Goal: Task Accomplishment & Management: Use online tool/utility

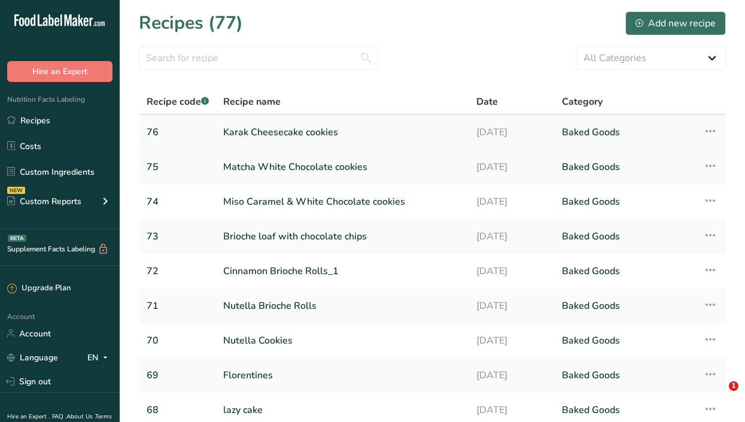
click at [265, 136] on link "Karak Cheesecake cookies" at bounding box center [342, 132] width 239 height 25
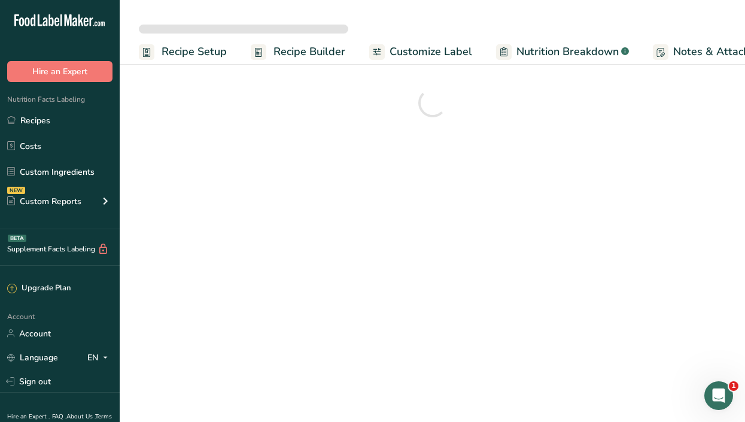
scroll to position [0, 174]
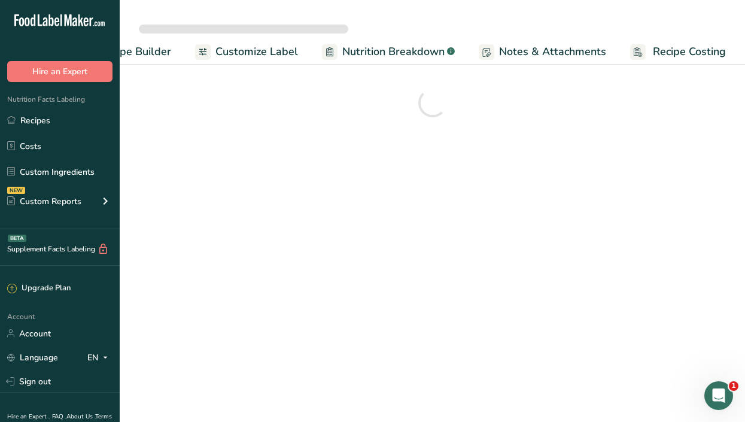
click at [685, 53] on span "Recipe Costing" at bounding box center [689, 52] width 73 height 16
click at [536, 53] on span "Notes & Attachments" at bounding box center [552, 53] width 107 height 16
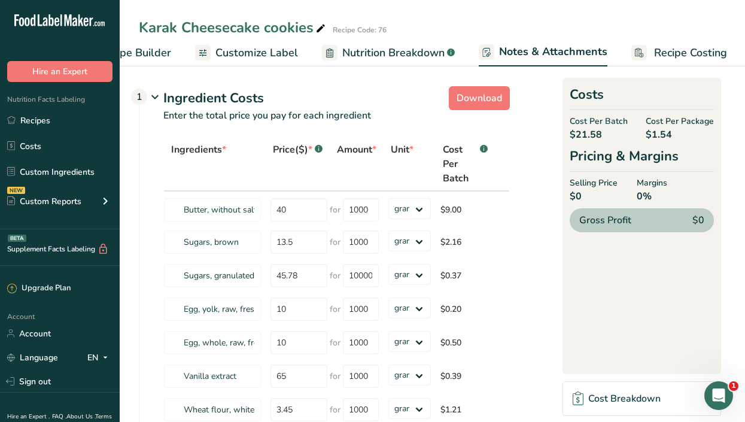
scroll to position [0, 176]
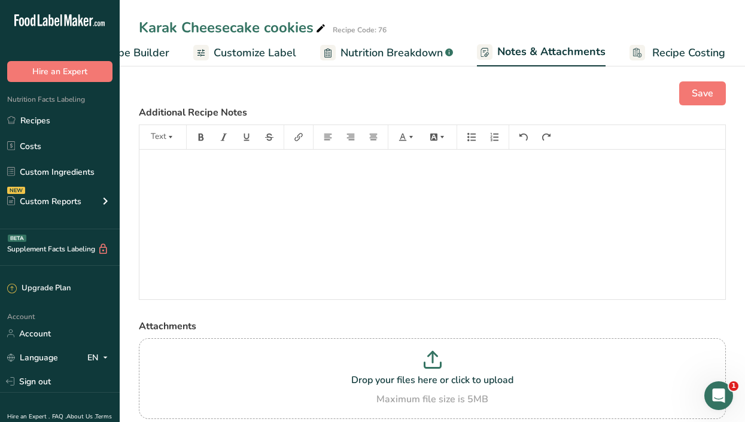
click at [245, 53] on span "Customize Label" at bounding box center [255, 53] width 83 height 16
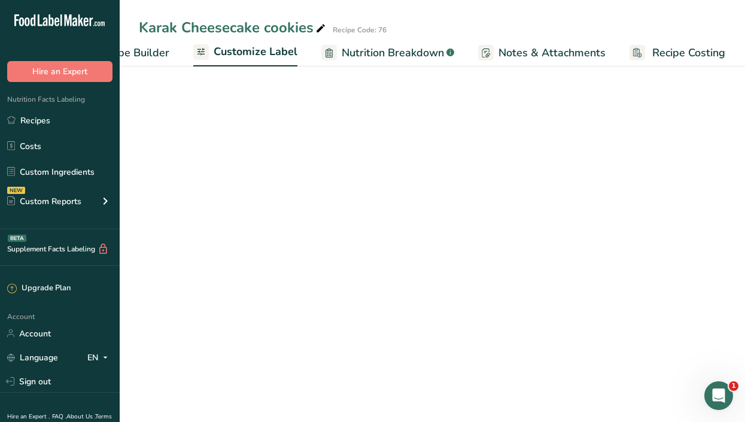
scroll to position [0, 175]
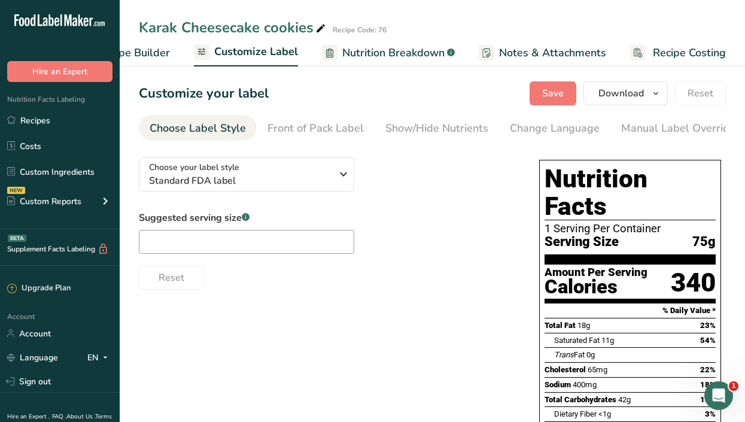
click at [152, 53] on span "Recipe Builder" at bounding box center [134, 53] width 72 height 16
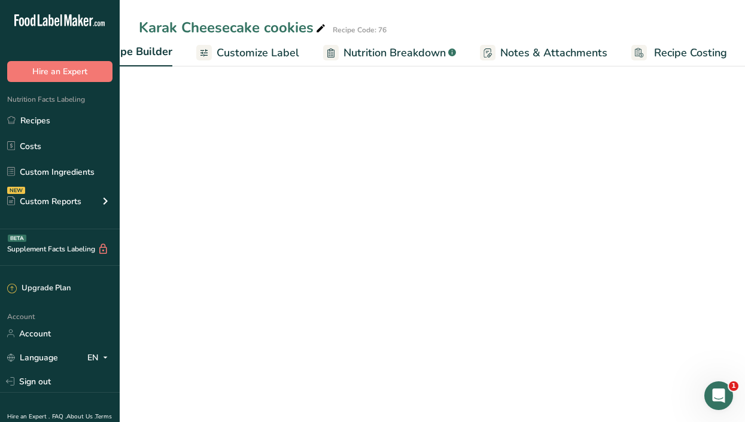
scroll to position [0, 132]
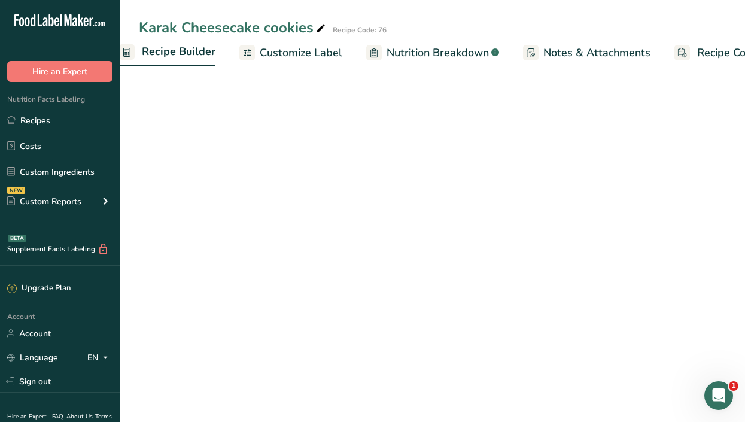
click at [745, 170] on html ".a-20{fill:#fff;} Hire an Expert Nutrition Facts Labeling Recipes Costs Custom …" at bounding box center [372, 336] width 745 height 672
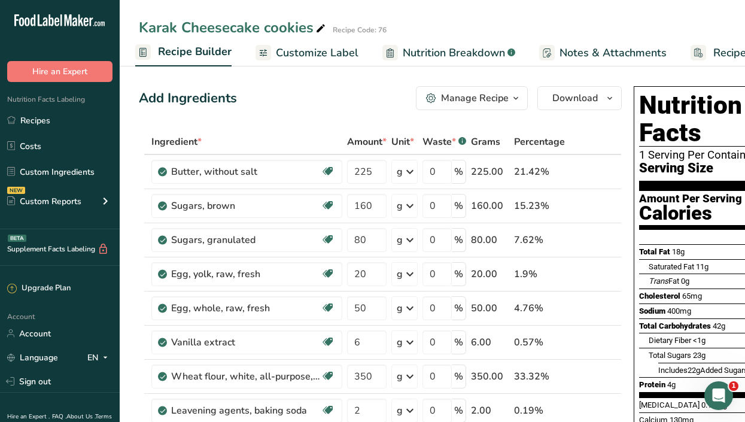
scroll to position [0, 175]
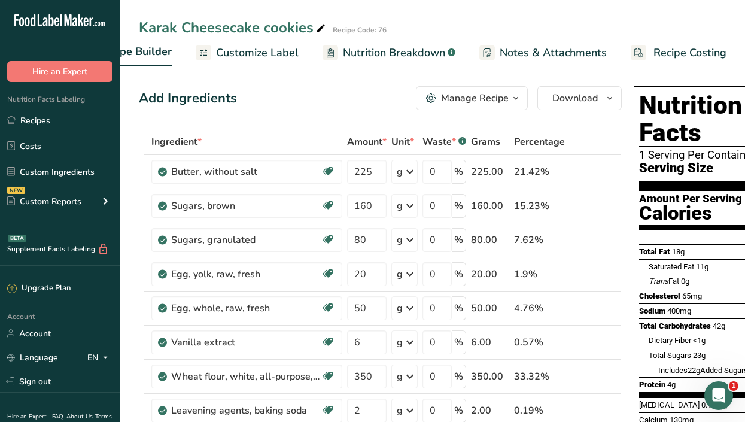
click at [681, 54] on span "Recipe Costing" at bounding box center [690, 53] width 73 height 16
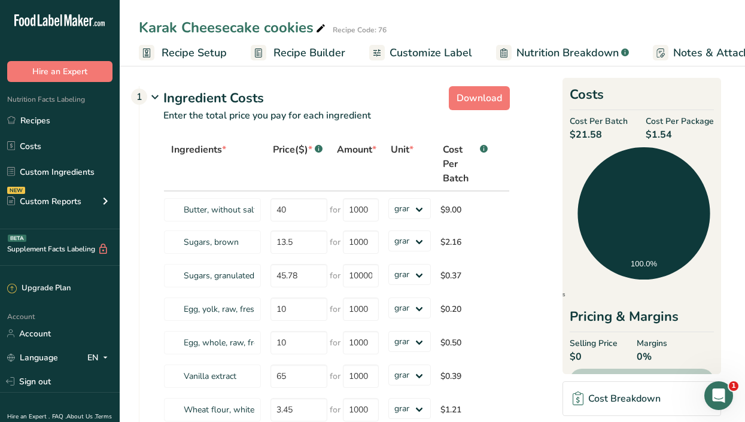
click at [205, 51] on span "Recipe Setup" at bounding box center [194, 53] width 65 height 16
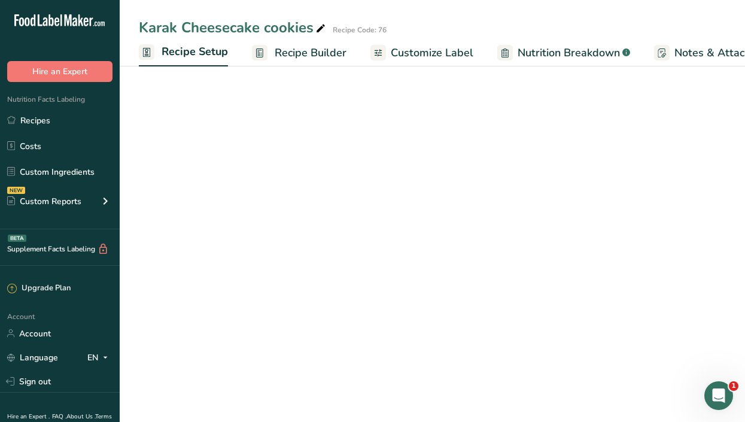
scroll to position [0, 4]
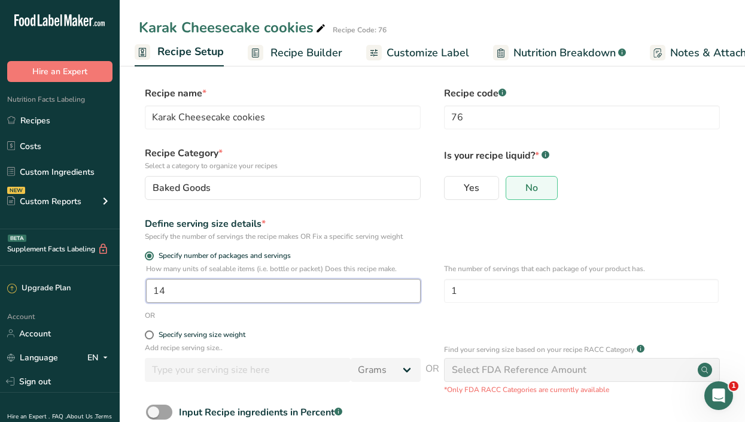
click at [178, 284] on input "14" at bounding box center [283, 291] width 275 height 24
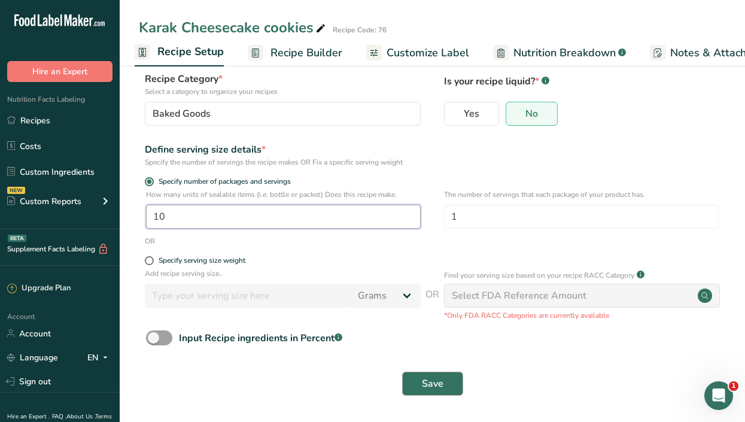
type input "10"
click at [427, 382] on span "Save" at bounding box center [433, 384] width 22 height 14
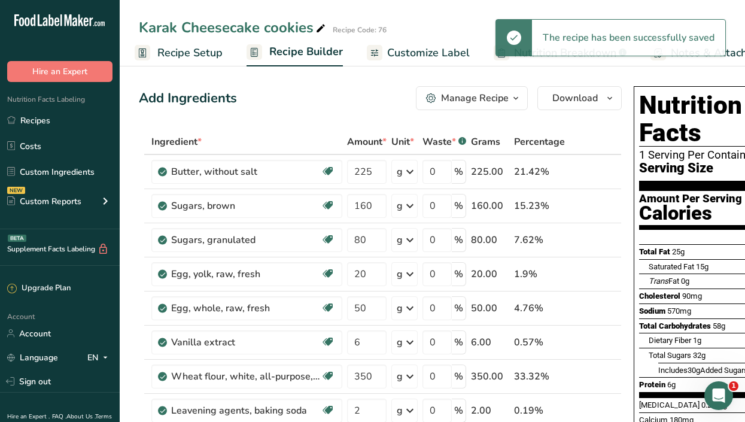
scroll to position [0, 175]
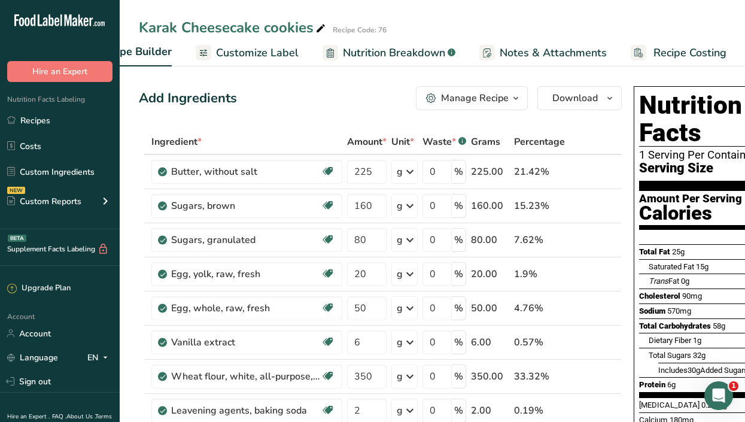
click at [256, 53] on span "Customize Label" at bounding box center [257, 53] width 83 height 16
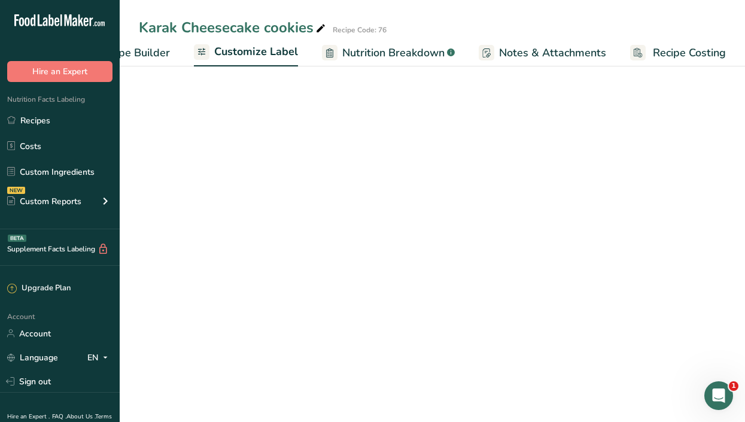
scroll to position [0, 175]
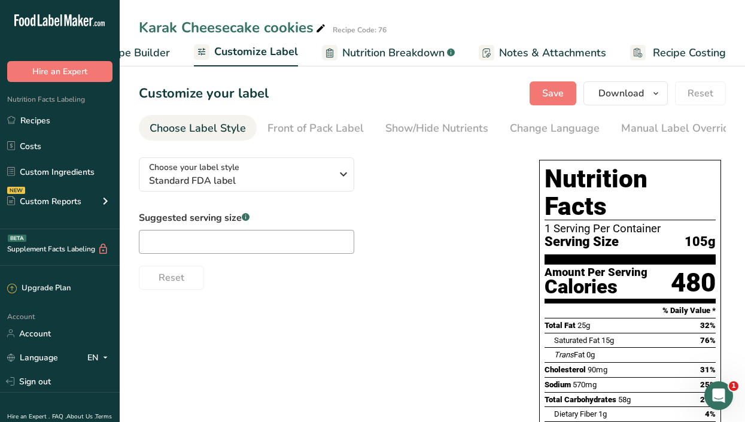
click at [692, 53] on span "Recipe Costing" at bounding box center [689, 53] width 73 height 16
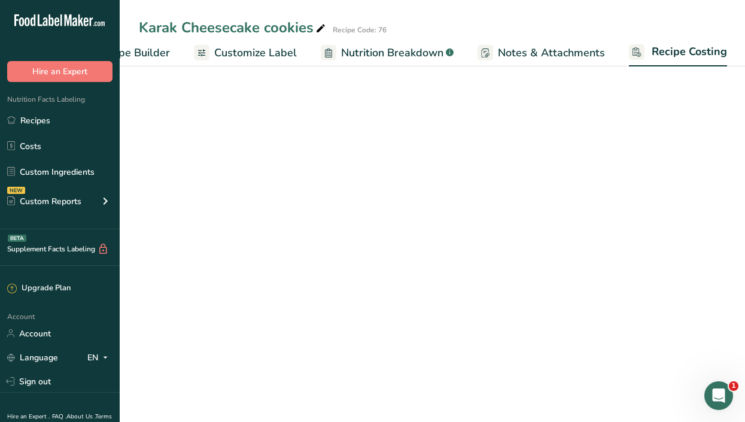
scroll to position [0, 175]
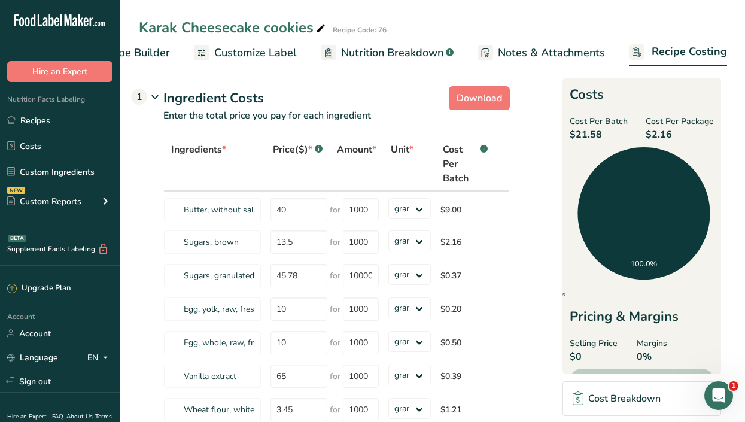
click at [145, 49] on span "Recipe Builder" at bounding box center [134, 53] width 72 height 16
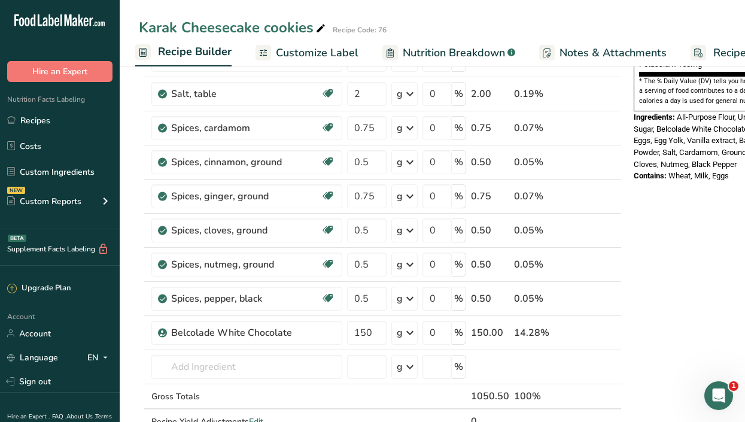
scroll to position [485, 0]
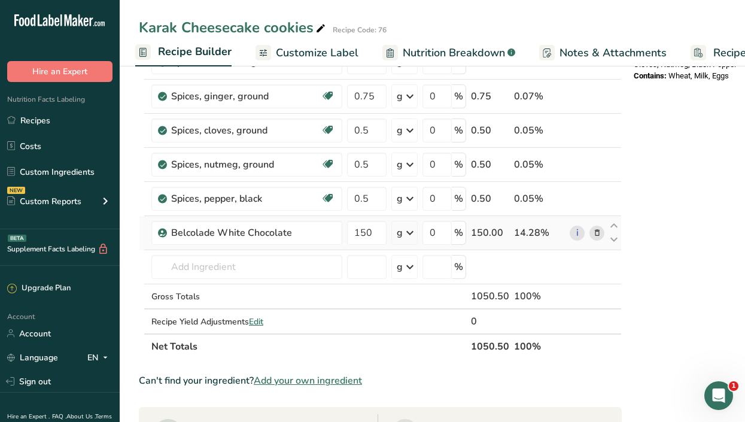
click at [594, 235] on icon at bounding box center [597, 233] width 8 height 13
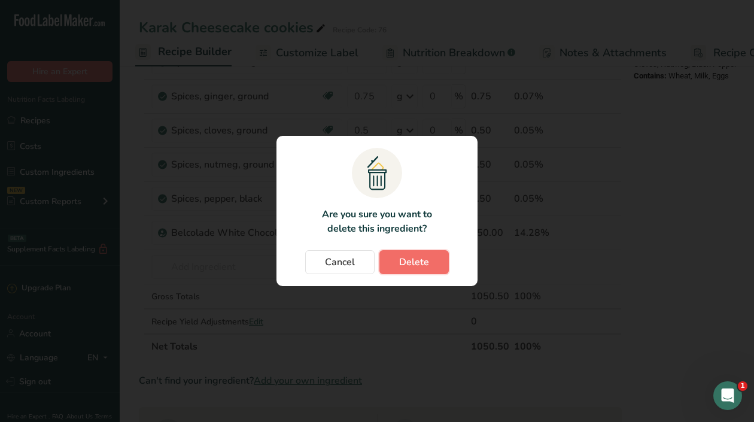
click at [409, 262] on span "Delete" at bounding box center [414, 262] width 30 height 14
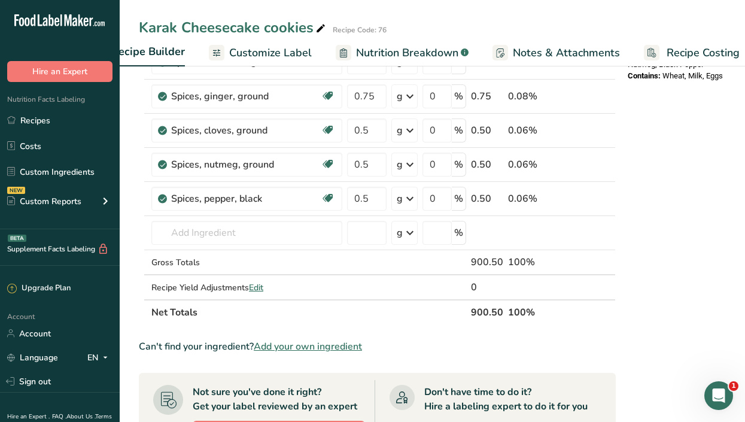
scroll to position [0, 175]
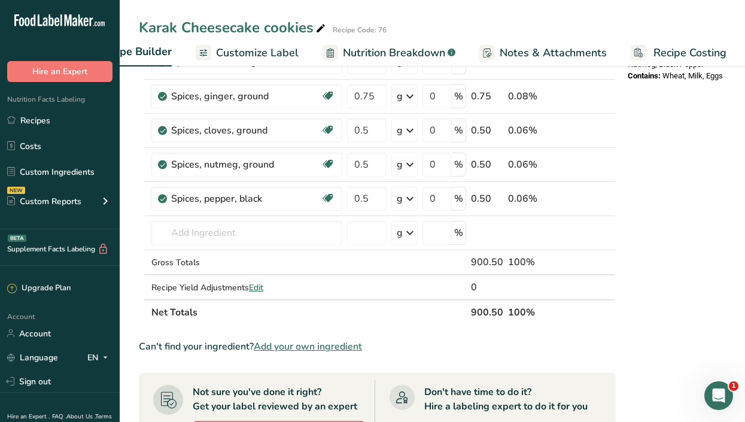
click at [693, 53] on span "Recipe Costing" at bounding box center [690, 53] width 73 height 16
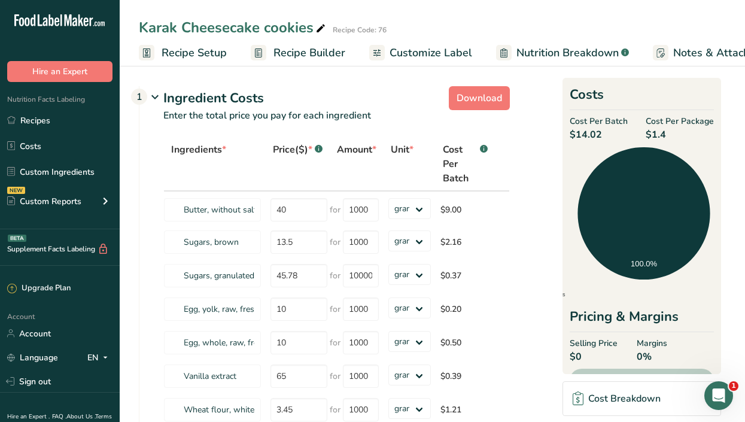
click at [207, 53] on span "Recipe Setup" at bounding box center [194, 53] width 65 height 16
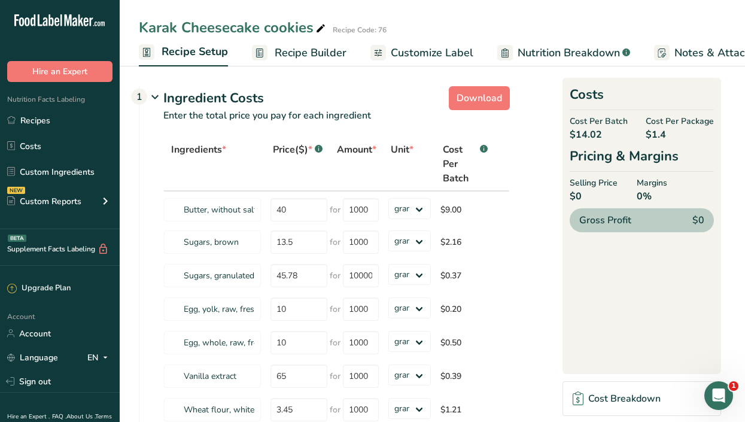
scroll to position [0, 4]
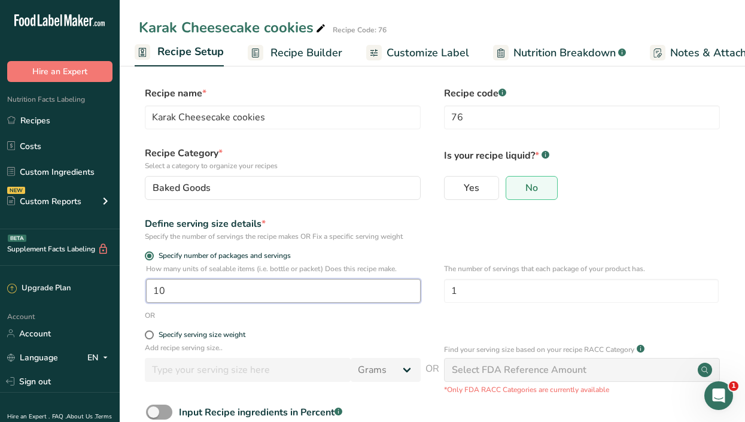
click at [200, 286] on input "10" at bounding box center [283, 291] width 275 height 24
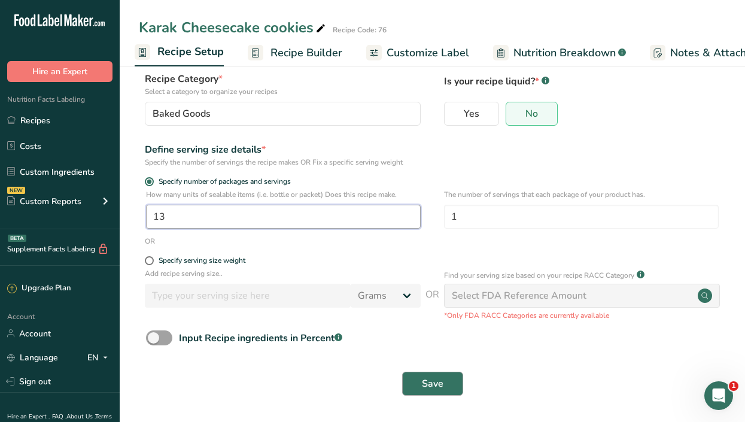
type input "13"
click at [440, 380] on span "Save" at bounding box center [433, 384] width 22 height 14
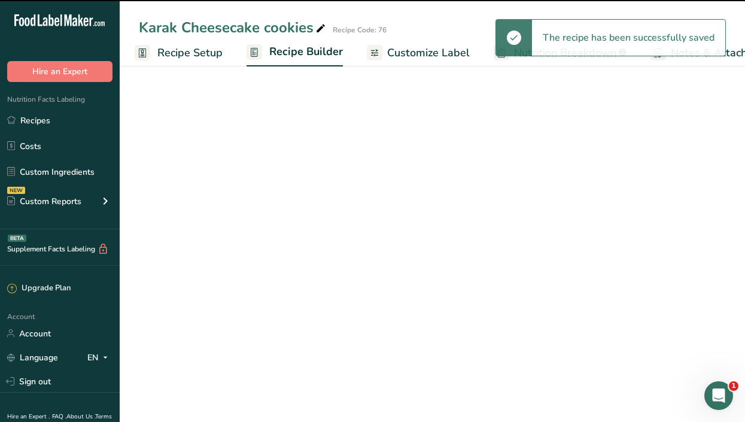
click at [426, 53] on span "Customize Label" at bounding box center [428, 53] width 83 height 16
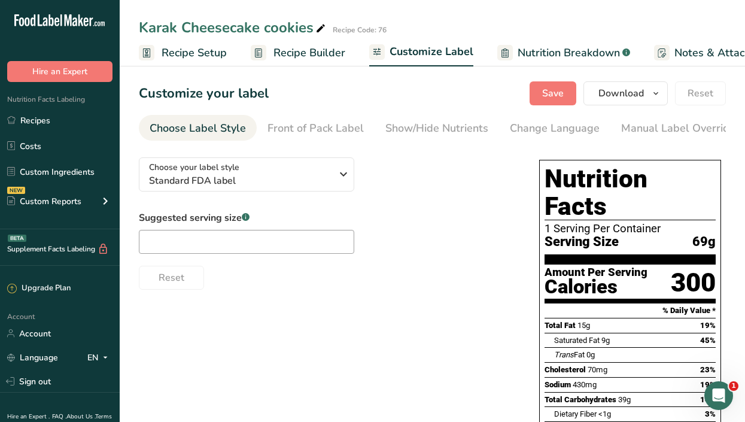
click at [178, 59] on span "Recipe Setup" at bounding box center [194, 53] width 65 height 16
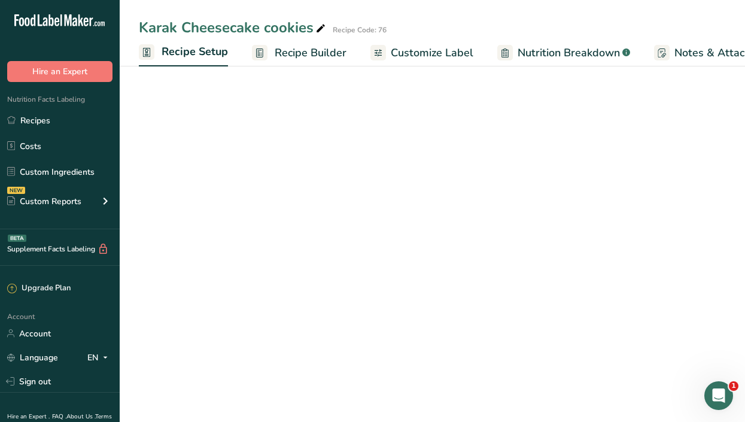
scroll to position [0, 4]
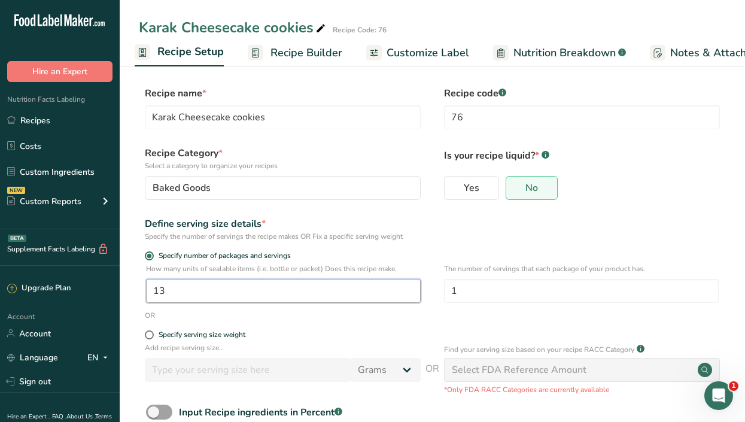
click at [191, 286] on input "13" at bounding box center [283, 291] width 275 height 24
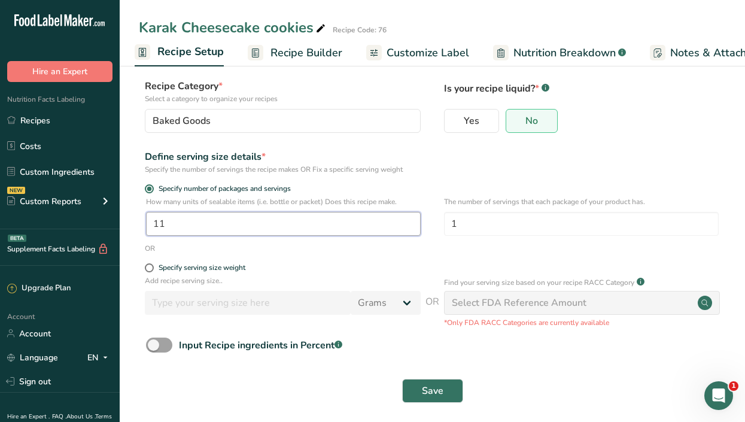
scroll to position [74, 0]
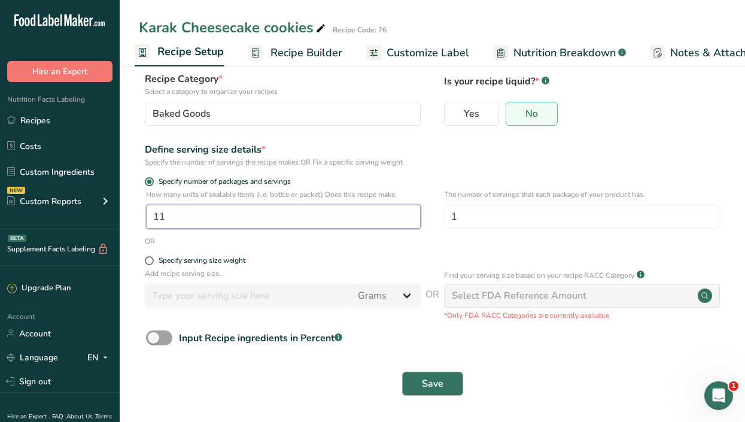
type input "11"
click at [429, 383] on span "Save" at bounding box center [433, 384] width 22 height 14
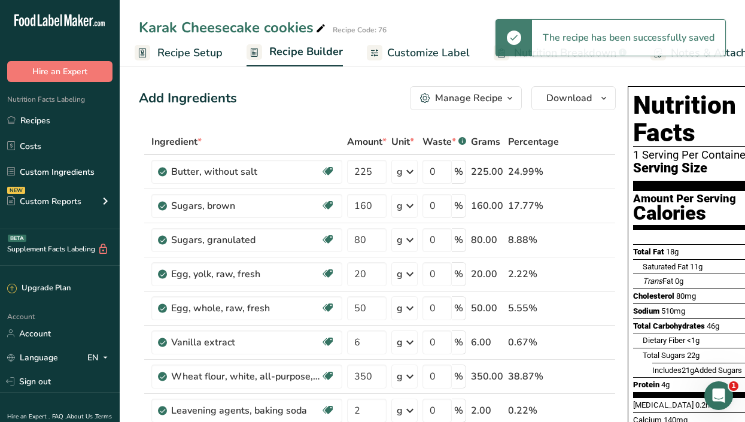
scroll to position [0, 175]
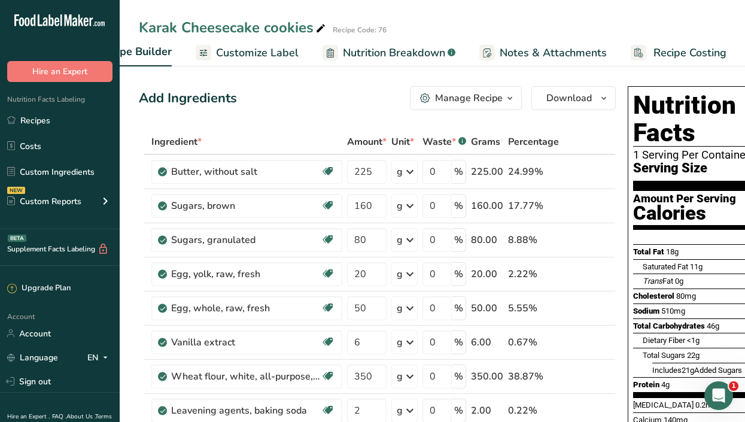
click at [742, 47] on ul "Recipe Setup Recipe Builder Customize Label Nutrition Breakdown .a-a{fill:#3473…" at bounding box center [347, 52] width 806 height 28
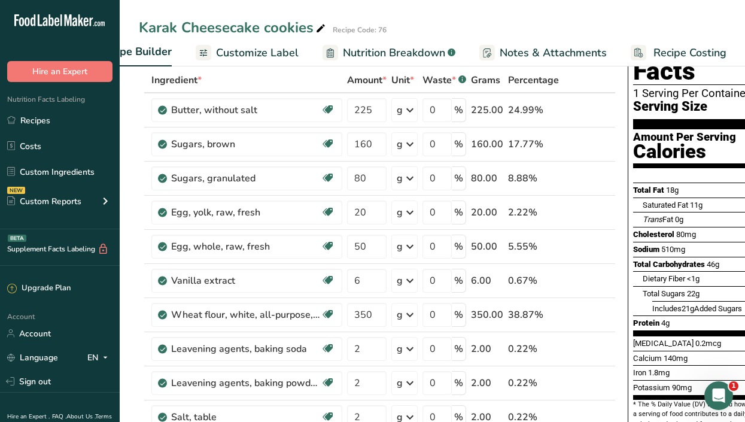
scroll to position [56, 0]
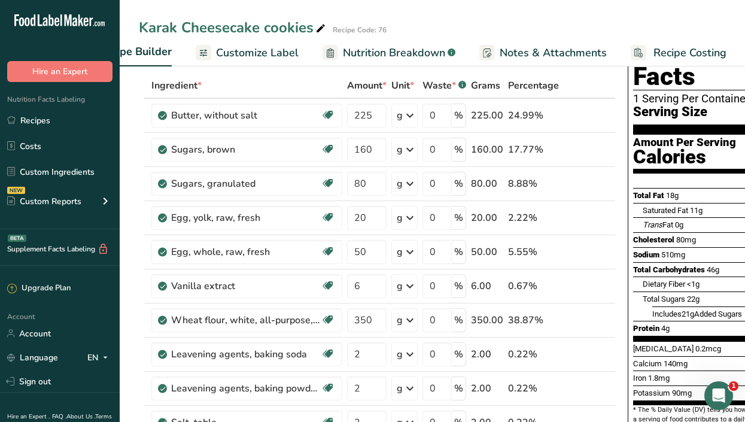
click at [270, 48] on span "Customize Label" at bounding box center [257, 53] width 83 height 16
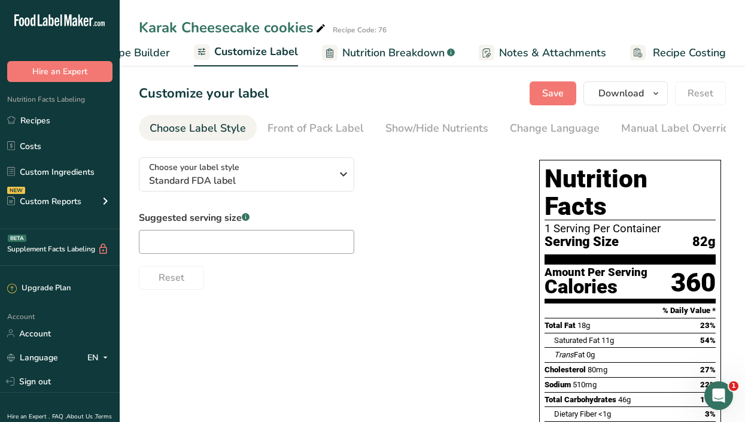
click at [141, 52] on span "Recipe Builder" at bounding box center [134, 53] width 72 height 16
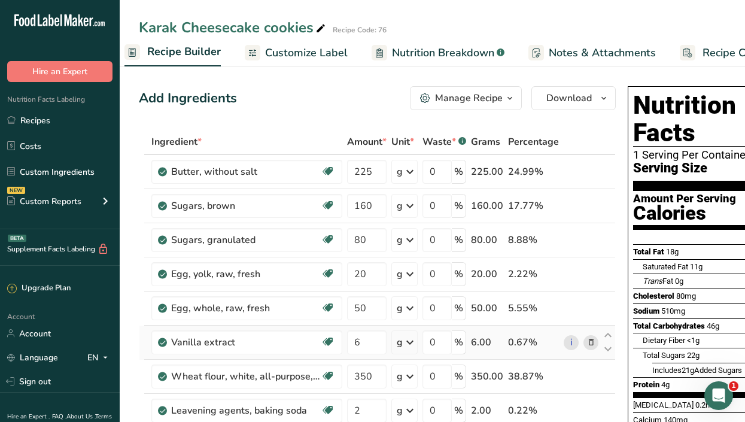
scroll to position [0, 116]
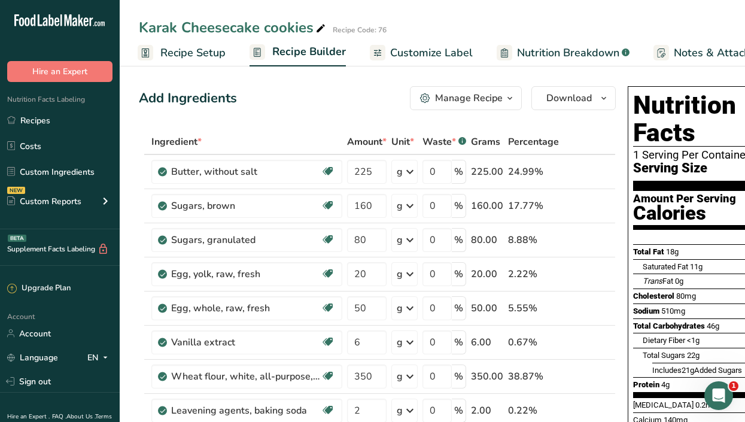
scroll to position [0, 0]
click at [183, 50] on span "Recipe Setup" at bounding box center [194, 53] width 65 height 16
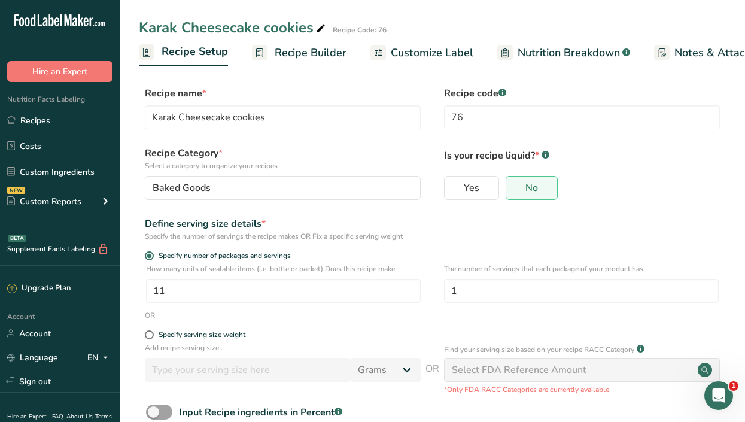
scroll to position [0, 4]
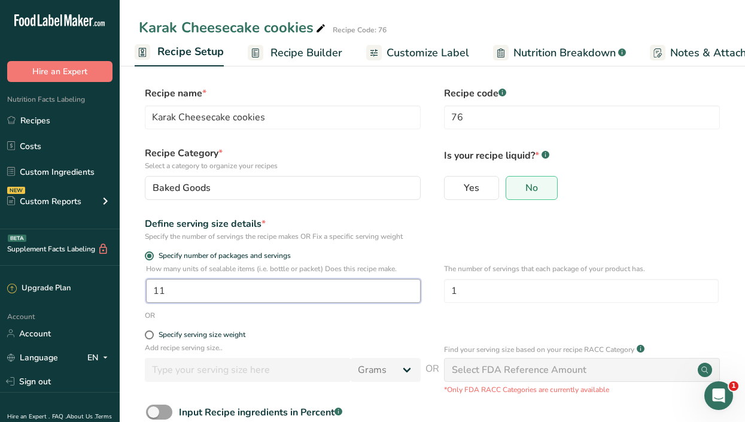
click at [185, 290] on input "11" at bounding box center [283, 291] width 275 height 24
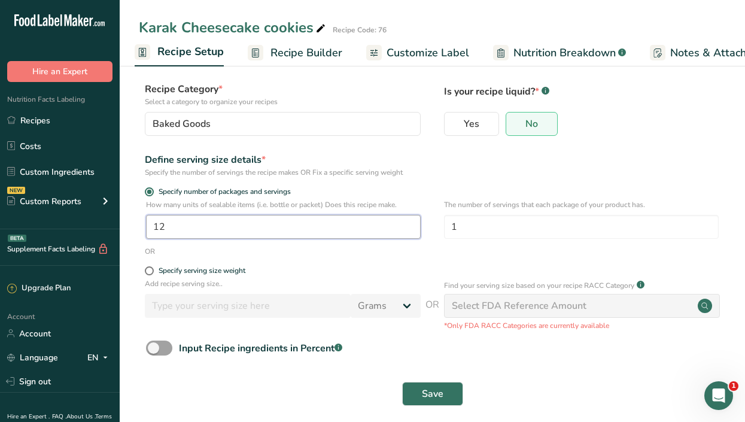
scroll to position [74, 0]
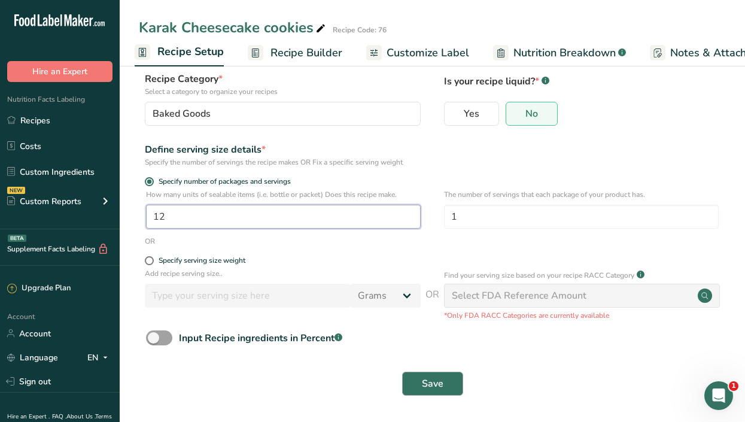
type input "12"
click at [430, 378] on span "Save" at bounding box center [433, 384] width 22 height 14
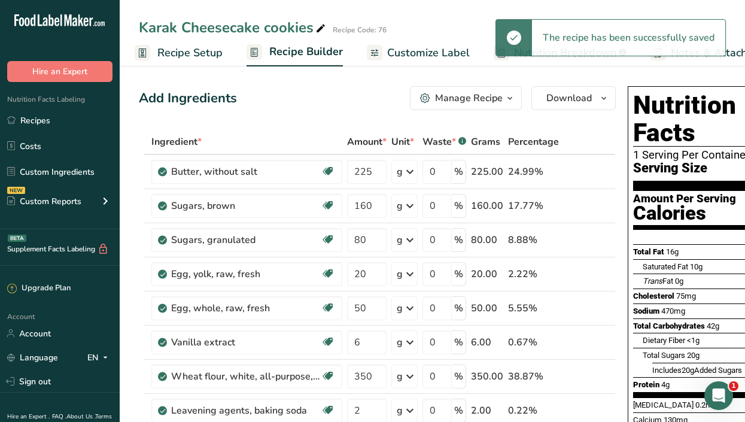
click at [417, 56] on span "Customize Label" at bounding box center [428, 53] width 83 height 16
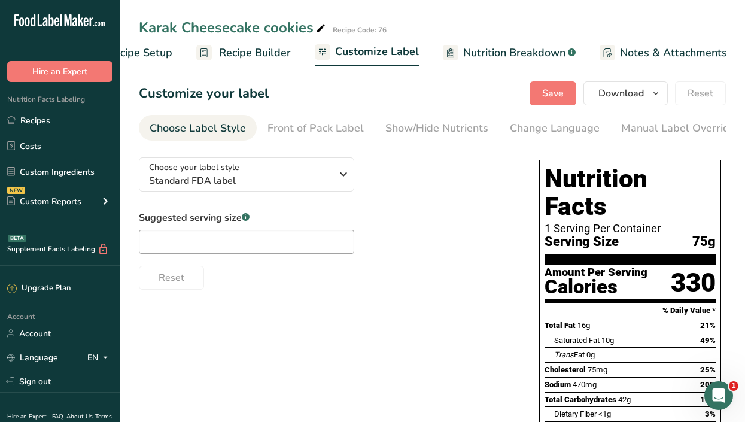
scroll to position [0, 175]
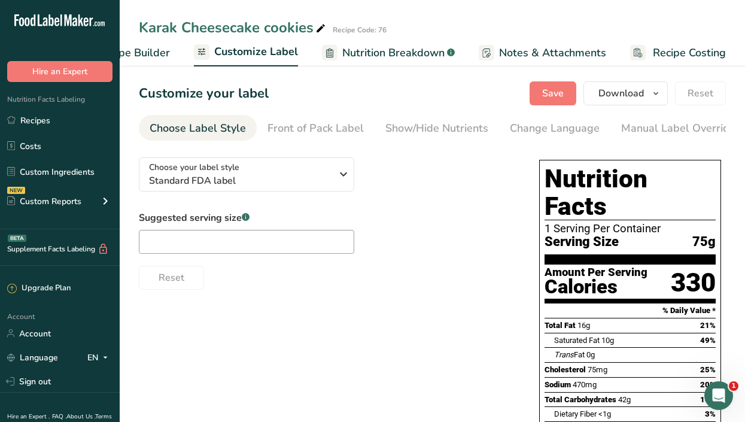
click at [685, 51] on span "Recipe Costing" at bounding box center [689, 53] width 73 height 16
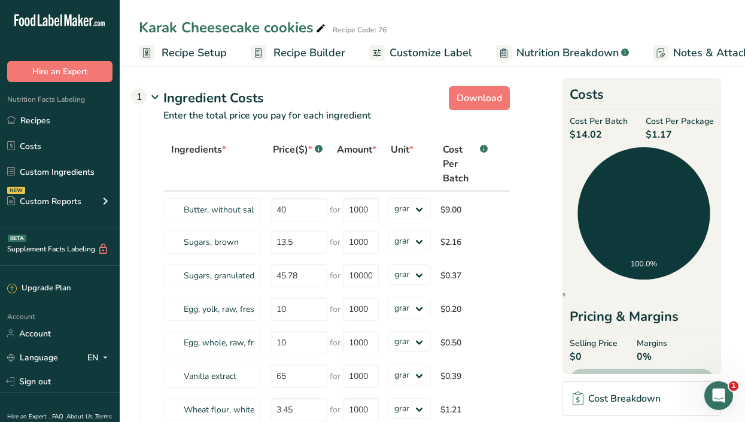
click at [284, 48] on span "Recipe Builder" at bounding box center [310, 53] width 72 height 16
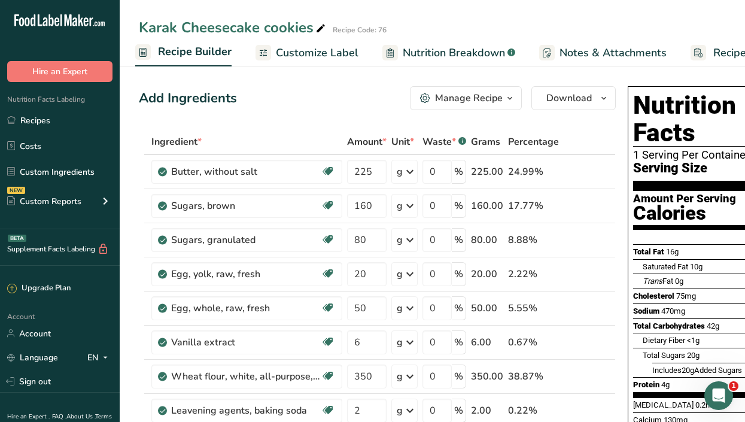
scroll to position [369, 0]
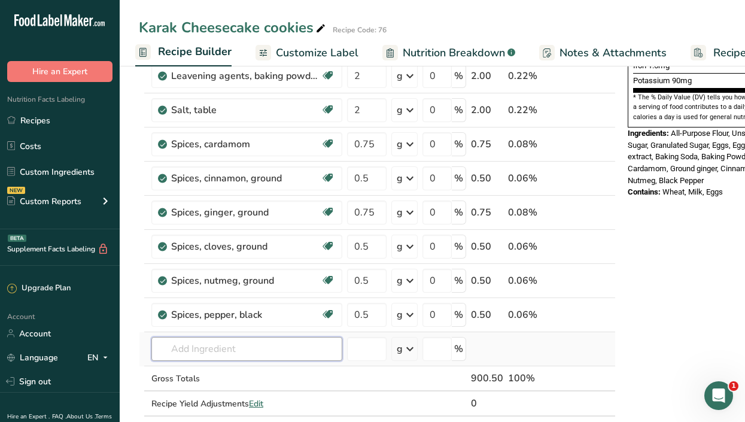
click at [323, 342] on input "text" at bounding box center [246, 349] width 191 height 24
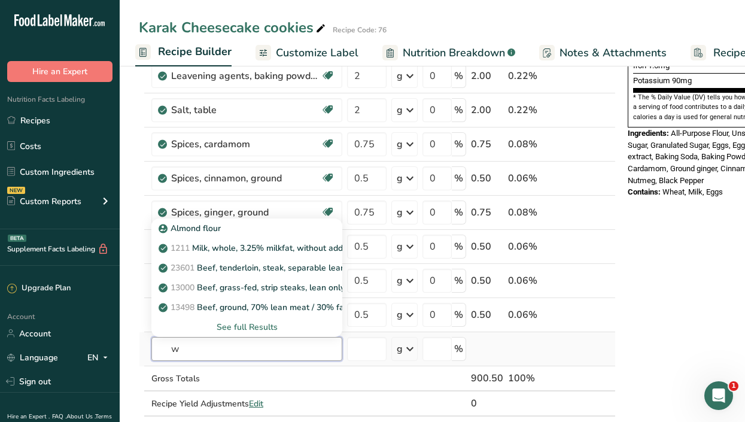
click at [323, 342] on input "w" at bounding box center [246, 349] width 191 height 24
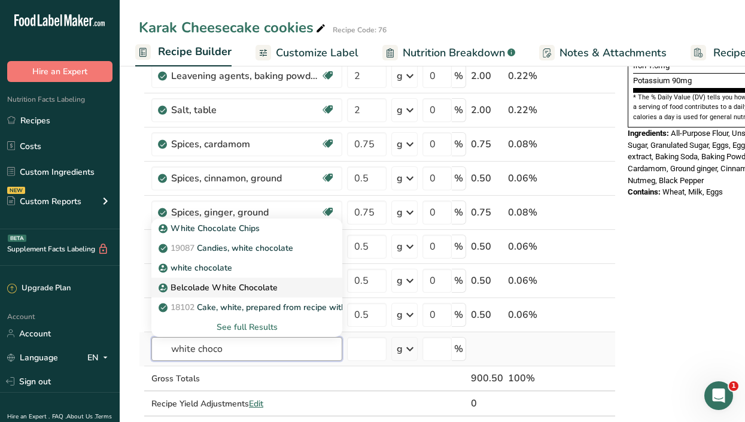
type input "white choco"
click at [262, 287] on p "Belcolade White Chocolate" at bounding box center [219, 287] width 117 height 13
type input "Belcolade White Chocolate"
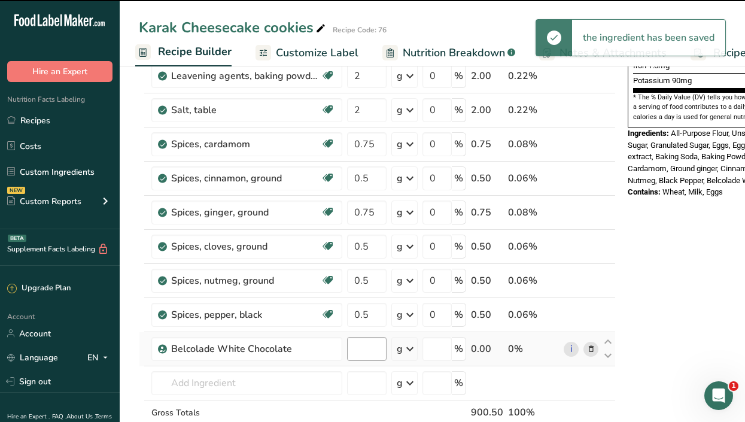
type input "0"
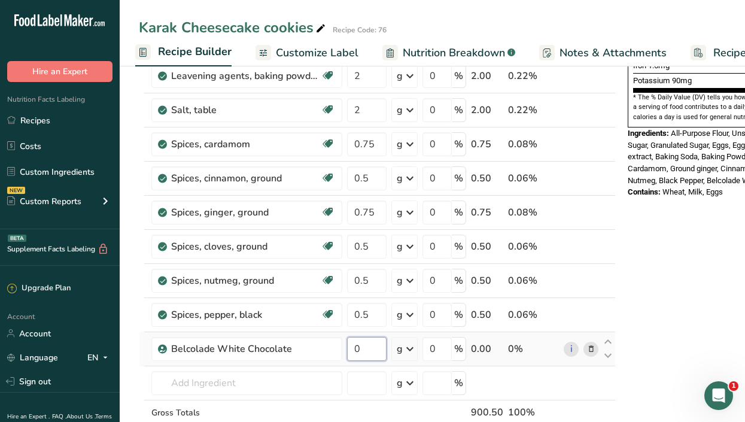
click at [377, 347] on input "0" at bounding box center [367, 349] width 40 height 24
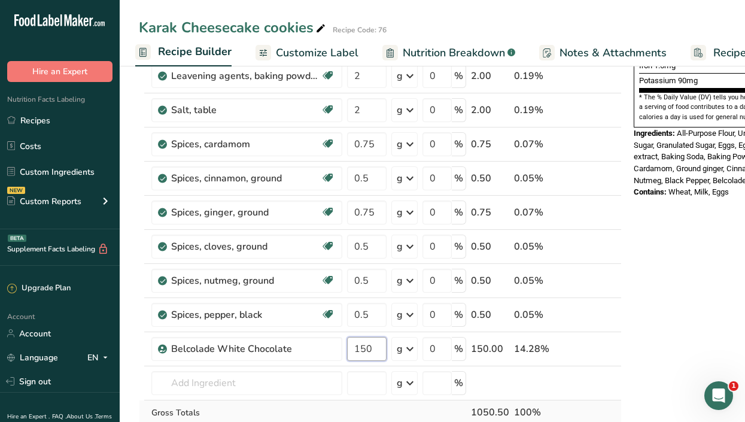
type input "150"
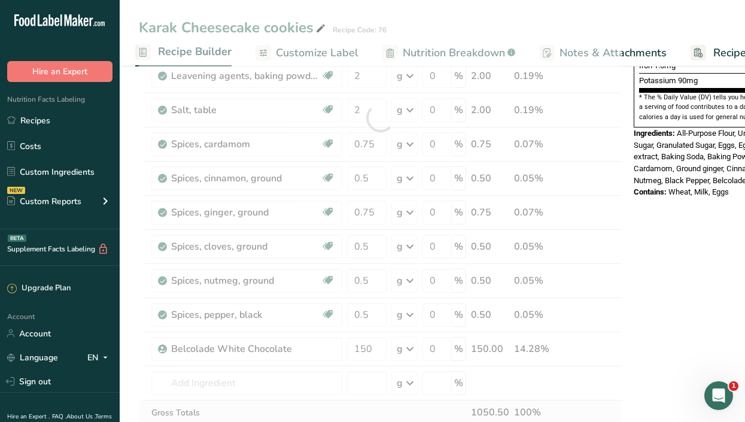
click at [330, 401] on div "Ingredient * Amount * Unit * Waste * .a-a{fill:#347362;}.b-a{fill:#fff;} Grams …" at bounding box center [380, 118] width 483 height 715
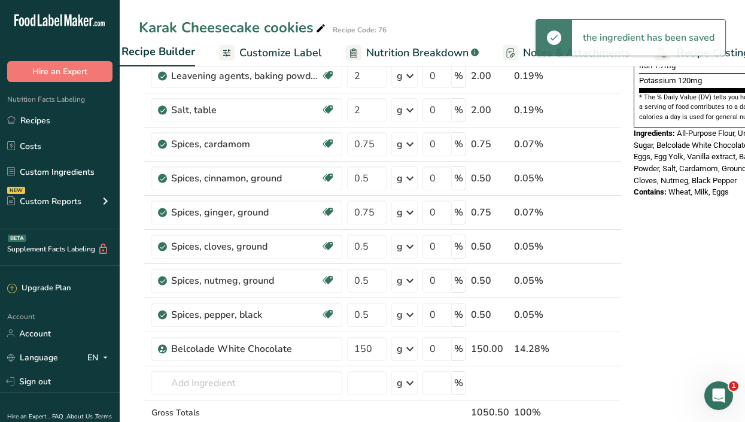
scroll to position [0, 175]
click at [710, 54] on div "the ingredient has been saved" at bounding box center [648, 38] width 153 height 36
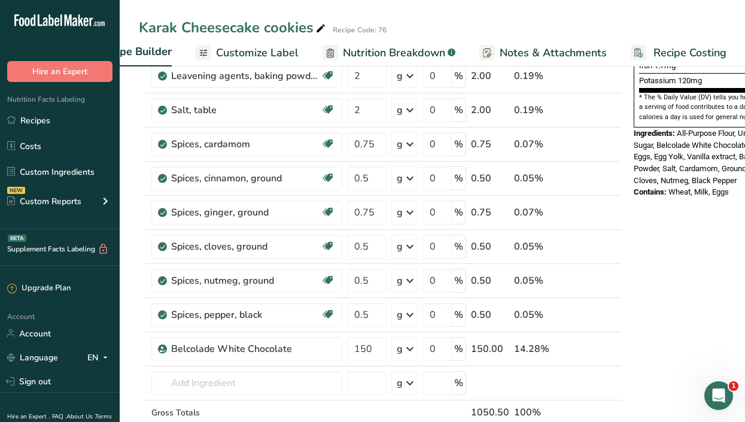
click at [262, 54] on span "Customize Label" at bounding box center [257, 53] width 83 height 16
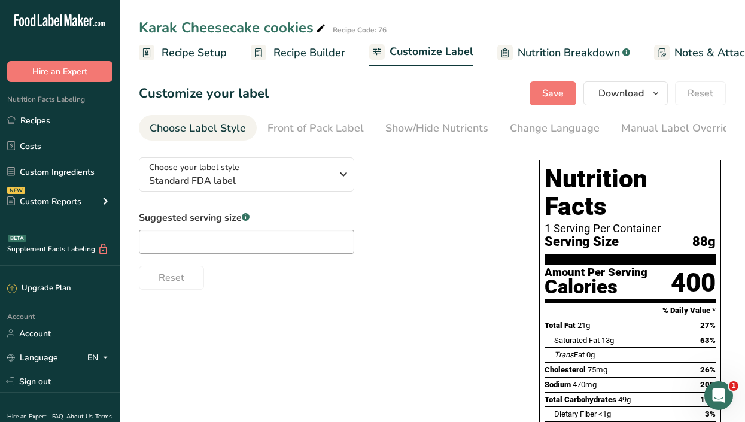
click at [174, 48] on span "Recipe Setup" at bounding box center [194, 53] width 65 height 16
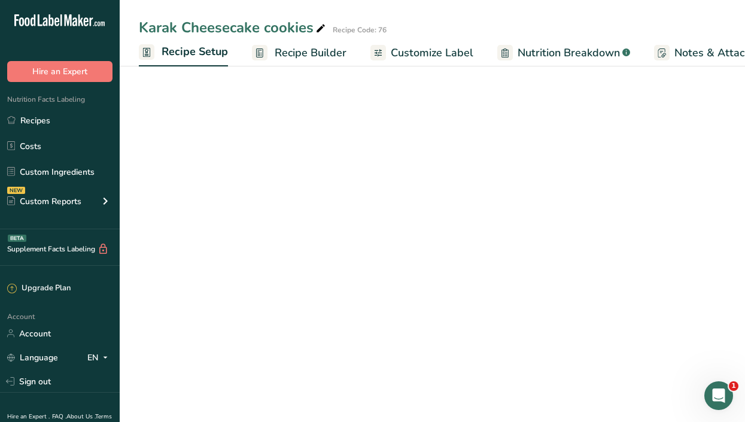
scroll to position [0, 4]
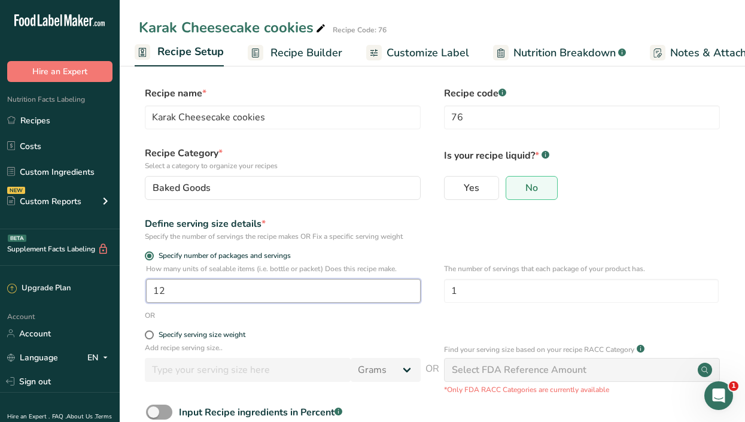
click at [191, 289] on input "12" at bounding box center [283, 291] width 275 height 24
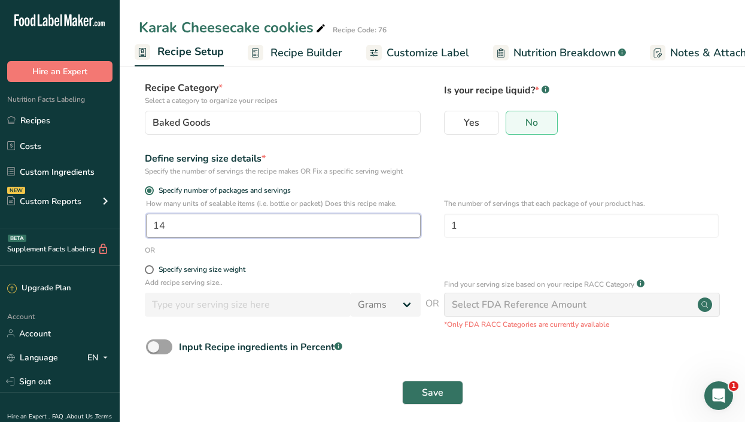
scroll to position [74, 0]
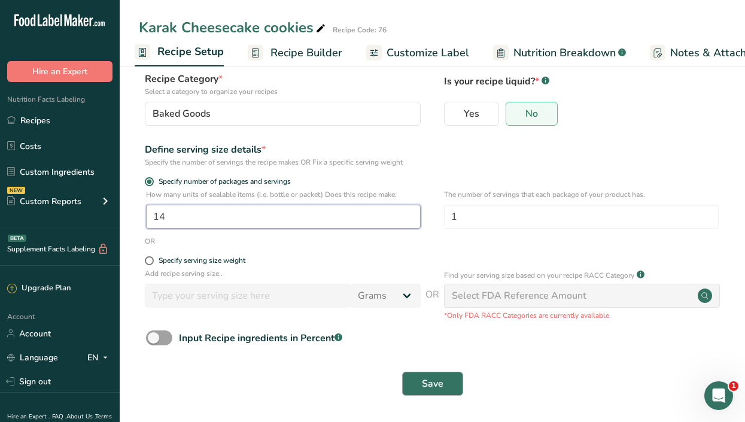
type input "14"
click at [450, 379] on button "Save" at bounding box center [432, 384] width 61 height 24
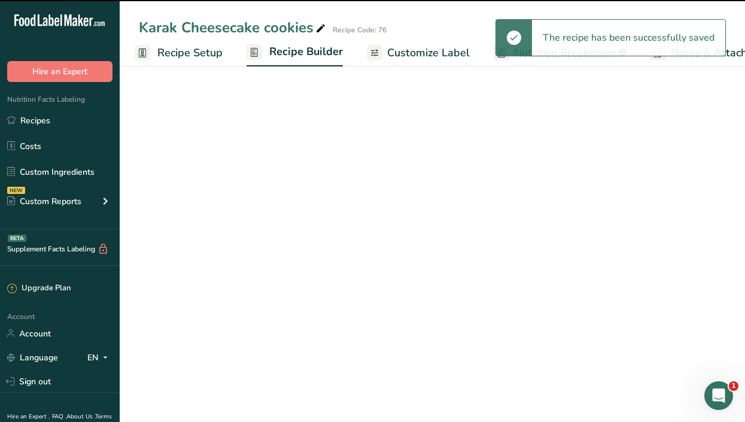
click at [406, 53] on span "Customize Label" at bounding box center [428, 53] width 83 height 16
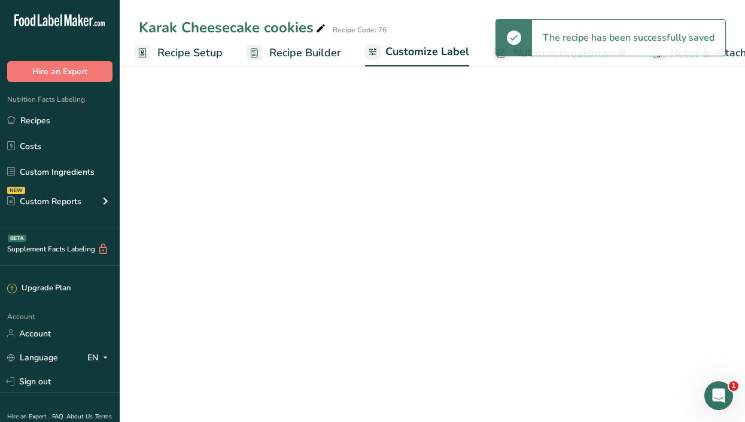
scroll to position [0, 136]
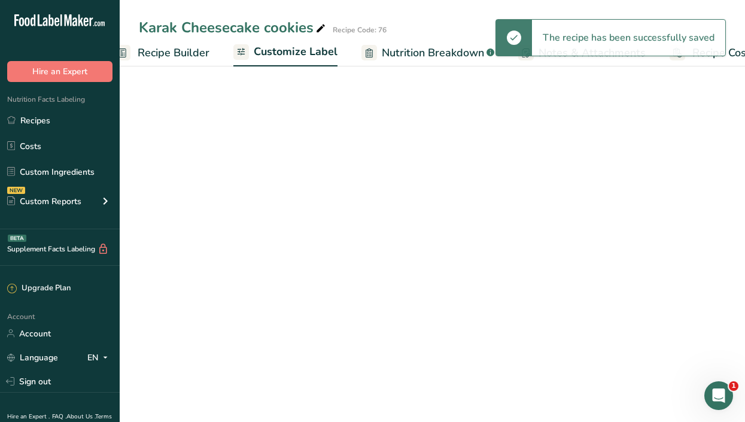
click at [406, 53] on ul "Recipe Setup Recipe Builder Customize Label Nutrition Breakdown .a-a{fill:#3473…" at bounding box center [387, 52] width 806 height 28
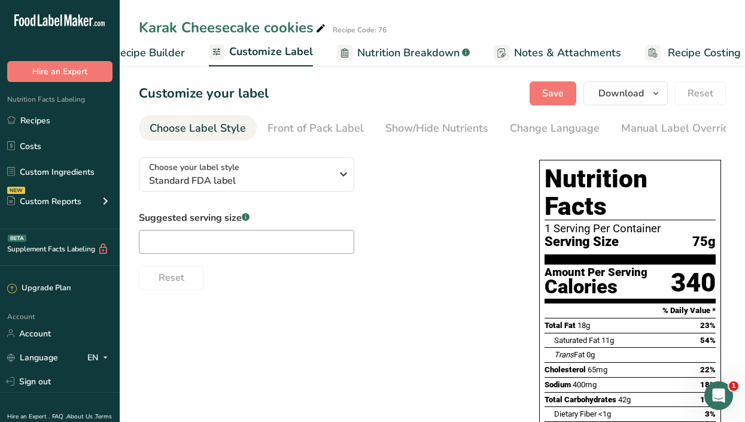
scroll to position [0, 175]
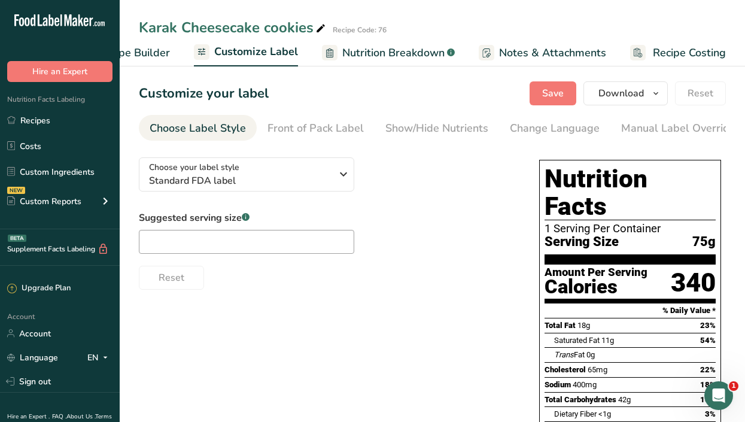
click at [693, 48] on span "Recipe Costing" at bounding box center [689, 53] width 73 height 16
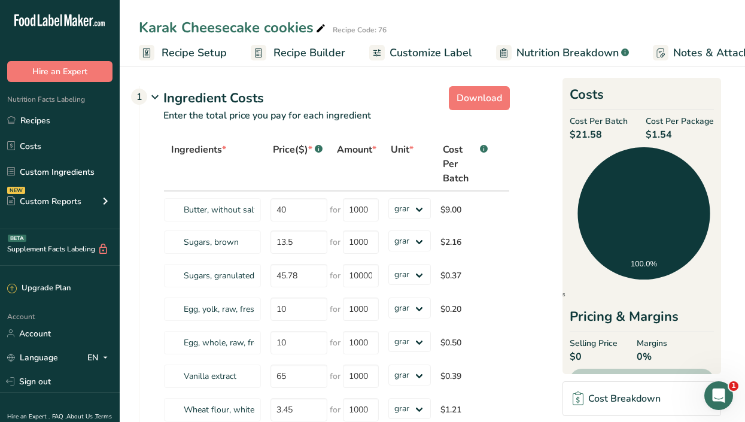
click at [191, 52] on span "Recipe Setup" at bounding box center [194, 53] width 65 height 16
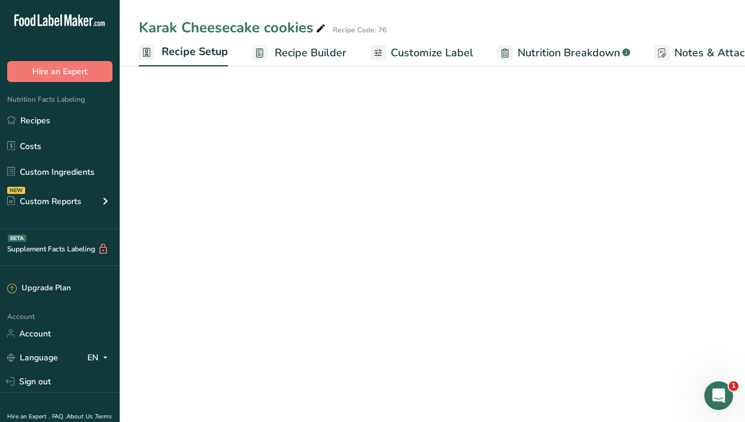
scroll to position [0, 4]
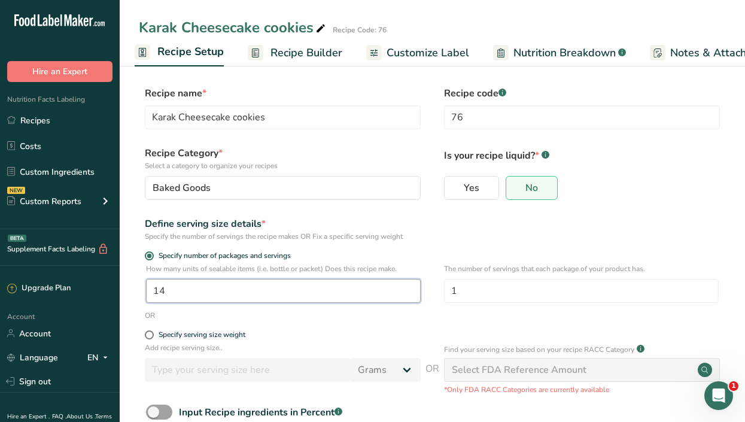
click at [183, 290] on input "14" at bounding box center [283, 291] width 275 height 24
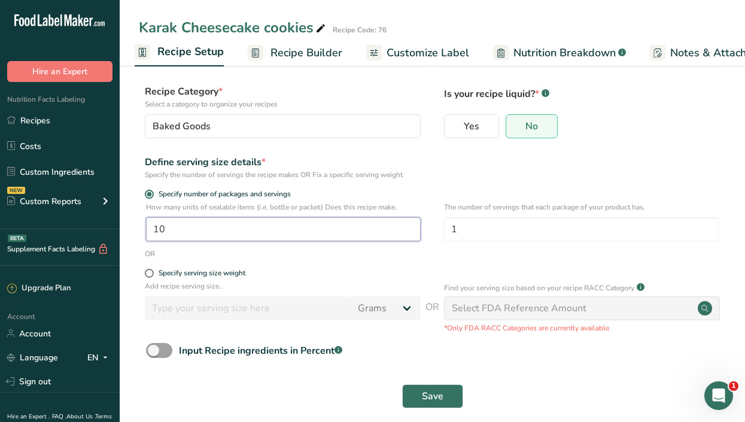
scroll to position [74, 0]
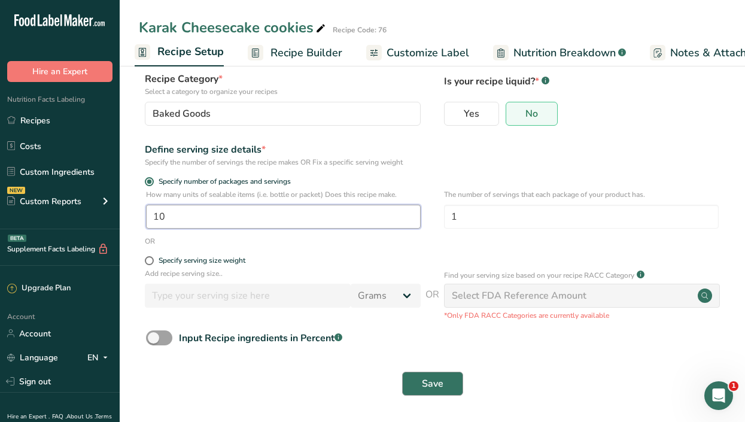
type input "10"
click at [442, 386] on span "Save" at bounding box center [433, 384] width 22 height 14
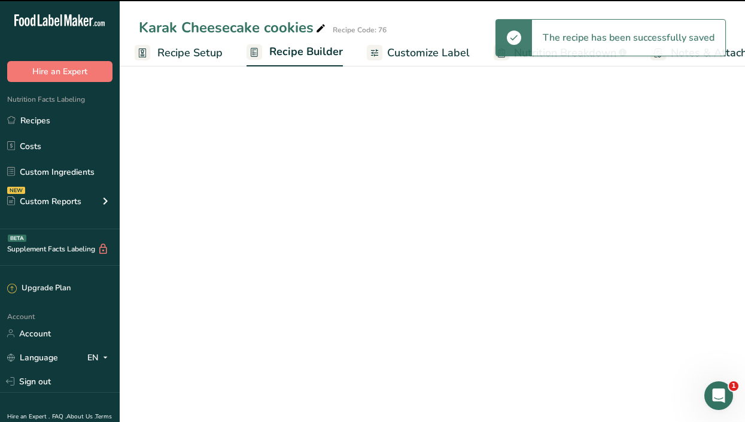
click at [418, 51] on span "Customize Label" at bounding box center [428, 53] width 83 height 16
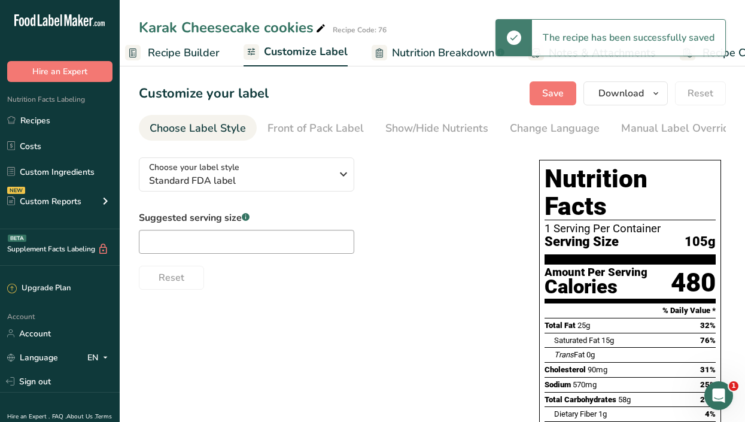
scroll to position [0, 175]
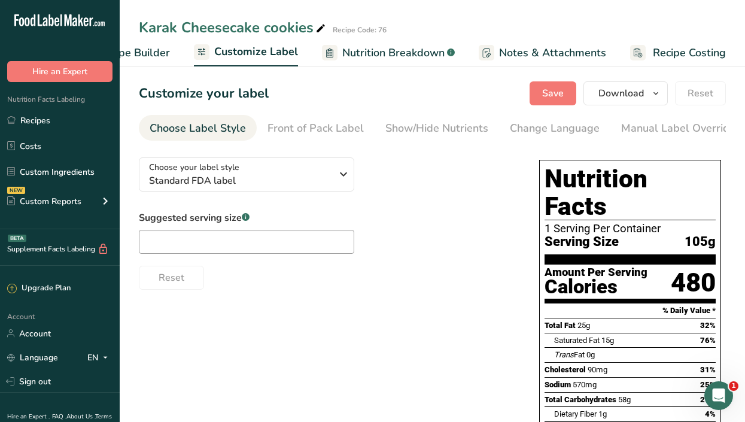
click at [685, 49] on span "Recipe Costing" at bounding box center [689, 53] width 73 height 16
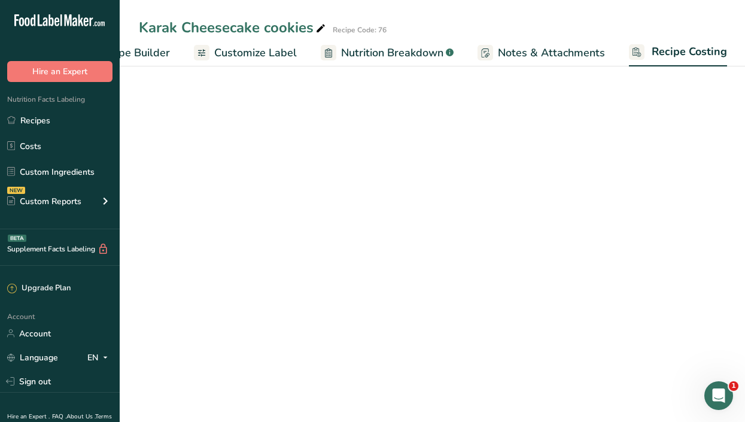
scroll to position [0, 175]
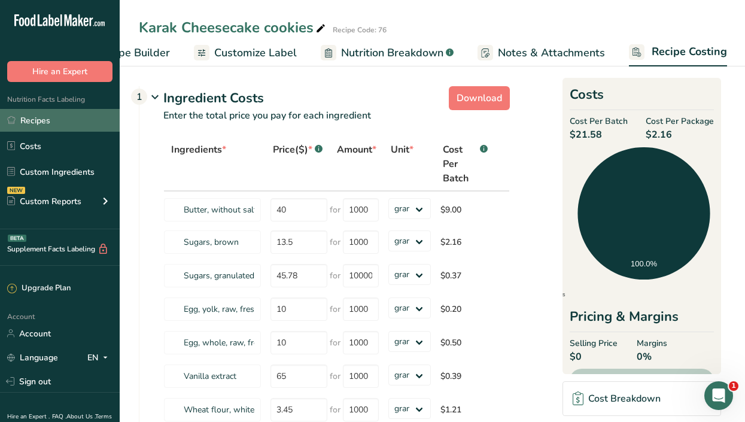
click at [40, 122] on link "Recipes" at bounding box center [60, 120] width 120 height 23
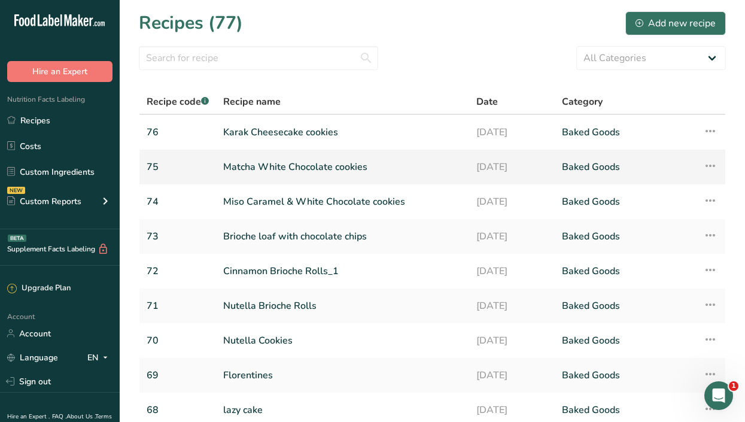
click at [266, 163] on link "Matcha White Chocolate cookies" at bounding box center [342, 166] width 239 height 25
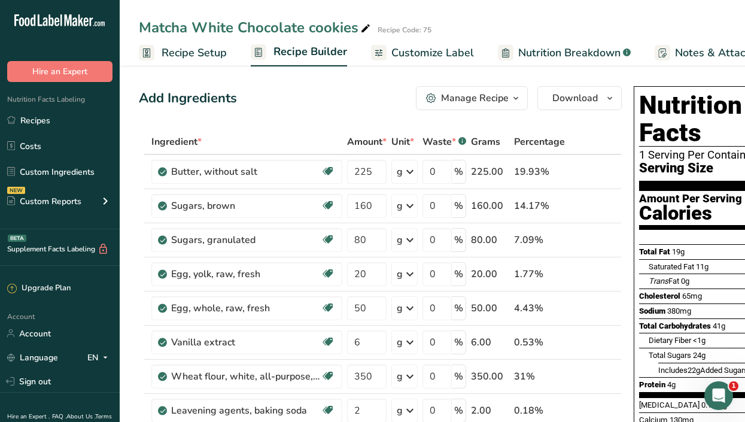
click at [414, 51] on span "Customize Label" at bounding box center [433, 53] width 83 height 16
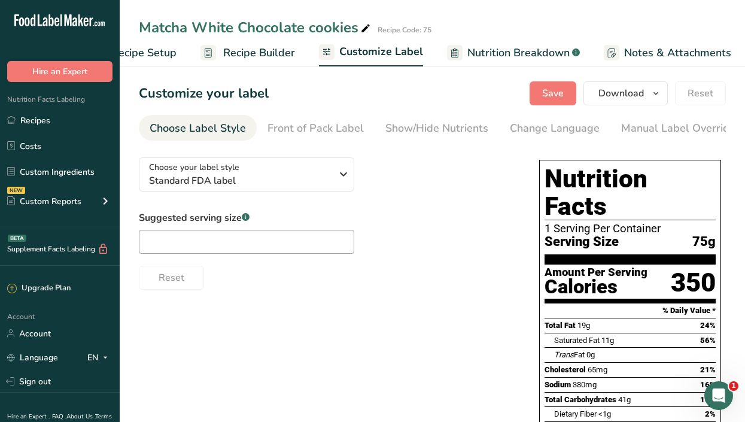
scroll to position [0, 175]
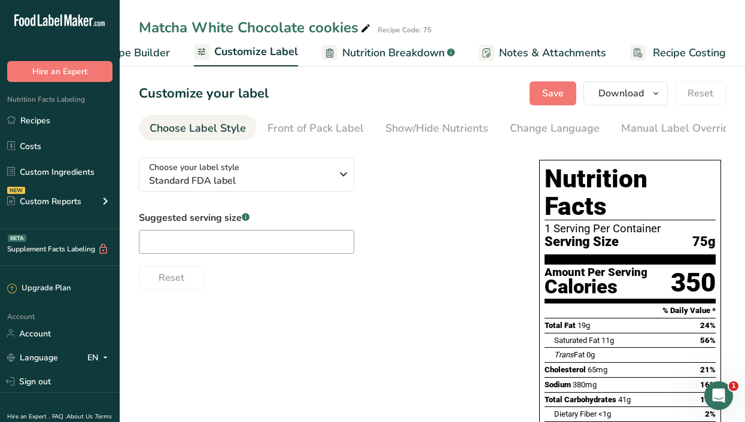
click at [705, 50] on span "Recipe Costing" at bounding box center [689, 53] width 73 height 16
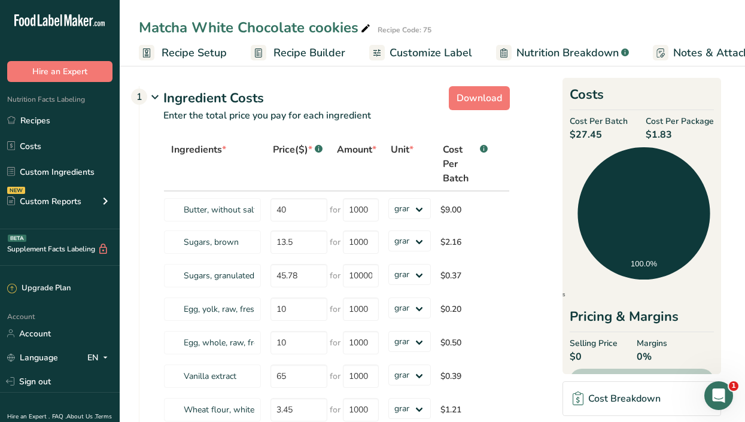
click at [200, 48] on span "Recipe Setup" at bounding box center [194, 53] width 65 height 16
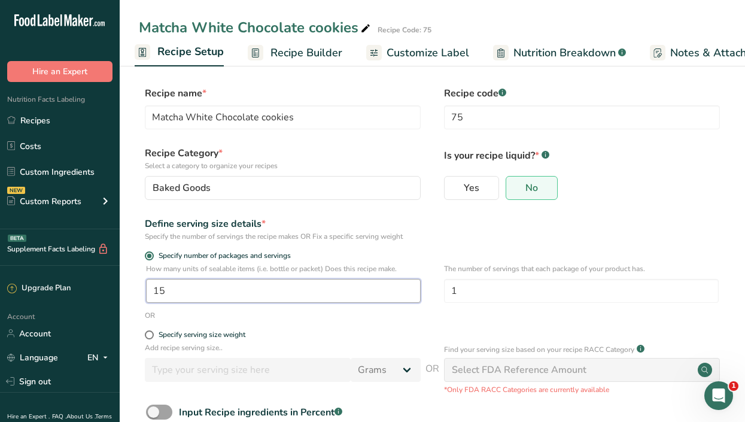
click at [207, 288] on input "15" at bounding box center [283, 291] width 275 height 24
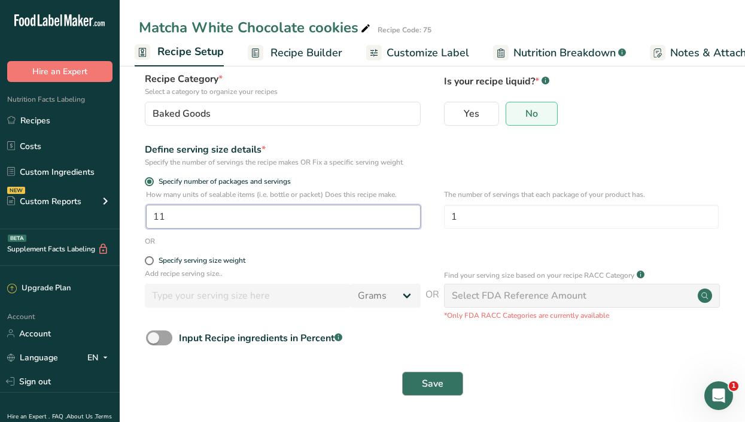
type input "11"
click at [423, 392] on button "Save" at bounding box center [432, 384] width 61 height 24
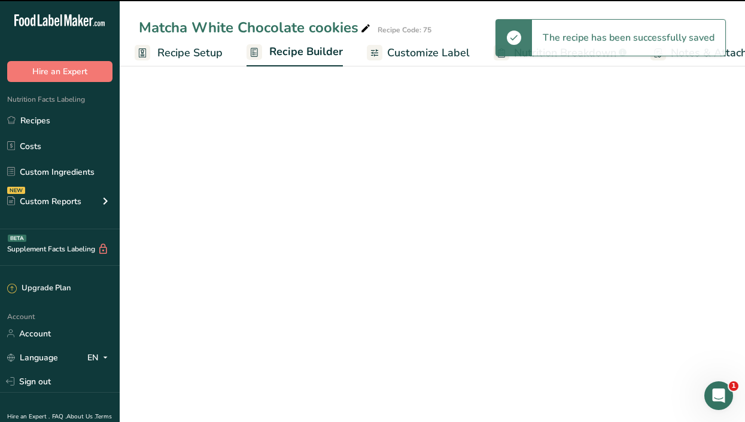
click at [412, 53] on span "Customize Label" at bounding box center [428, 53] width 83 height 16
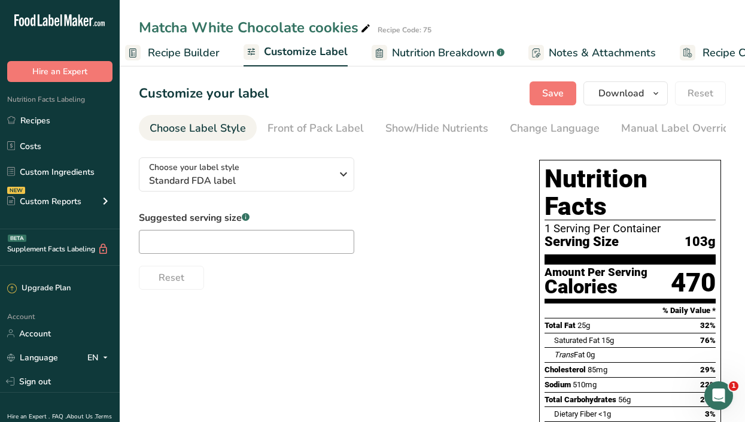
scroll to position [0, 175]
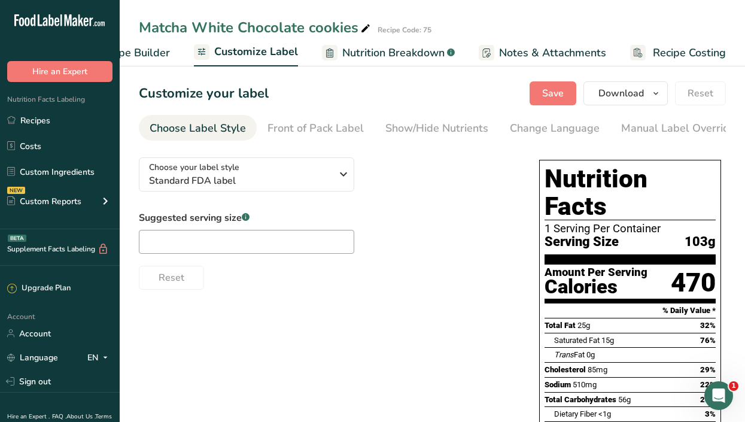
click at [687, 50] on span "Recipe Costing" at bounding box center [689, 53] width 73 height 16
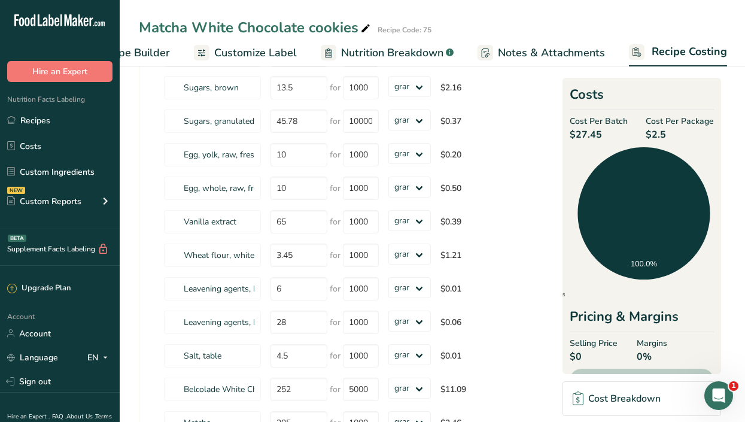
scroll to position [181, 0]
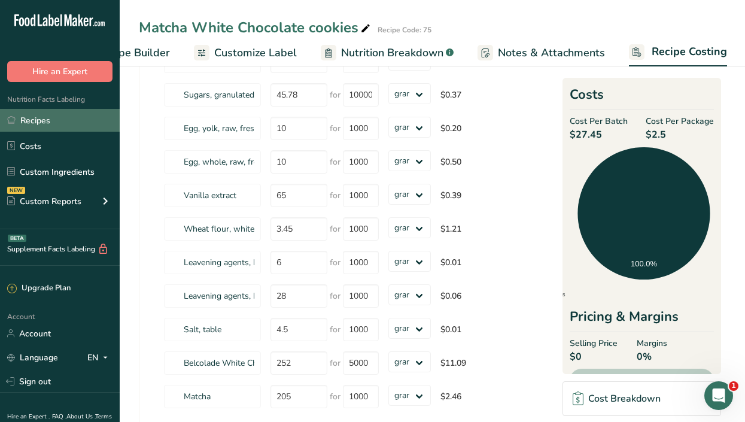
click at [32, 117] on link "Recipes" at bounding box center [60, 120] width 120 height 23
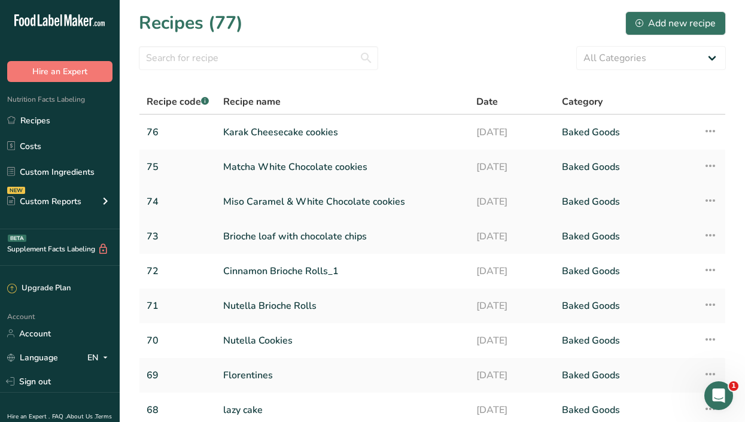
click at [286, 199] on link "Miso Caramel & White Chocolate cookies" at bounding box center [342, 201] width 239 height 25
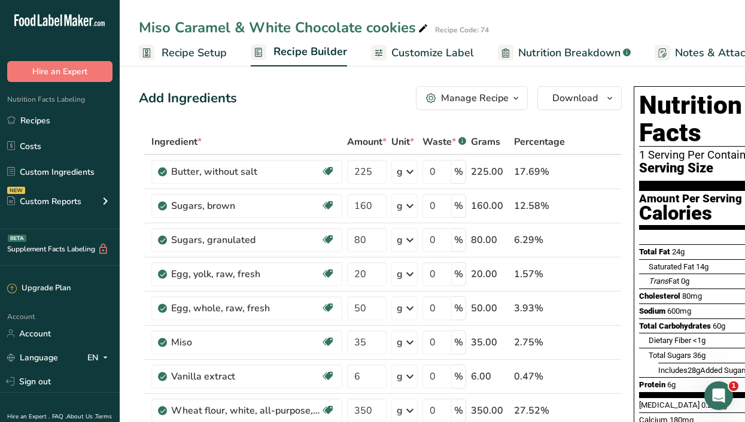
click at [413, 50] on span "Customize Label" at bounding box center [433, 53] width 83 height 16
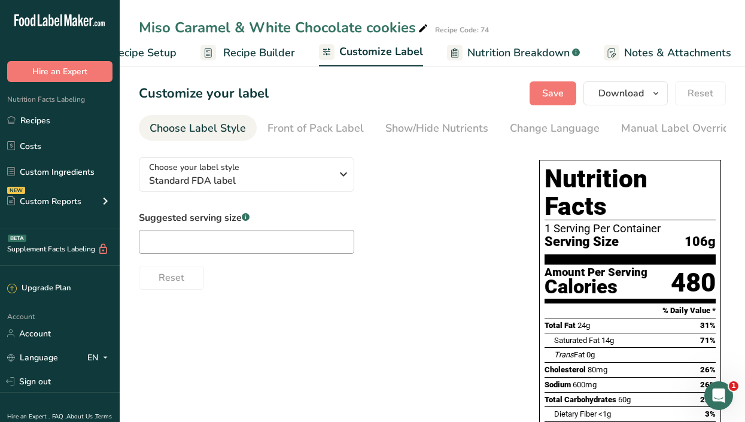
scroll to position [0, 175]
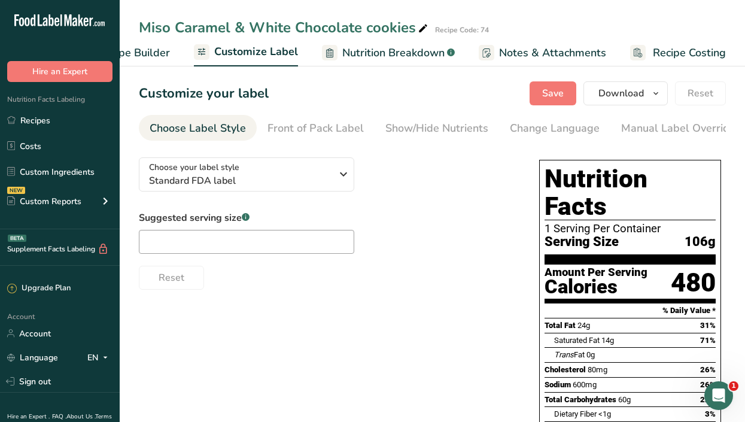
drag, startPoint x: 136, startPoint y: 57, endPoint x: 134, endPoint y: 51, distance: 6.4
click at [136, 57] on span "Recipe Builder" at bounding box center [134, 53] width 72 height 16
click at [134, 51] on span "Recipe Builder" at bounding box center [134, 53] width 72 height 16
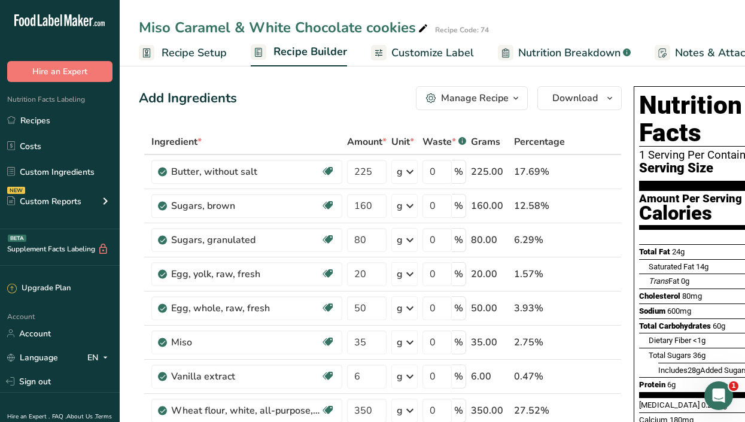
click at [181, 47] on span "Recipe Setup" at bounding box center [194, 53] width 65 height 16
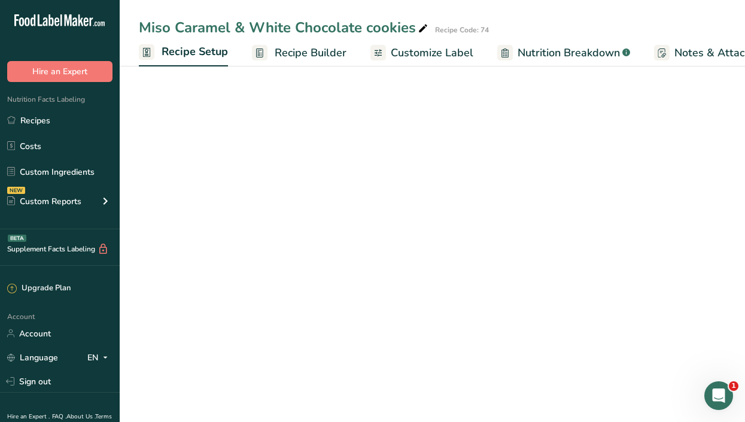
scroll to position [0, 4]
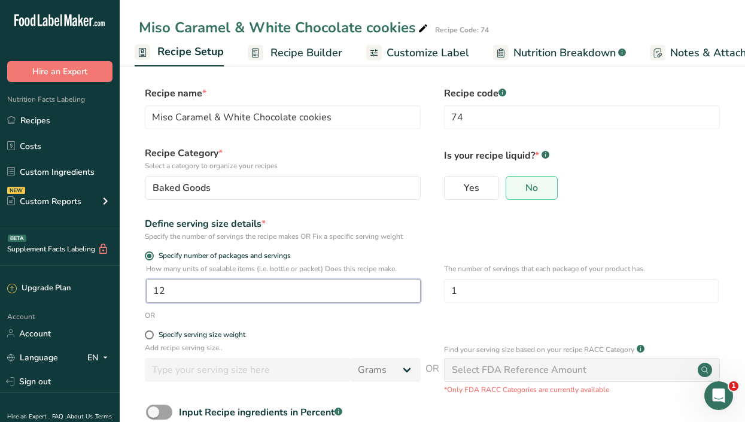
click at [181, 295] on input "12" at bounding box center [283, 291] width 275 height 24
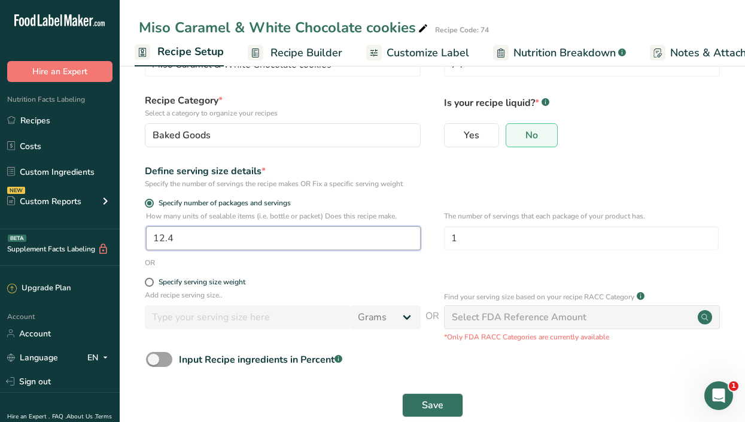
scroll to position [54, 0]
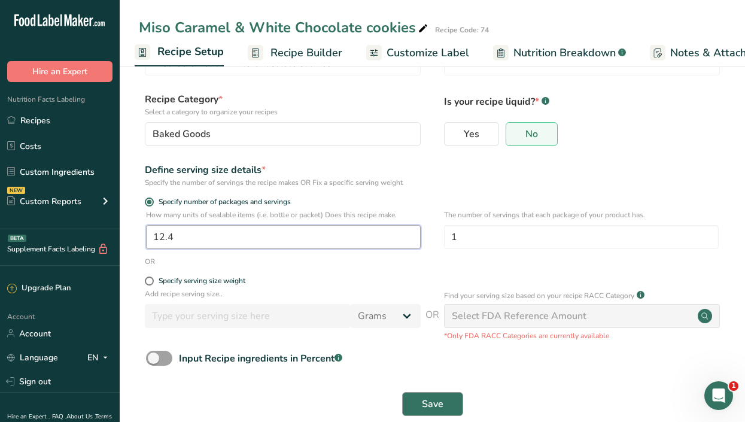
type input "12.4"
click at [439, 405] on span "Save" at bounding box center [433, 404] width 22 height 14
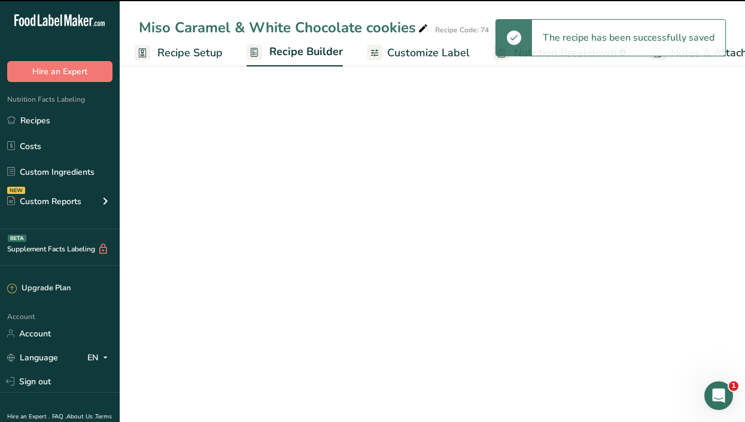
click at [408, 53] on span "Customize Label" at bounding box center [428, 53] width 83 height 16
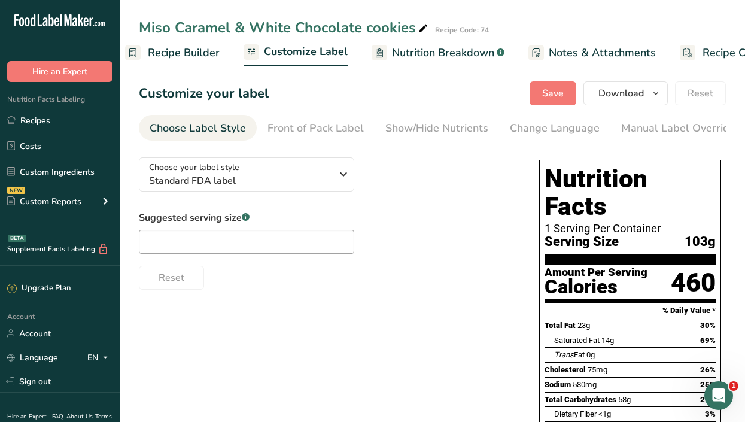
scroll to position [0, 175]
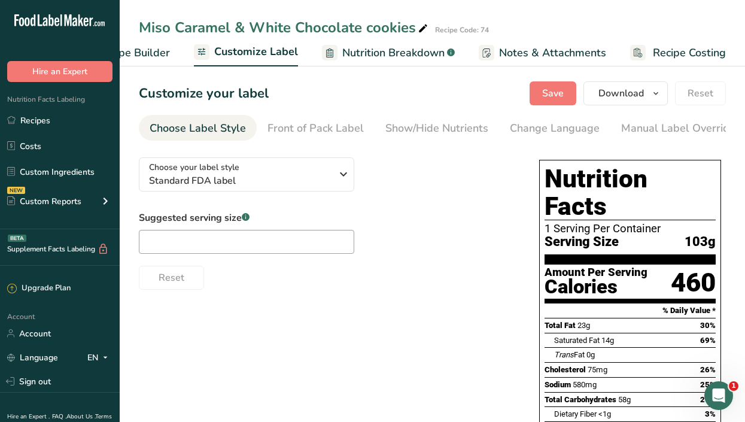
click at [147, 54] on span "Recipe Builder" at bounding box center [134, 53] width 72 height 16
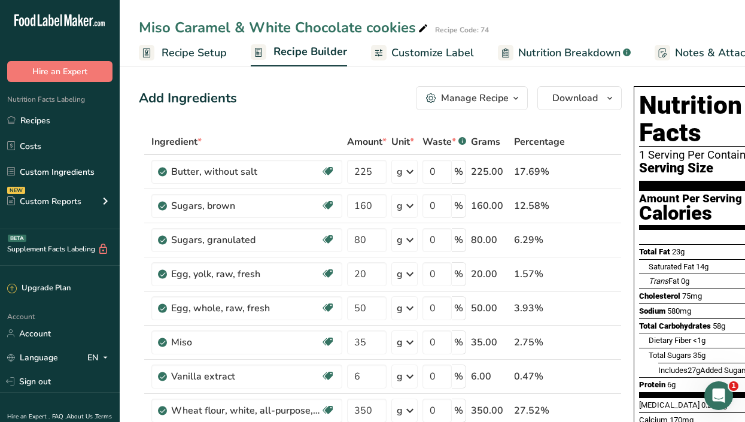
click at [175, 43] on link "Recipe Setup" at bounding box center [183, 53] width 88 height 27
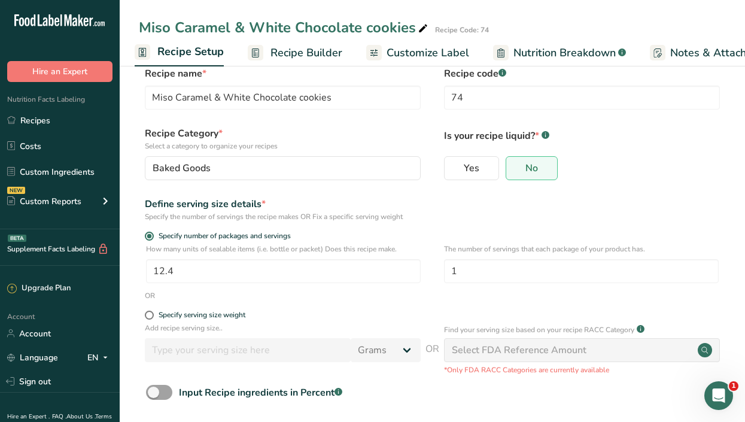
scroll to position [74, 0]
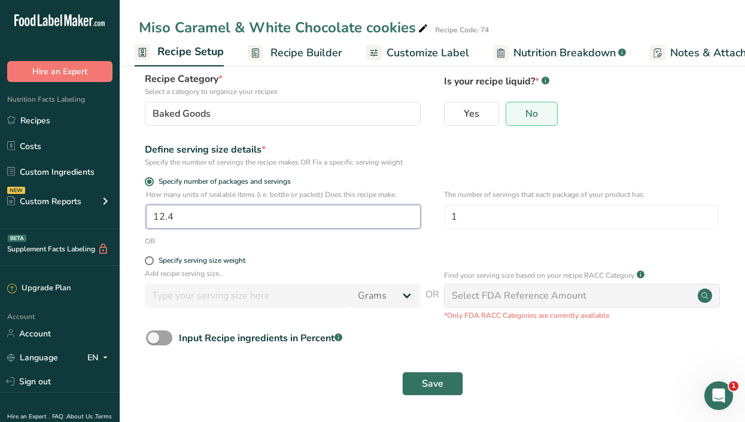
click at [195, 212] on input "12.4" at bounding box center [283, 217] width 275 height 24
type input "12.8"
click at [418, 378] on button "Save" at bounding box center [432, 384] width 61 height 24
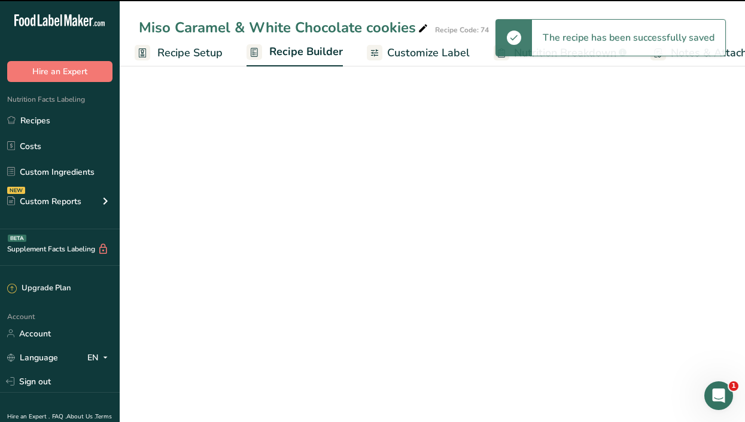
click at [435, 53] on span "Customize Label" at bounding box center [428, 53] width 83 height 16
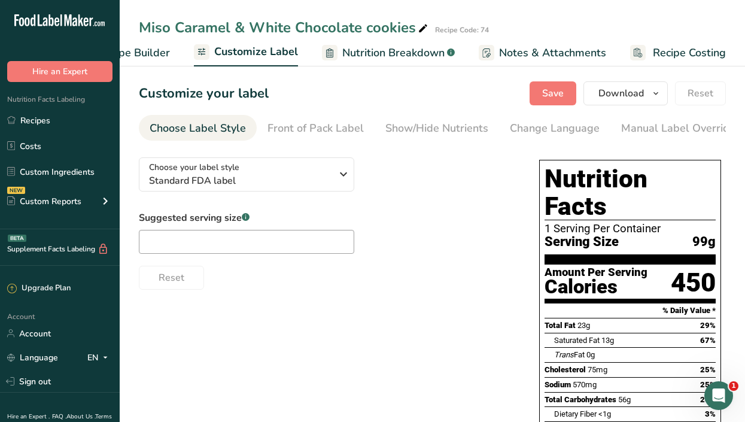
click at [676, 47] on span "Recipe Costing" at bounding box center [689, 53] width 73 height 16
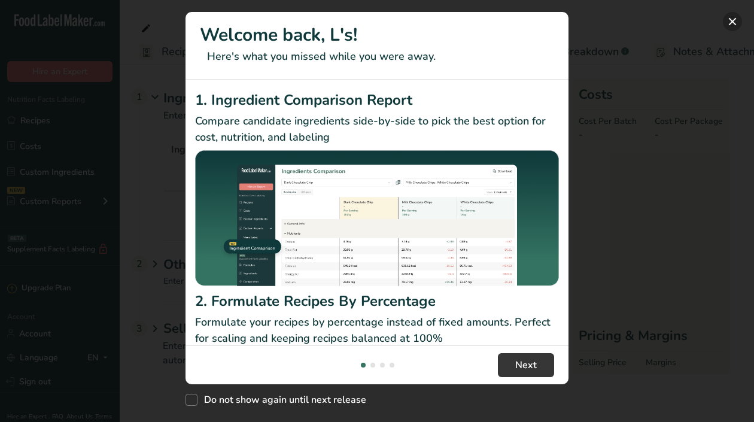
click at [738, 20] on button "New Features" at bounding box center [732, 21] width 19 height 19
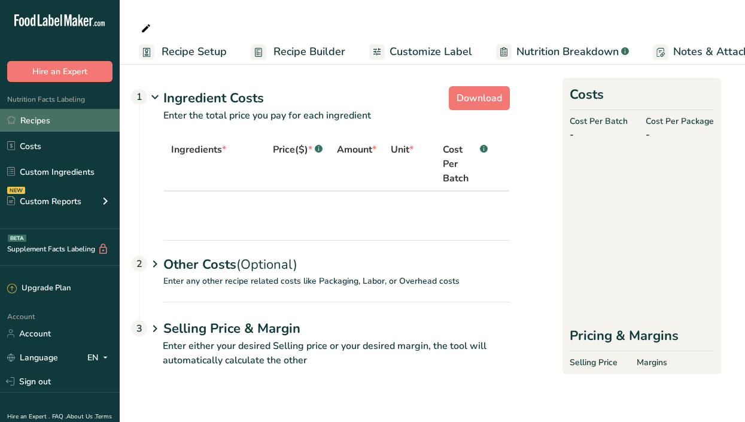
click at [31, 123] on link "Recipes" at bounding box center [60, 120] width 120 height 23
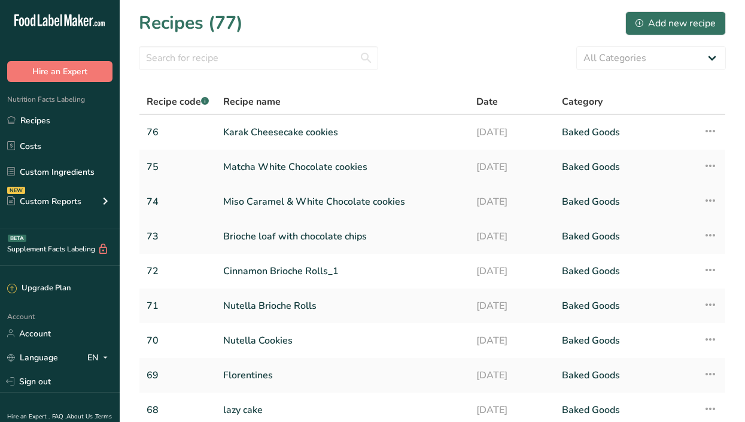
click at [305, 203] on link "Miso Caramel & White Chocolate cookies" at bounding box center [342, 201] width 239 height 25
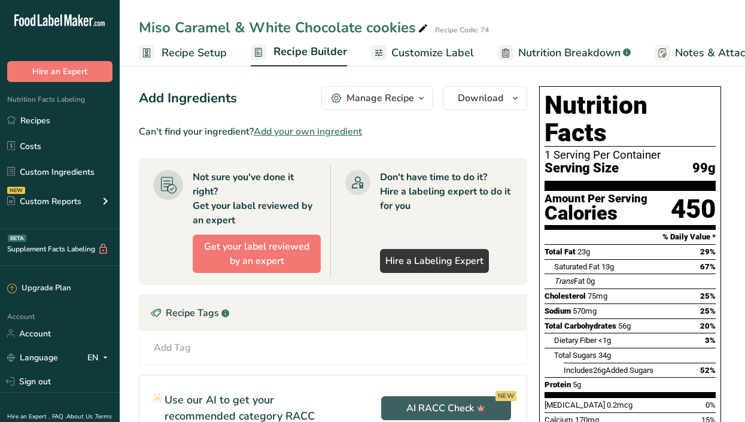
scroll to position [0, 175]
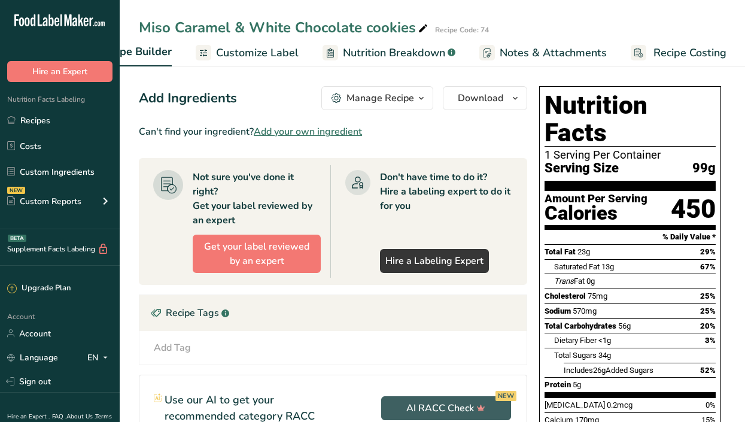
click at [693, 53] on span "Recipe Costing" at bounding box center [690, 53] width 73 height 16
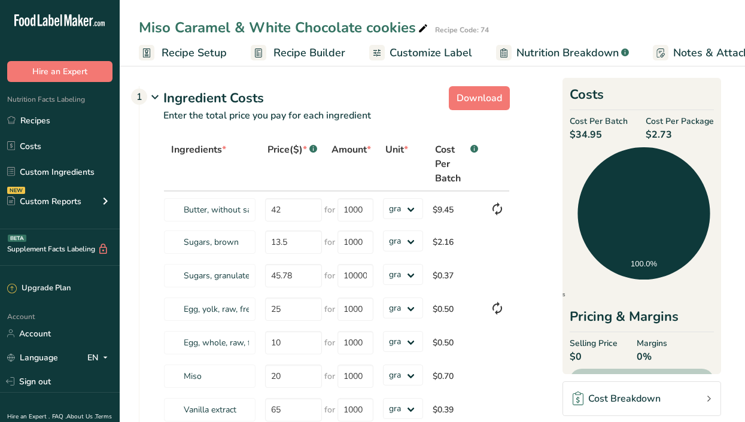
click at [196, 53] on span "Recipe Setup" at bounding box center [194, 53] width 65 height 16
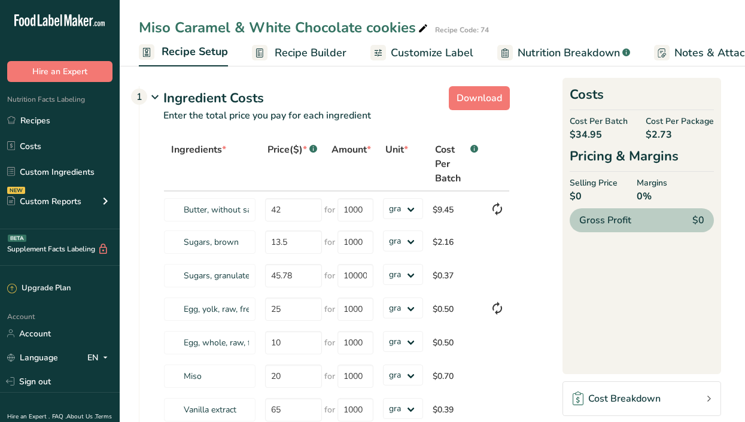
scroll to position [0, 4]
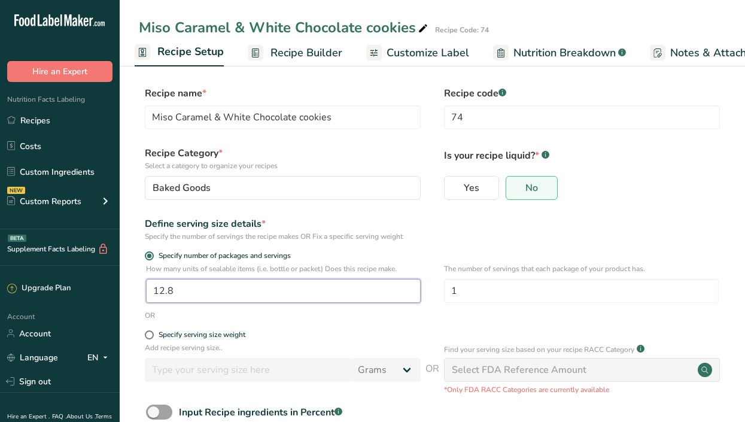
click at [185, 290] on input "12.8" at bounding box center [283, 291] width 275 height 24
type input "1"
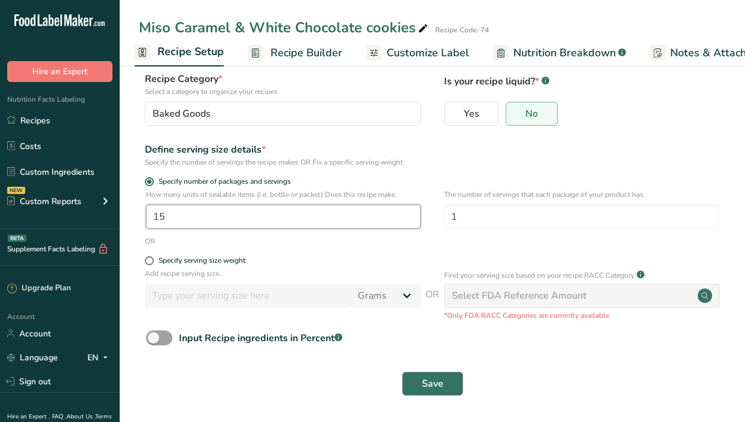
type input "15"
click at [429, 384] on span "Save" at bounding box center [433, 384] width 22 height 14
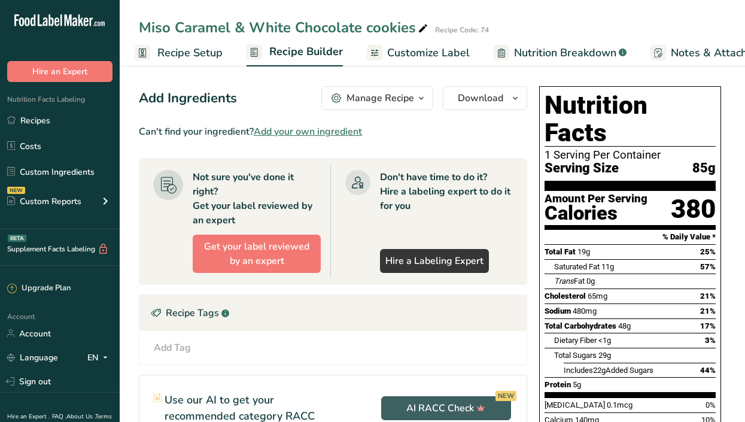
click at [171, 52] on span "Recipe Setup" at bounding box center [189, 53] width 65 height 16
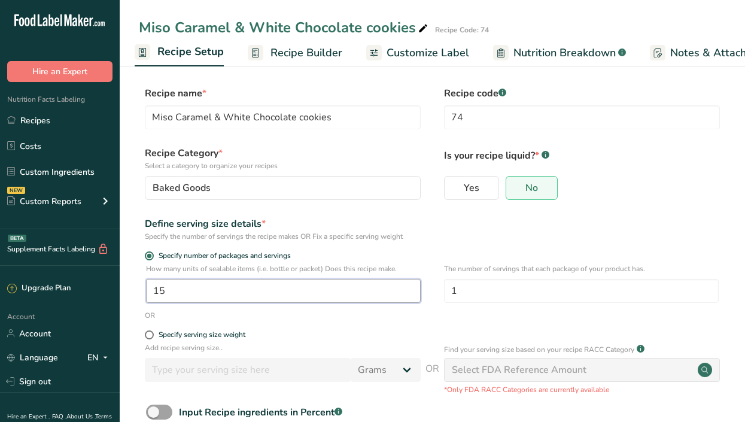
click at [180, 289] on input "15" at bounding box center [283, 291] width 275 height 24
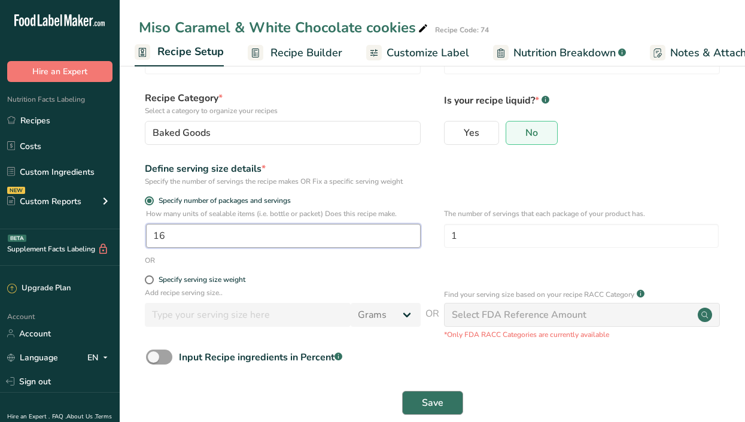
type input "16"
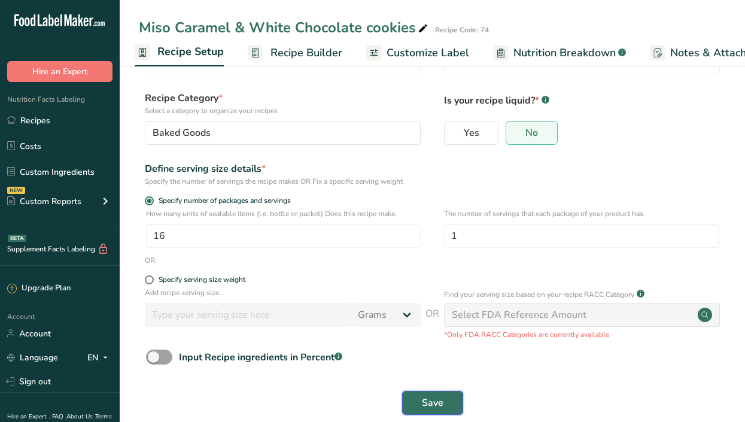
click at [453, 403] on button "Save" at bounding box center [432, 403] width 61 height 24
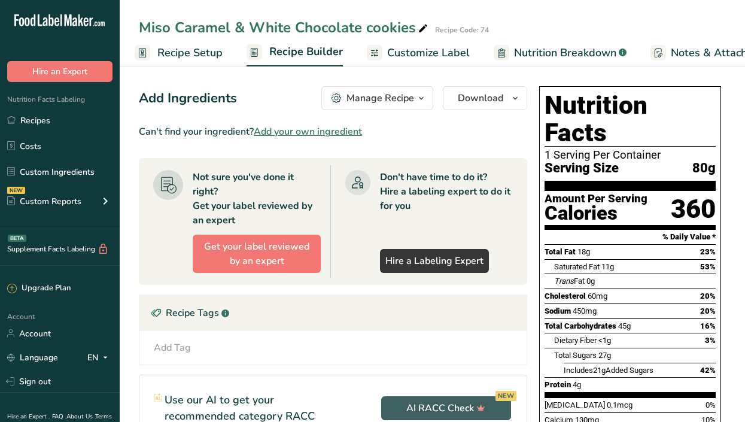
click at [182, 48] on span "Recipe Setup" at bounding box center [189, 53] width 65 height 16
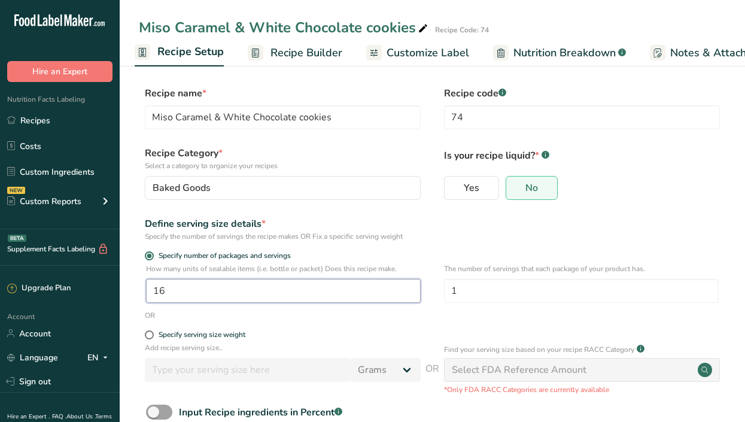
click at [207, 295] on input "16" at bounding box center [283, 291] width 275 height 24
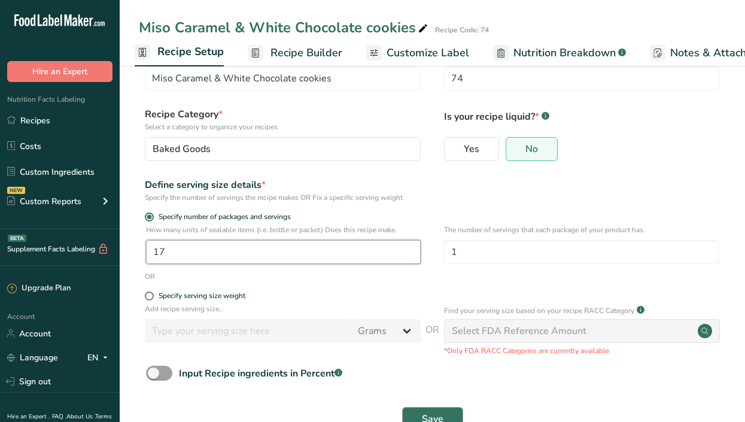
type input "17"
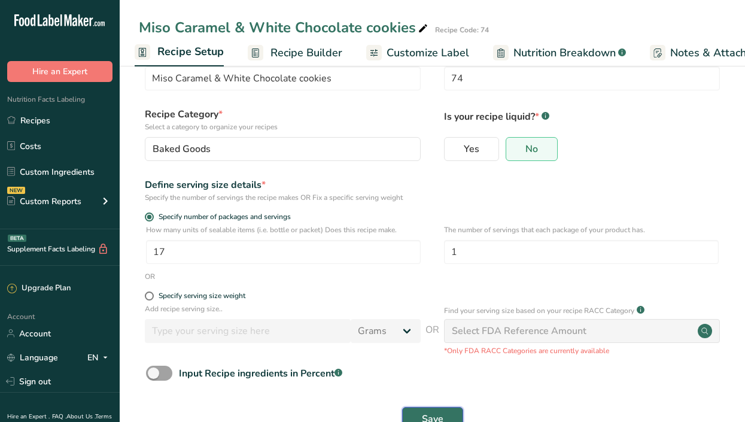
click at [435, 412] on span "Save" at bounding box center [433, 419] width 22 height 14
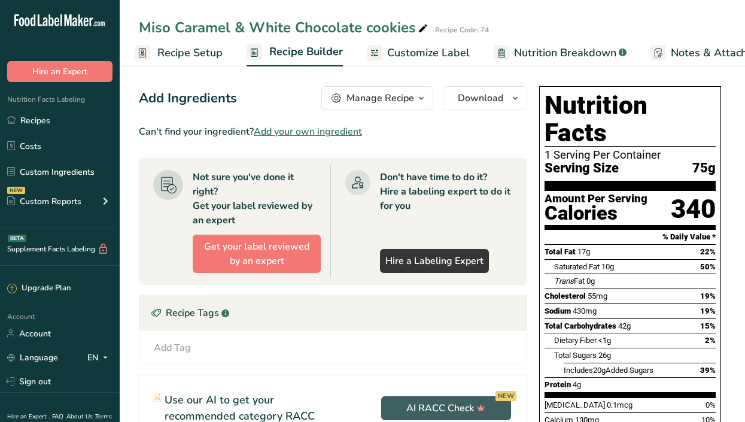
scroll to position [0, 175]
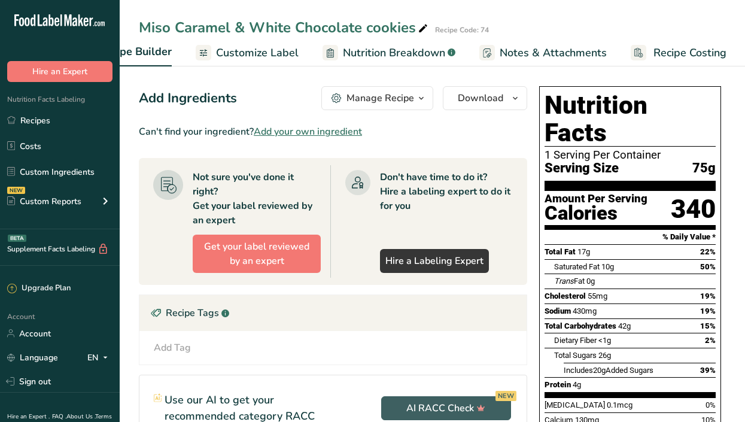
click at [694, 50] on span "Recipe Costing" at bounding box center [690, 53] width 73 height 16
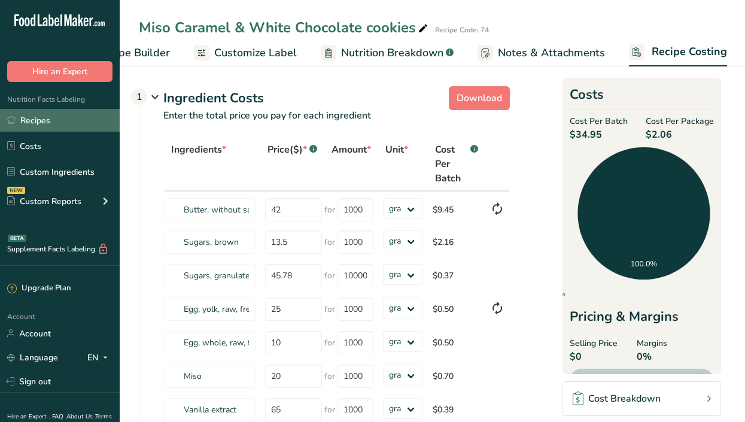
click at [48, 115] on link "Recipes" at bounding box center [60, 120] width 120 height 23
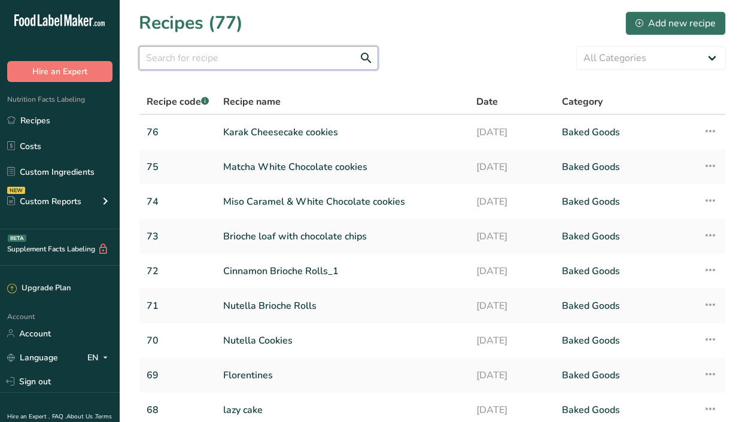
click at [178, 57] on input "text" at bounding box center [258, 58] width 239 height 24
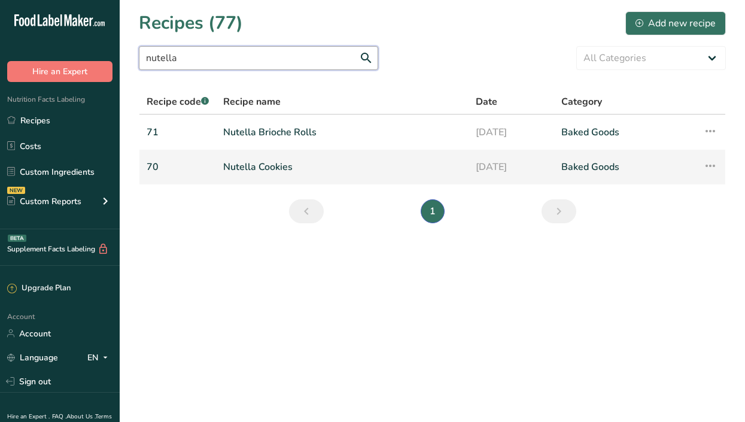
type input "nutella"
click at [259, 165] on link "Nutella Cookies" at bounding box center [342, 166] width 238 height 25
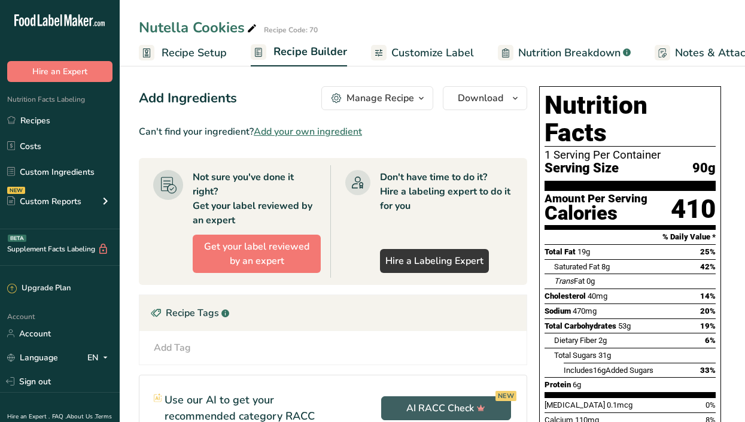
click at [201, 49] on span "Recipe Setup" at bounding box center [194, 53] width 65 height 16
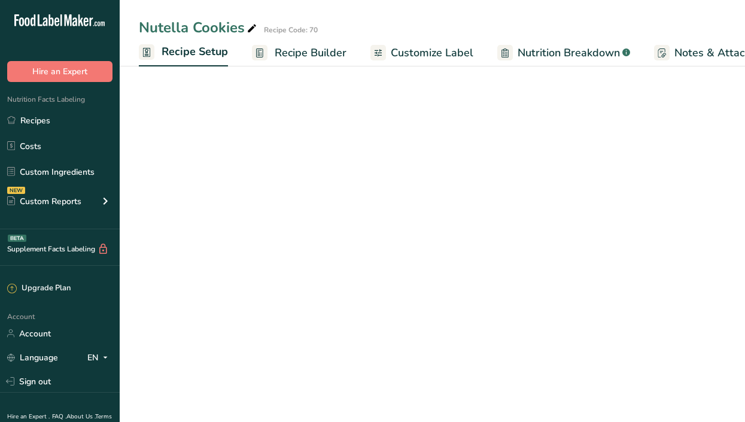
scroll to position [0, 4]
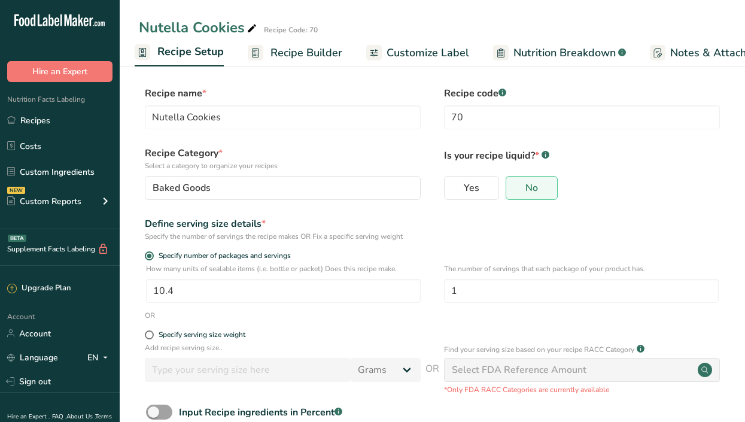
click at [315, 47] on span "Recipe Builder" at bounding box center [307, 53] width 72 height 16
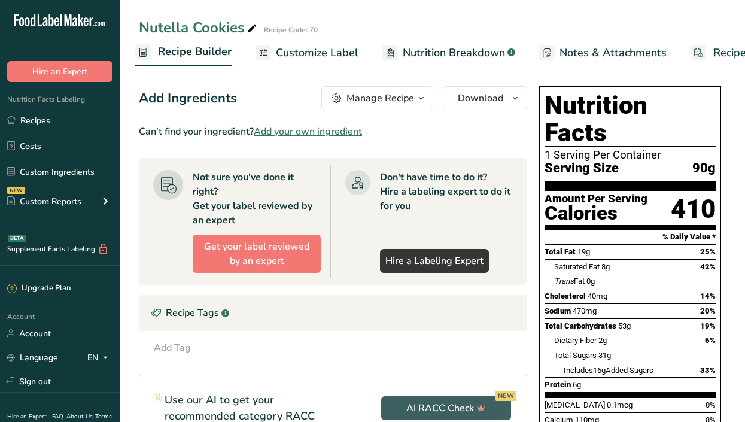
click at [178, 54] on span "Recipe Builder" at bounding box center [195, 52] width 74 height 16
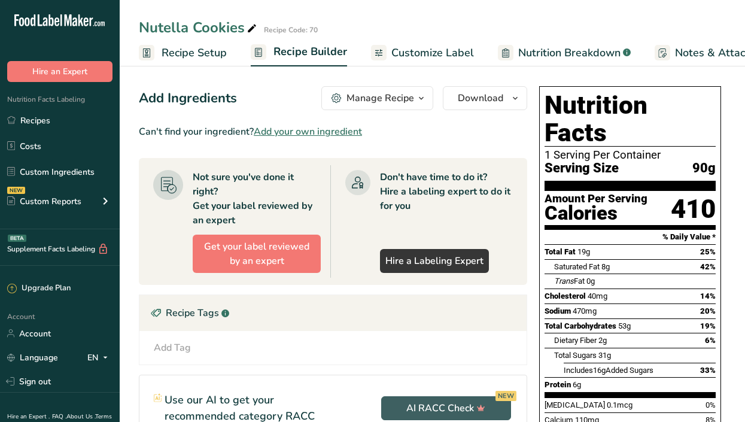
click at [421, 51] on span "Customize Label" at bounding box center [433, 53] width 83 height 16
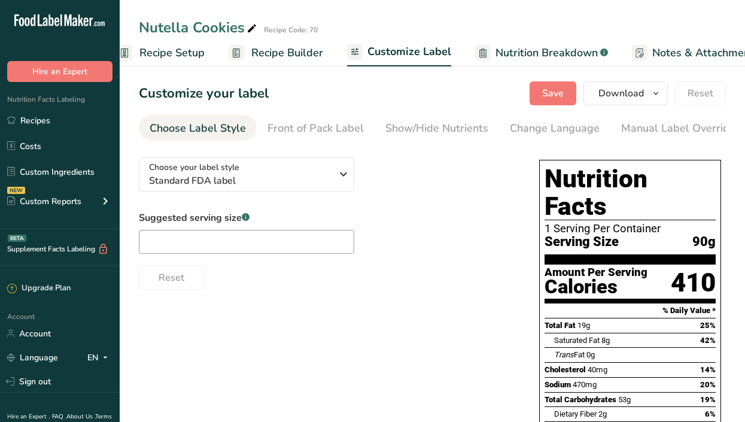
scroll to position [0, 175]
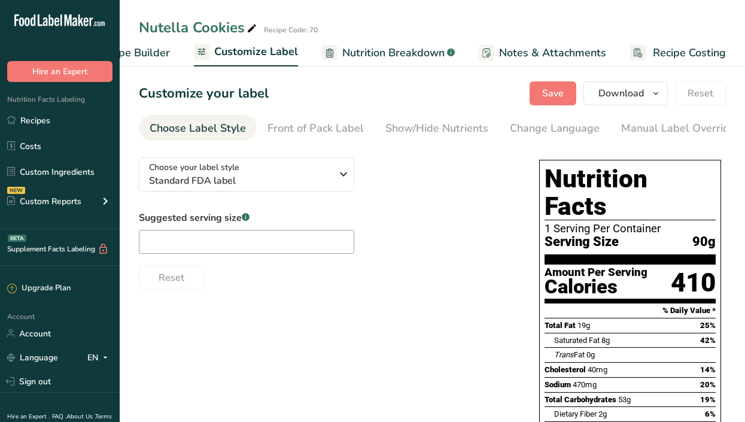
click at [395, 51] on span "Nutrition Breakdown" at bounding box center [393, 53] width 102 height 16
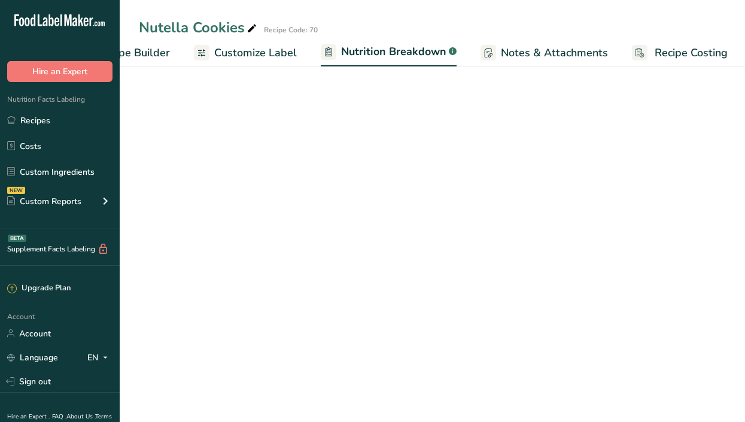
scroll to position [0, 177]
select select "Calories"
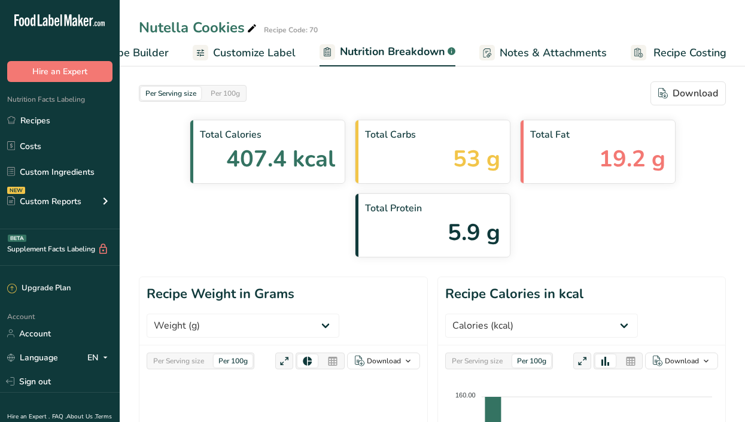
click at [526, 54] on span "Notes & Attachments" at bounding box center [553, 53] width 107 height 16
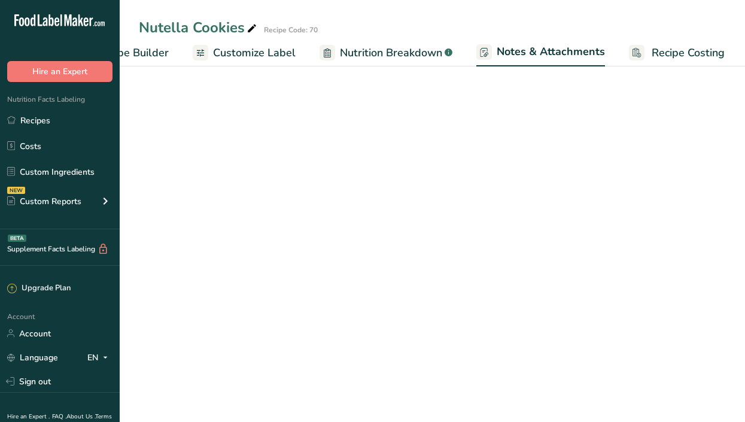
scroll to position [0, 176]
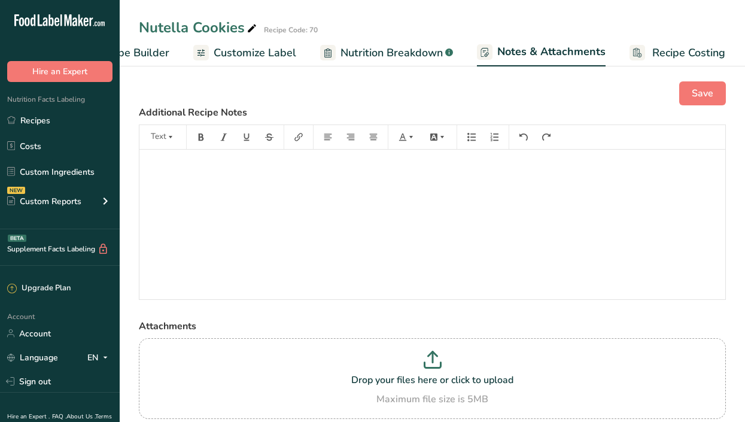
click at [673, 51] on span "Recipe Costing" at bounding box center [689, 53] width 73 height 16
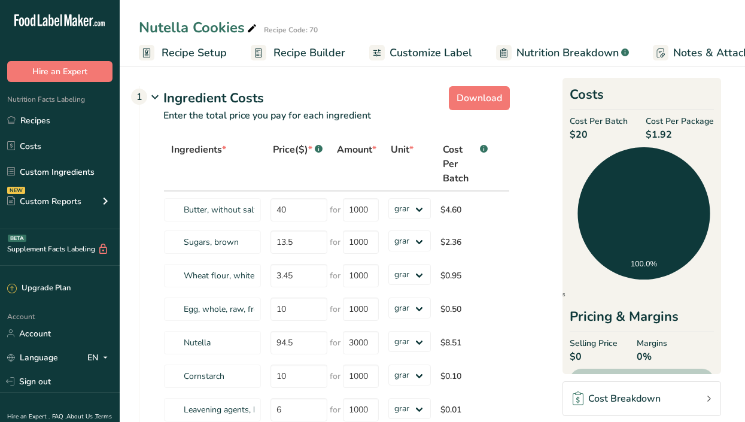
click at [196, 48] on span "Recipe Setup" at bounding box center [194, 53] width 65 height 16
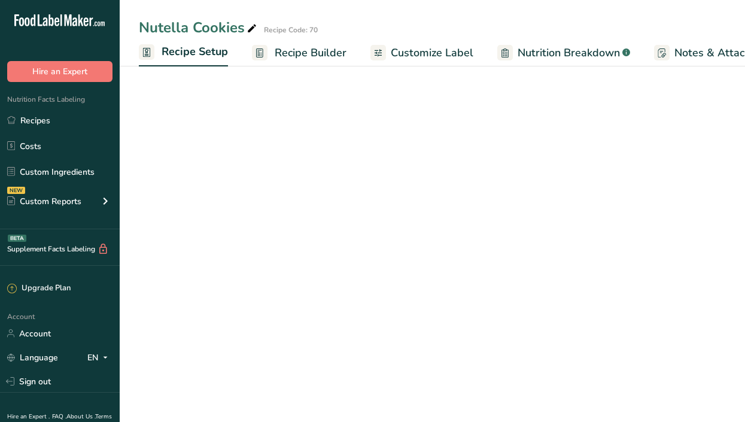
scroll to position [0, 4]
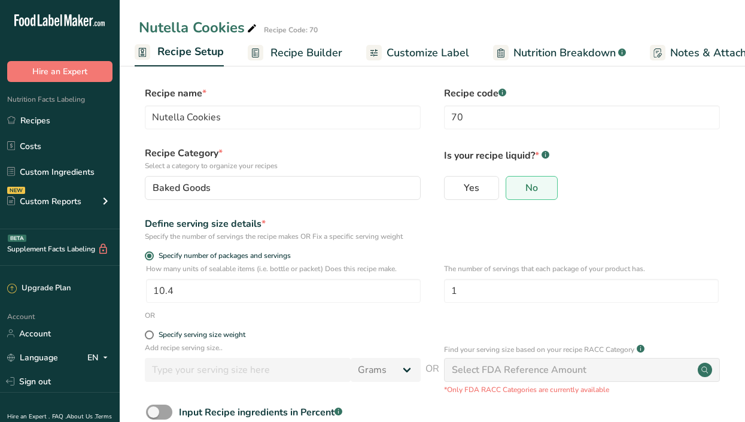
click at [283, 48] on span "Recipe Builder" at bounding box center [307, 53] width 72 height 16
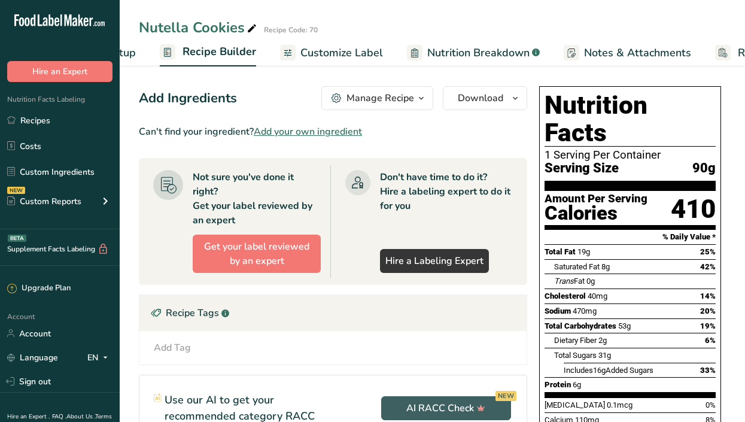
scroll to position [0, 116]
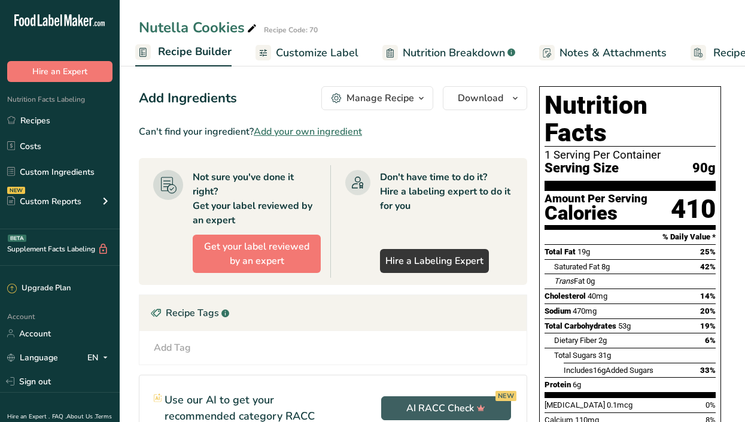
click at [427, 101] on span "button" at bounding box center [421, 98] width 14 height 14
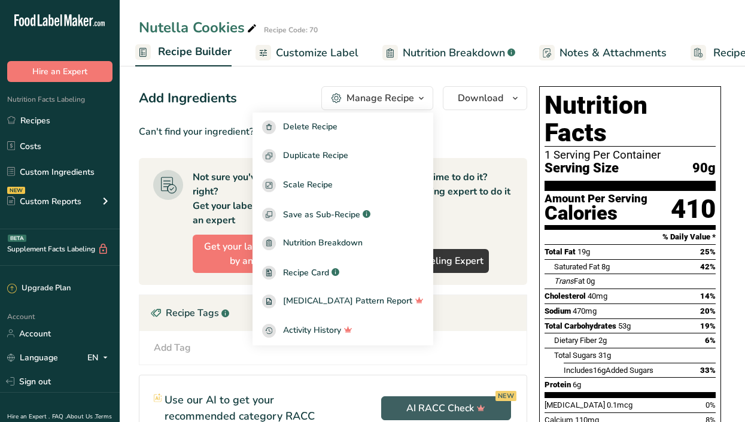
click at [484, 142] on section "Can't find your ingredient? Add your own ingredient Not sure you've done it rig…" at bounding box center [333, 340] width 389 height 430
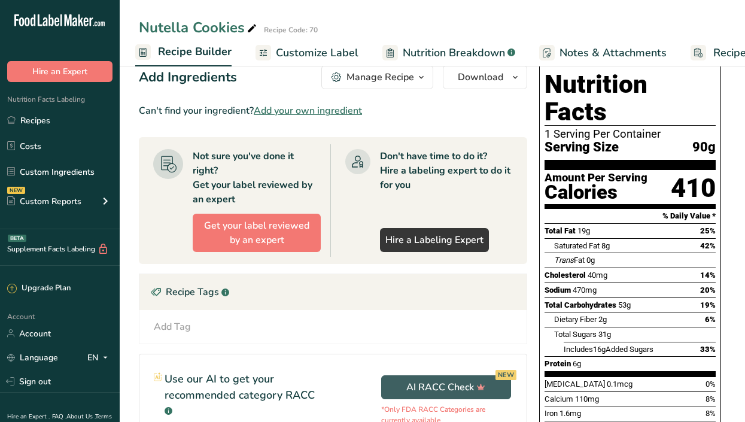
scroll to position [0, 0]
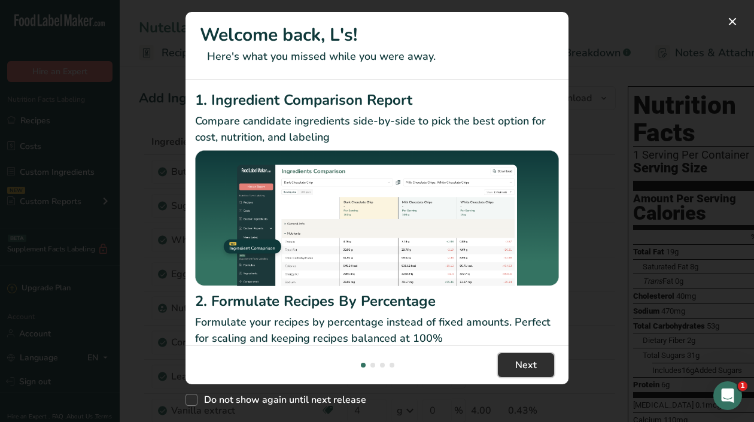
click at [524, 356] on button "Next" at bounding box center [526, 365] width 56 height 24
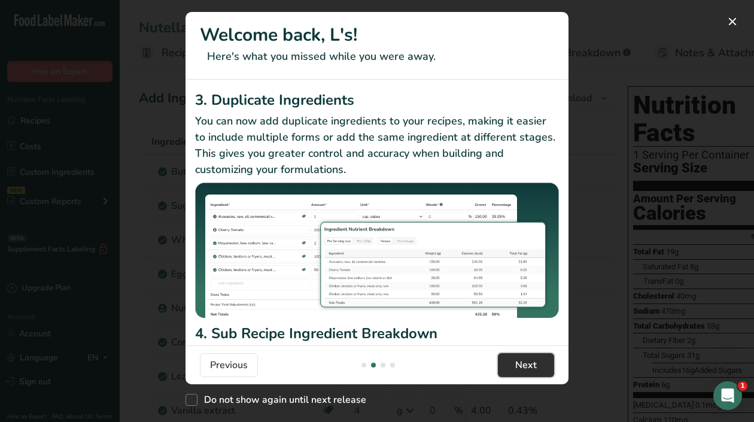
click at [524, 356] on button "Next" at bounding box center [526, 365] width 56 height 24
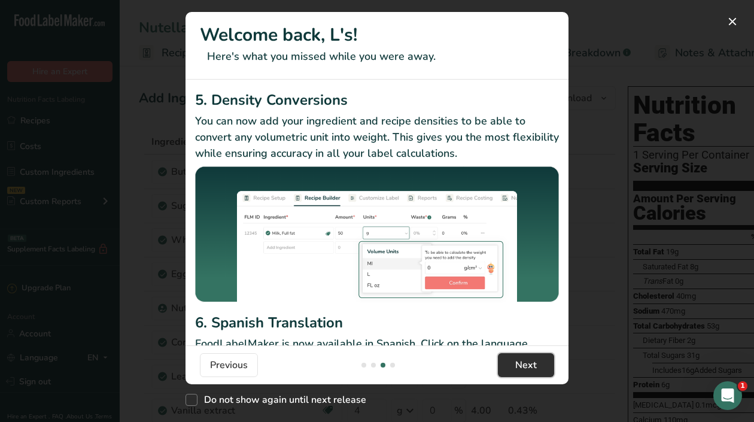
click at [524, 356] on button "Next" at bounding box center [526, 365] width 56 height 24
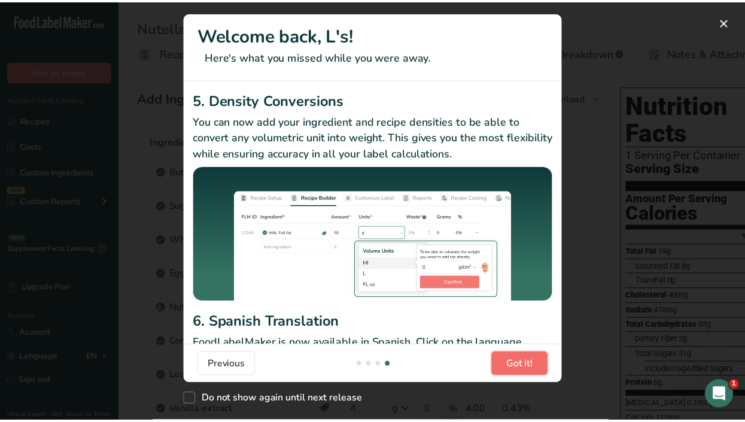
scroll to position [0, 1149]
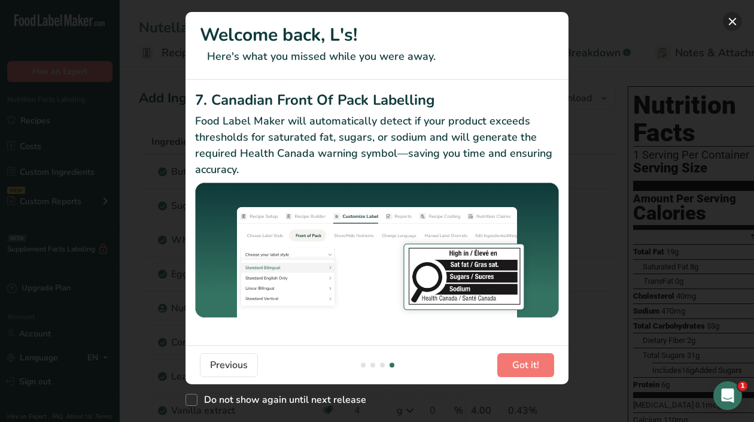
click at [729, 20] on button "New Features" at bounding box center [732, 21] width 19 height 19
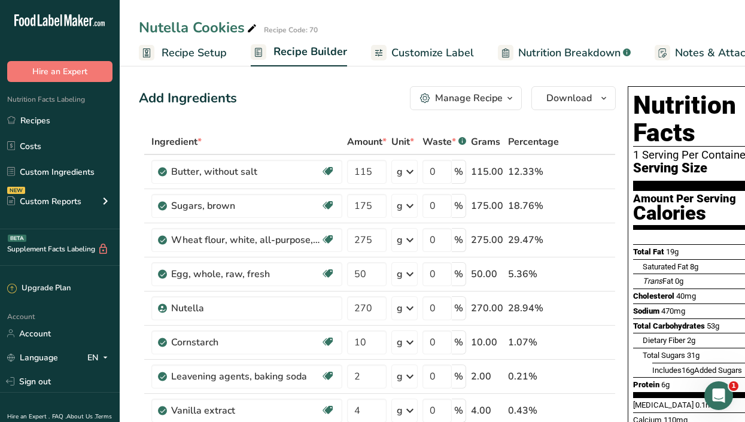
click at [414, 56] on span "Customize Label" at bounding box center [433, 53] width 83 height 16
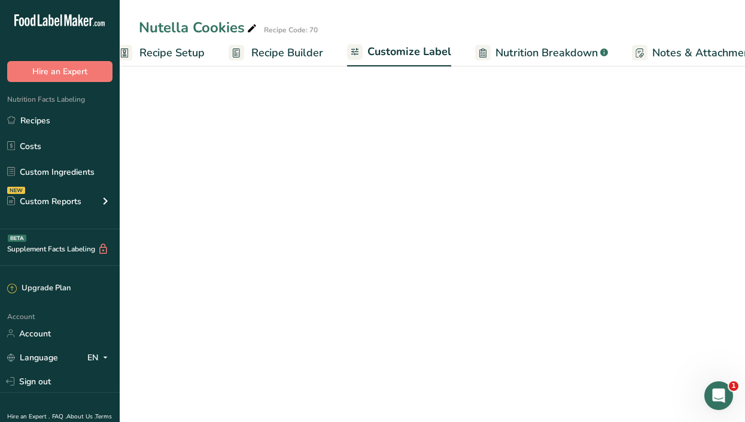
scroll to position [0, 175]
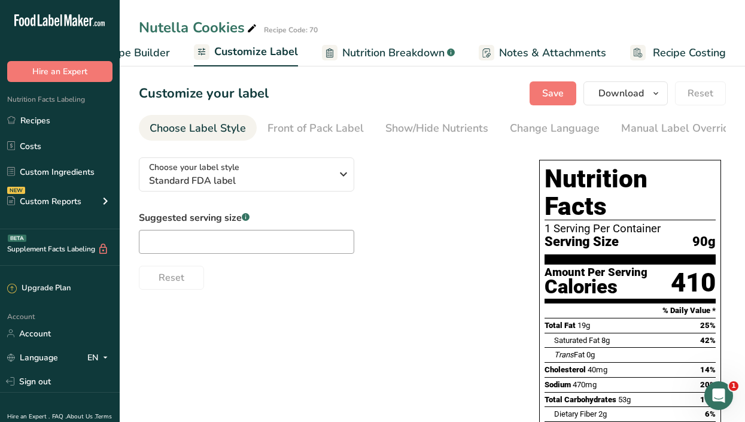
click at [151, 56] on span "Recipe Builder" at bounding box center [134, 53] width 72 height 16
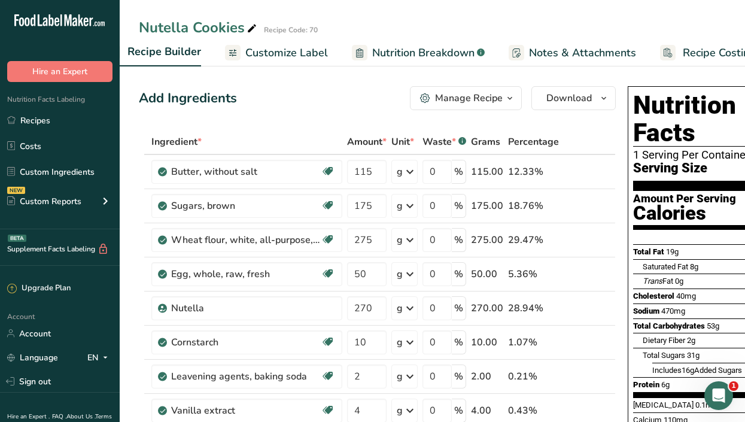
scroll to position [0, 116]
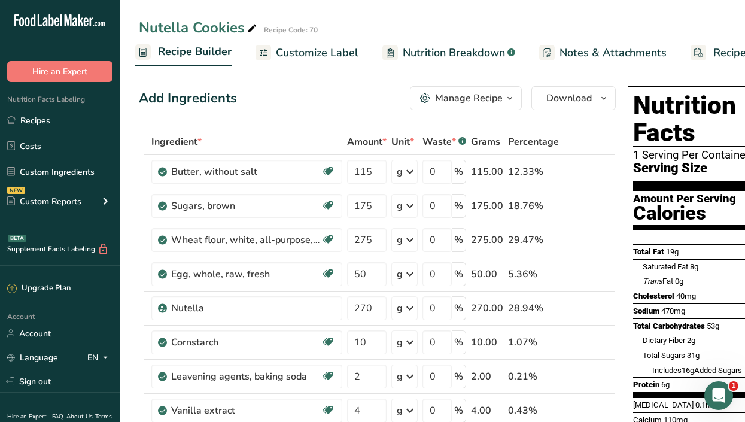
click at [299, 51] on span "Customize Label" at bounding box center [317, 53] width 83 height 16
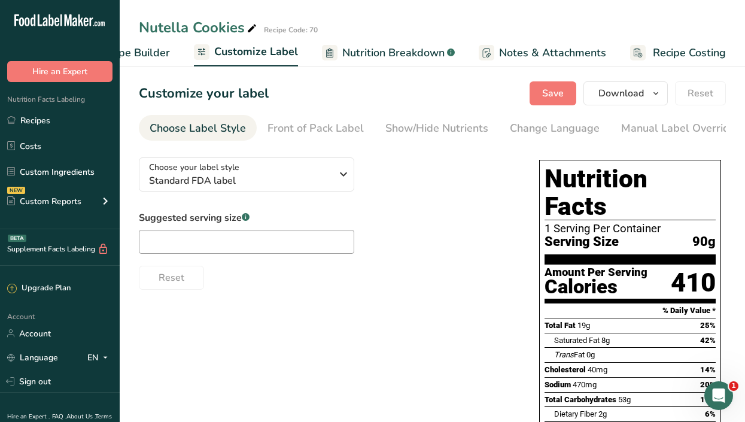
click at [136, 51] on span "Recipe Builder" at bounding box center [134, 53] width 72 height 16
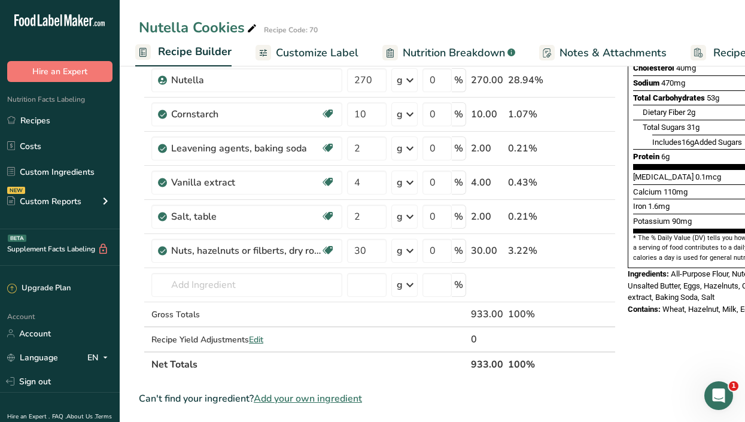
scroll to position [260, 0]
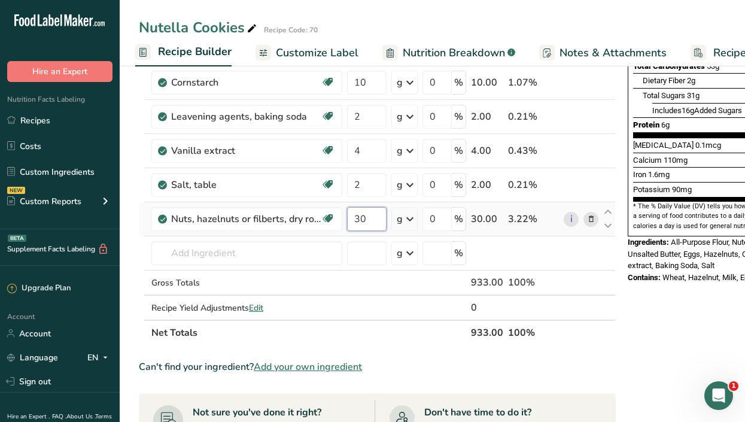
click at [379, 220] on input "30" at bounding box center [367, 219] width 40 height 24
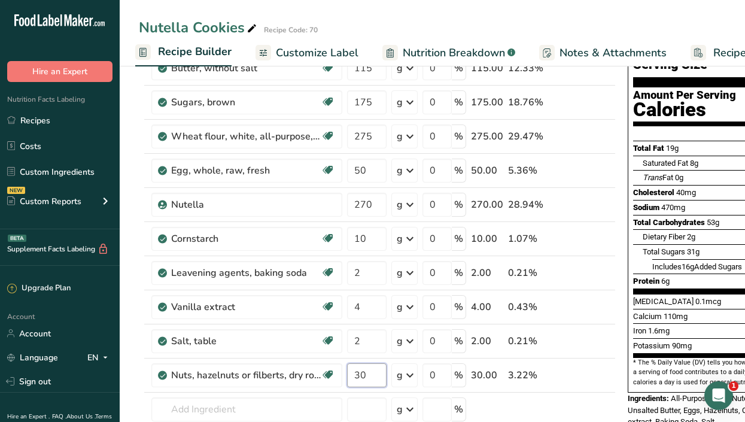
scroll to position [0, 0]
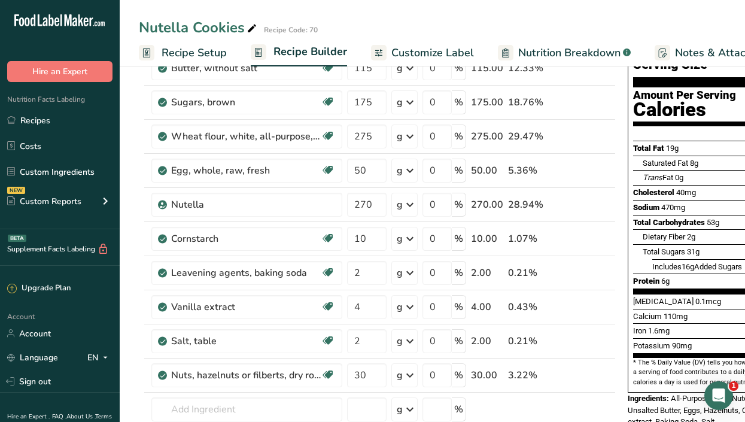
click at [191, 50] on span "Recipe Setup" at bounding box center [194, 53] width 65 height 16
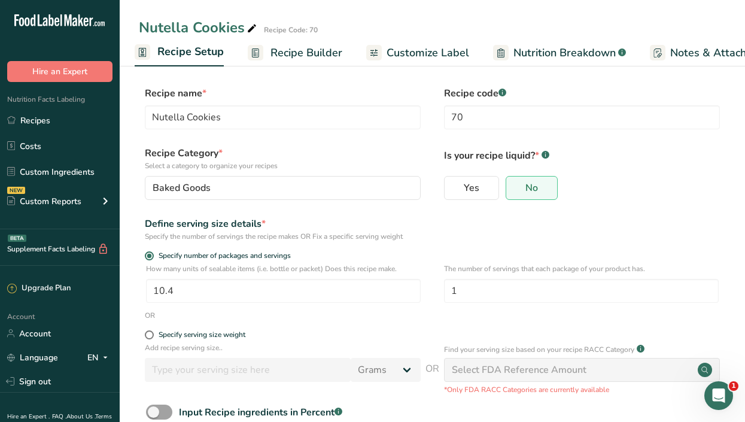
click at [313, 56] on span "Recipe Builder" at bounding box center [307, 53] width 72 height 16
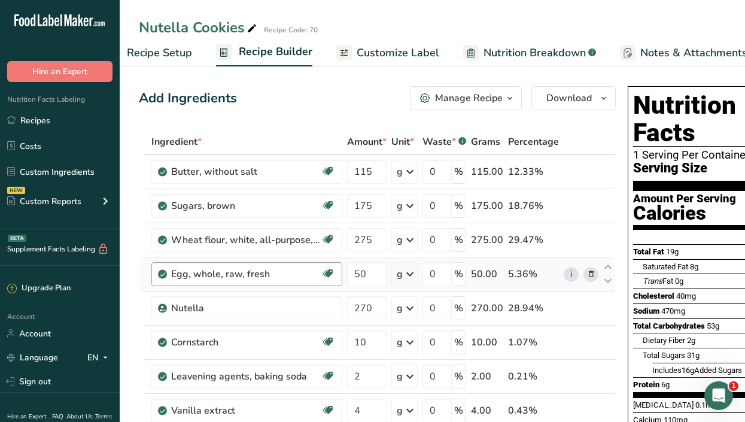
scroll to position [0, 116]
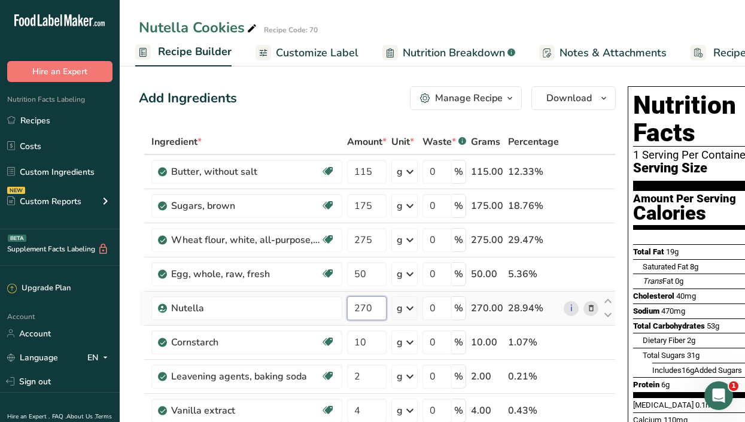
click at [368, 305] on input "270" at bounding box center [367, 308] width 40 height 24
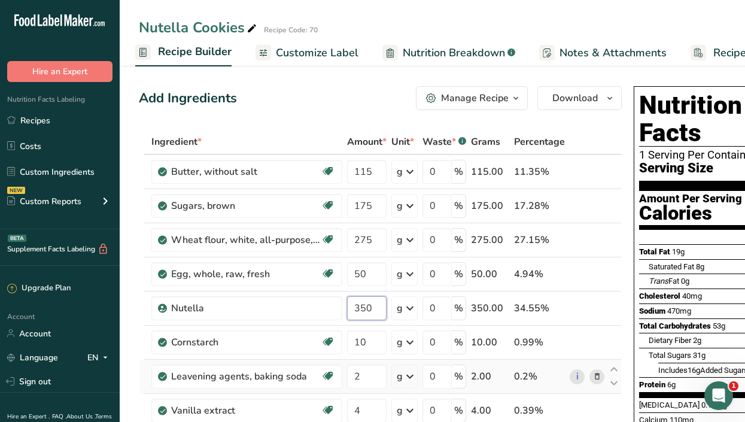
type input "350"
click at [604, 366] on div "Ingredient * Amount * Unit * Waste * .a-a{fill:#347362;}.b-a{fill:#fff;} Grams …" at bounding box center [380, 367] width 483 height 476
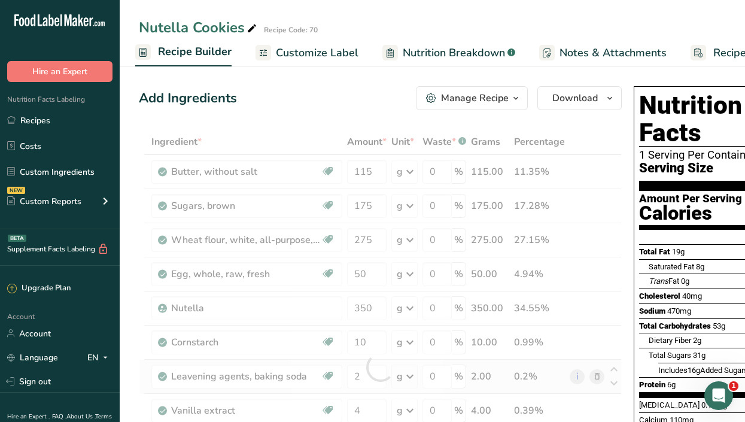
click at [604, 366] on div at bounding box center [380, 367] width 483 height 476
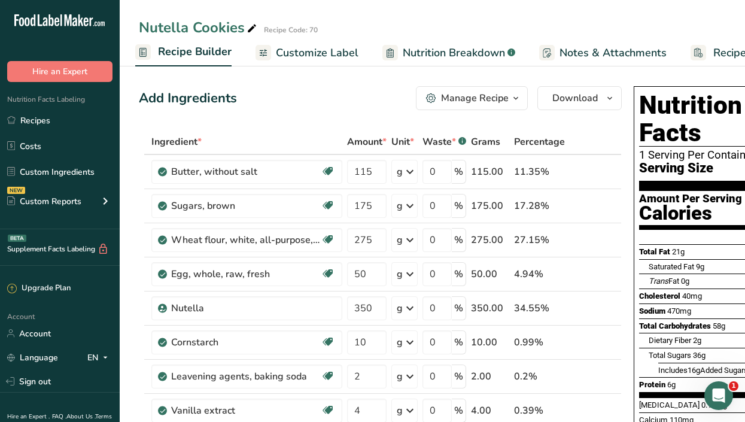
click at [327, 53] on span "Customize Label" at bounding box center [317, 53] width 83 height 16
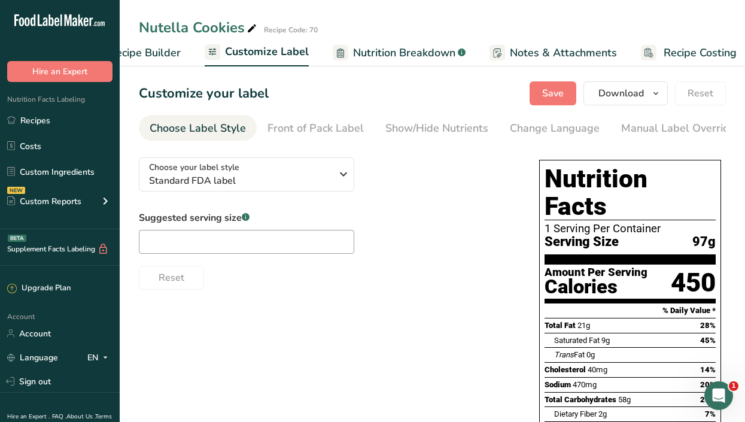
scroll to position [0, 175]
click at [683, 49] on span "Recipe Costing" at bounding box center [689, 53] width 73 height 16
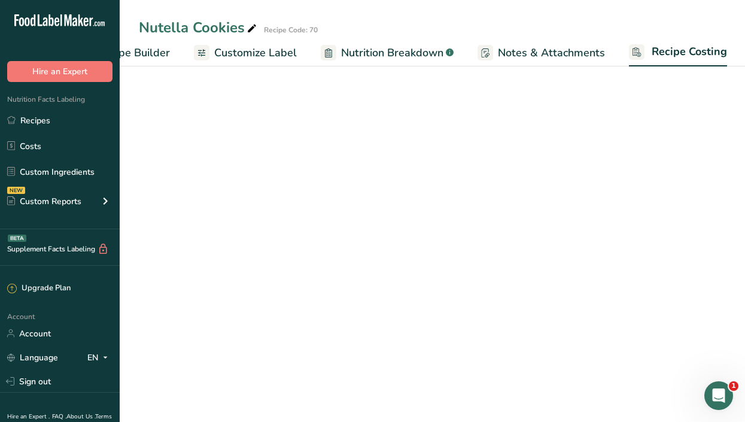
scroll to position [0, 175]
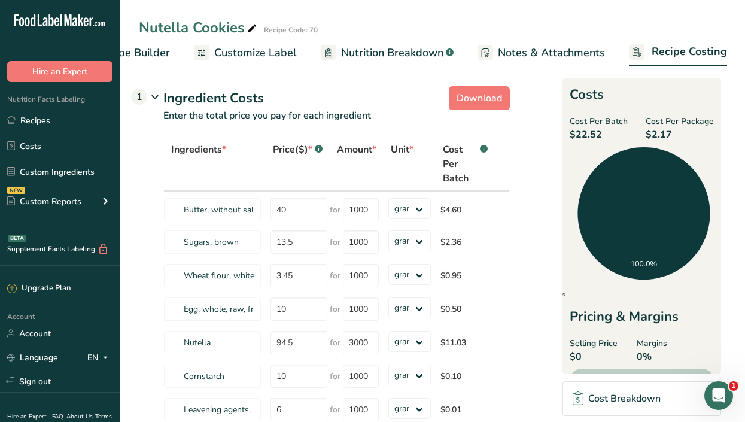
click at [708, 16] on div "Nutella Cookies Recipe Code: 70 Recipe Setup Recipe Builder Customize Label Nut…" at bounding box center [433, 33] width 626 height 66
click at [54, 120] on link "Recipes" at bounding box center [60, 120] width 120 height 23
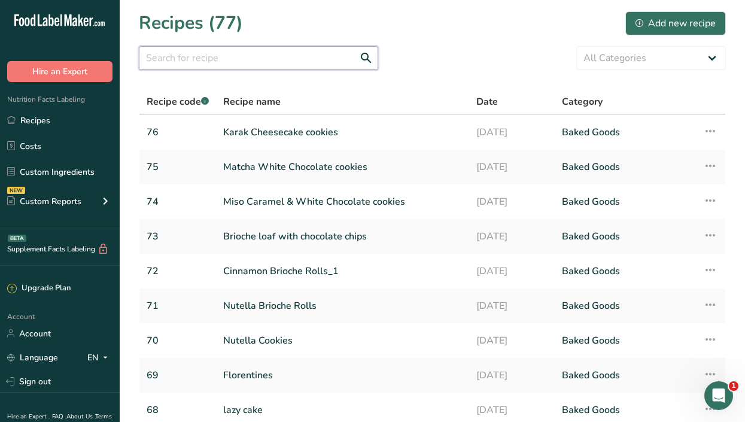
click at [189, 54] on input "text" at bounding box center [258, 58] width 239 height 24
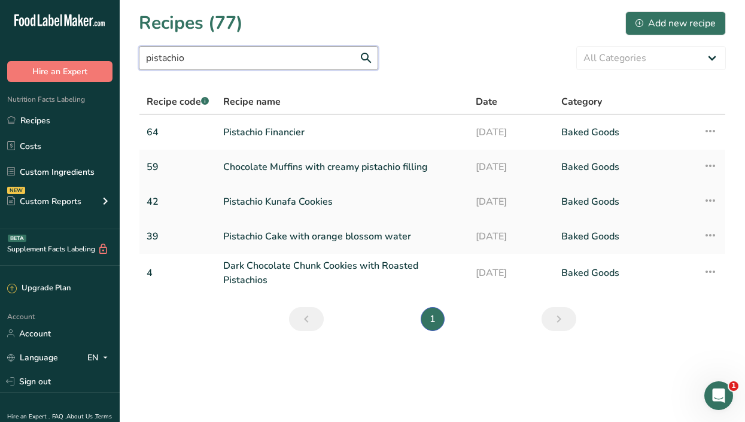
type input "pistachio"
click at [302, 202] on link "Pistachio Kunafa Cookies" at bounding box center [342, 201] width 238 height 25
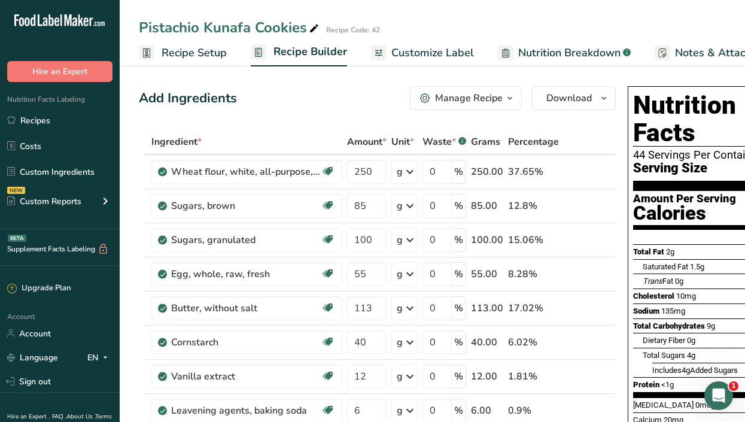
scroll to position [0, 175]
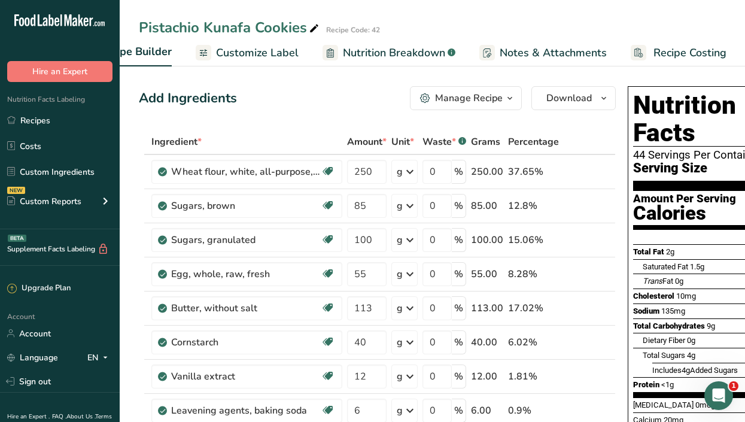
click at [697, 49] on span "Recipe Costing" at bounding box center [690, 53] width 73 height 16
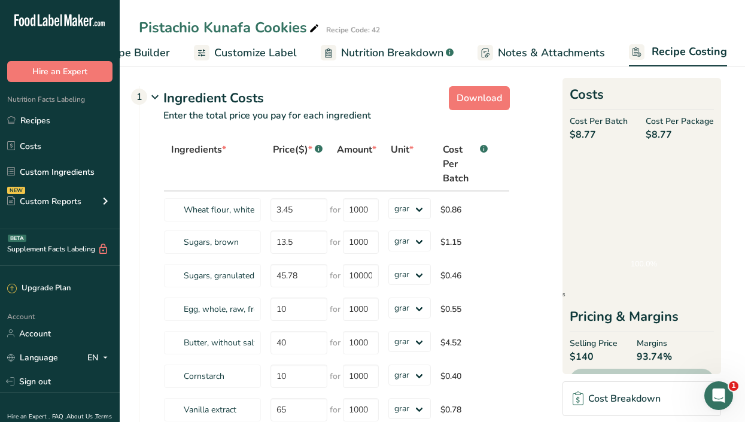
click at [697, 49] on span "Recipe Costing" at bounding box center [689, 52] width 75 height 16
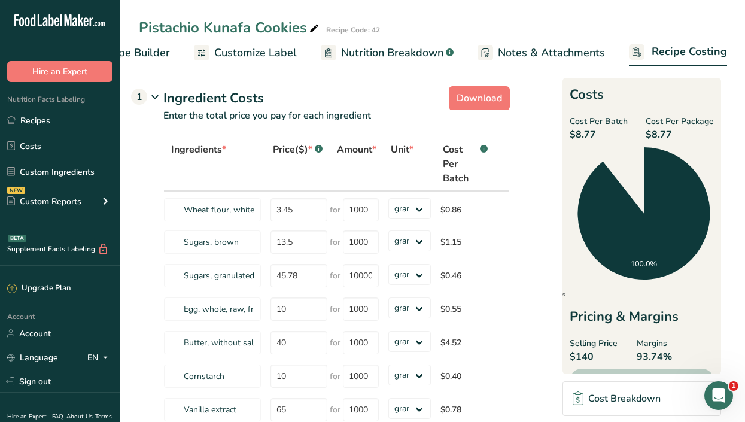
click at [697, 49] on span "Recipe Costing" at bounding box center [689, 52] width 75 height 16
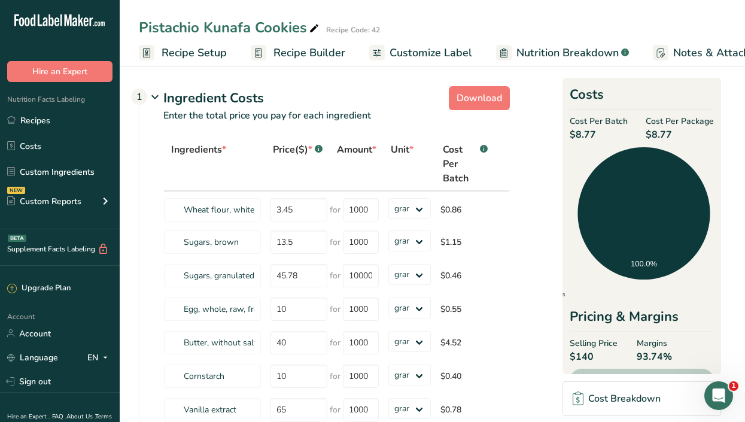
click at [313, 47] on span "Recipe Builder" at bounding box center [310, 53] width 72 height 16
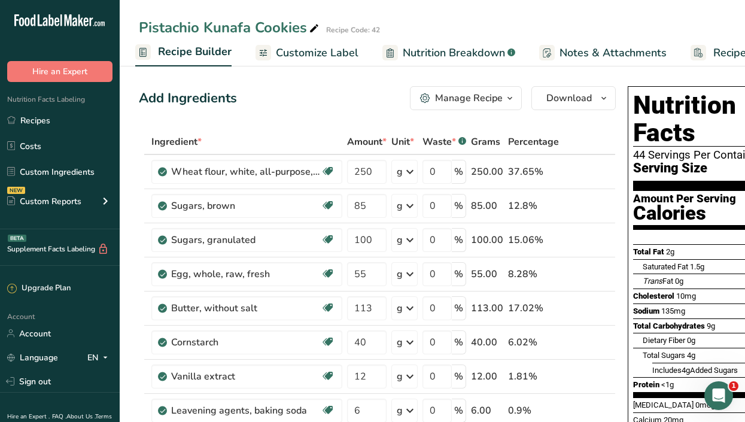
click at [320, 50] on span "Customize Label" at bounding box center [317, 53] width 83 height 16
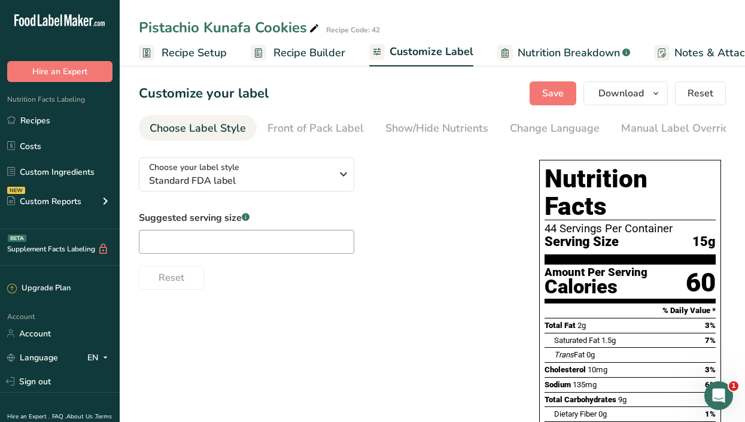
click at [183, 50] on span "Recipe Setup" at bounding box center [194, 53] width 65 height 16
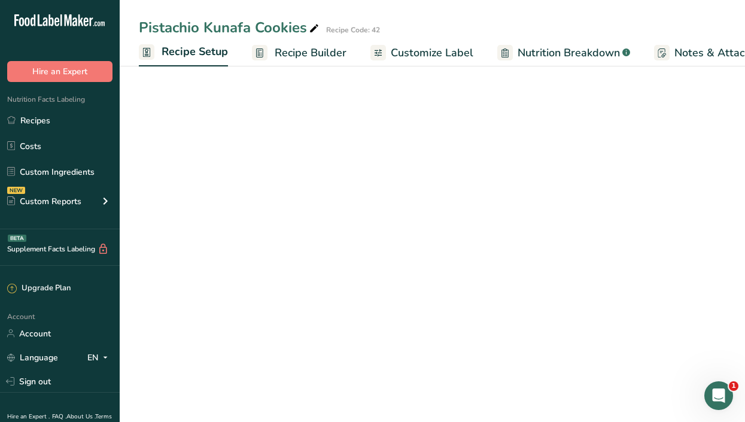
scroll to position [0, 4]
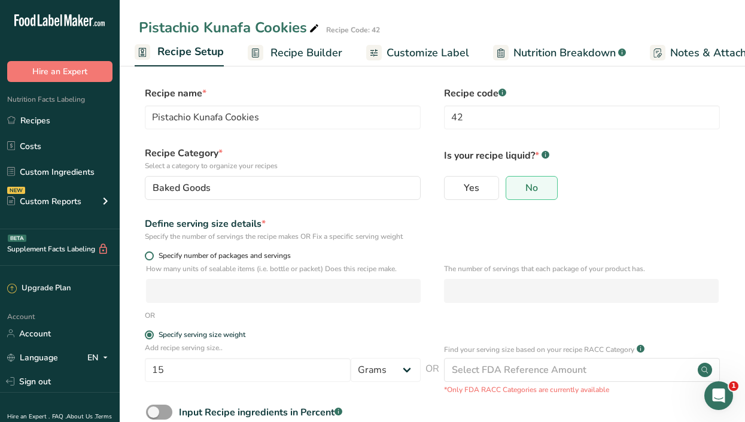
click at [153, 254] on span at bounding box center [149, 255] width 9 height 9
click at [153, 254] on input "Specify number of packages and servings" at bounding box center [149, 256] width 8 height 8
radio input "true"
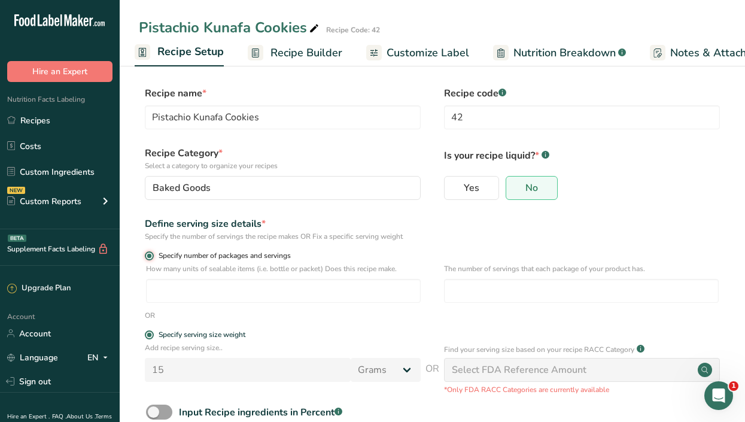
radio input "false"
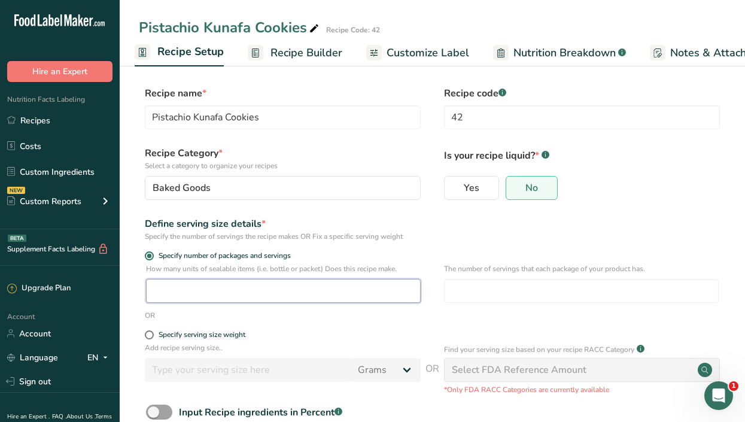
click at [186, 292] on input "number" at bounding box center [283, 291] width 275 height 24
type input "6.5"
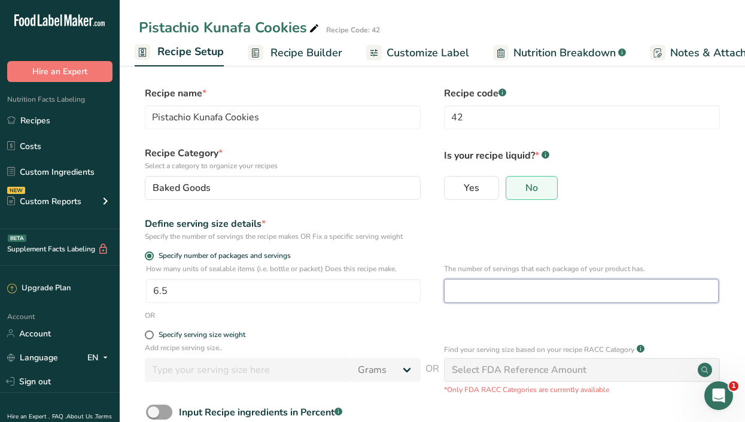
click at [496, 287] on input "number" at bounding box center [581, 291] width 275 height 24
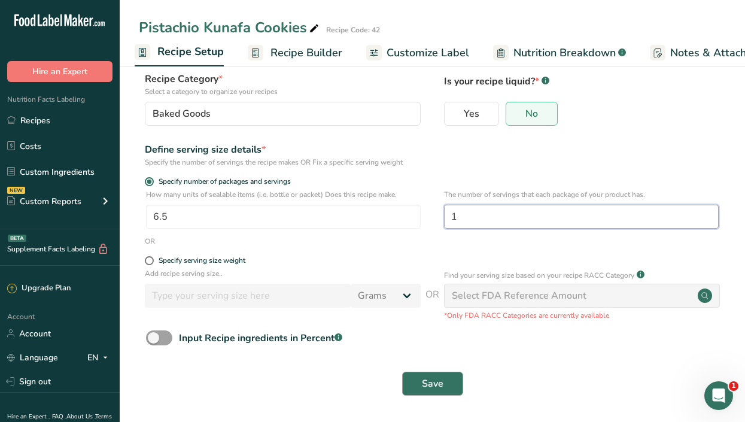
type input "1"
click at [442, 389] on span "Save" at bounding box center [433, 384] width 22 height 14
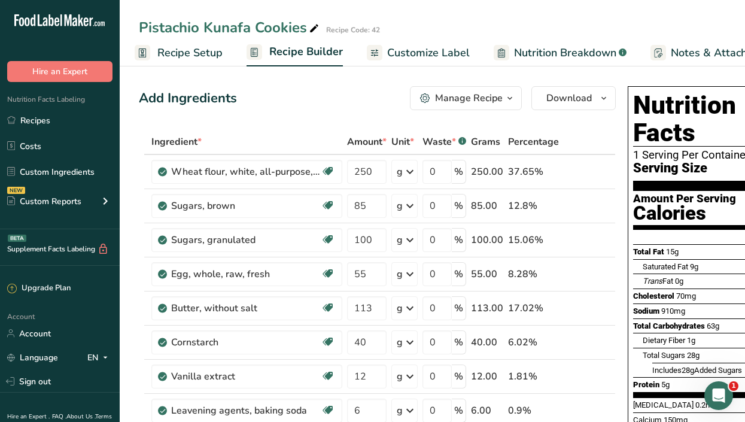
click at [405, 56] on span "Customize Label" at bounding box center [428, 53] width 83 height 16
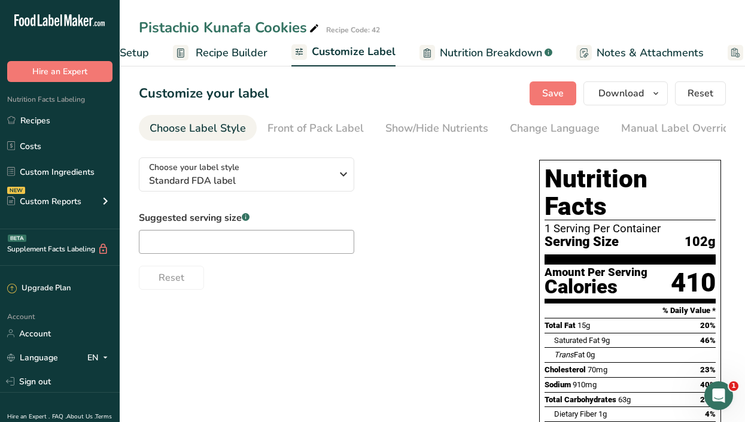
scroll to position [0, 175]
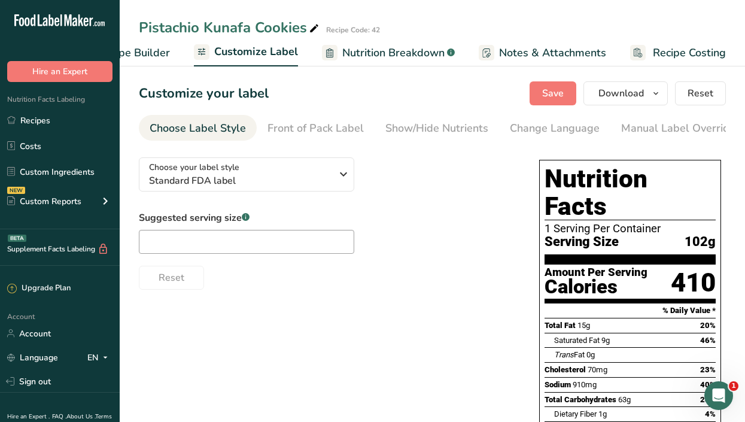
click at [684, 55] on span "Recipe Costing" at bounding box center [689, 53] width 73 height 16
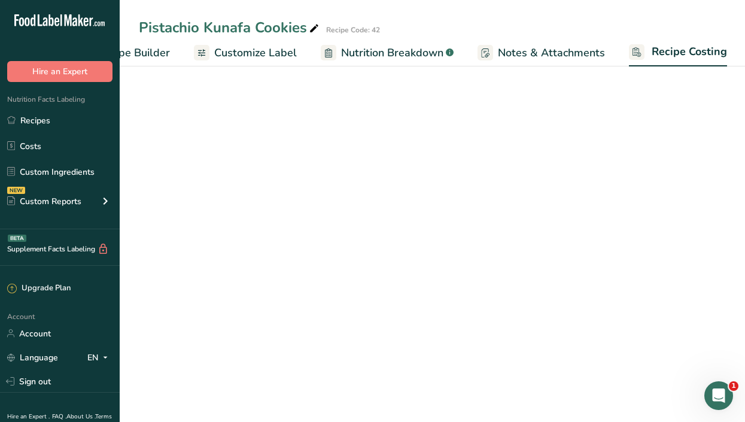
scroll to position [0, 175]
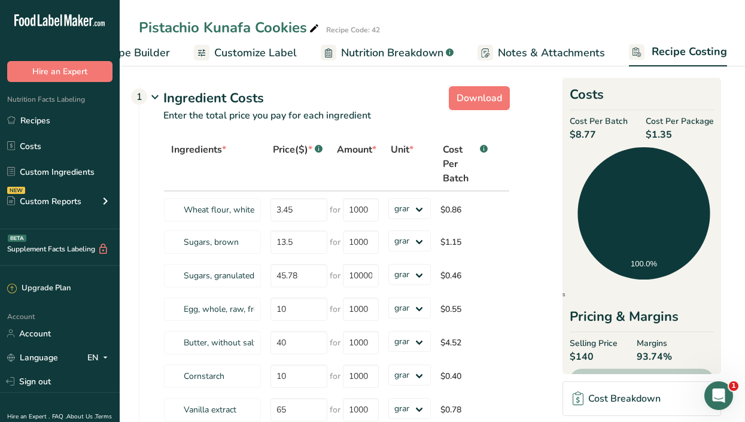
click at [238, 53] on span "Customize Label" at bounding box center [255, 53] width 83 height 16
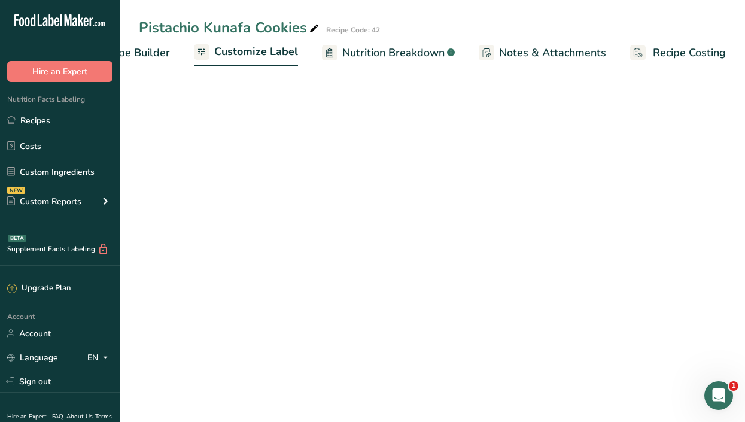
scroll to position [0, 175]
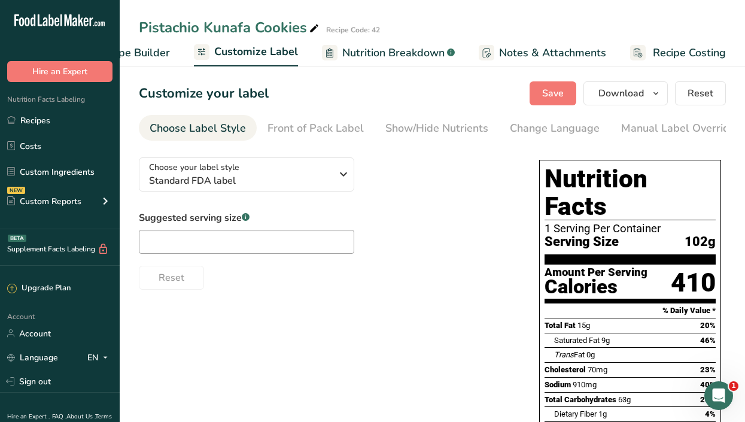
click at [153, 56] on span "Recipe Builder" at bounding box center [134, 53] width 72 height 16
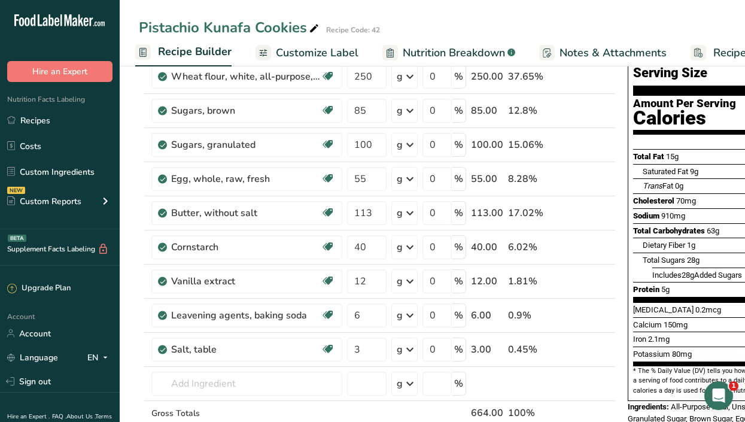
scroll to position [91, 0]
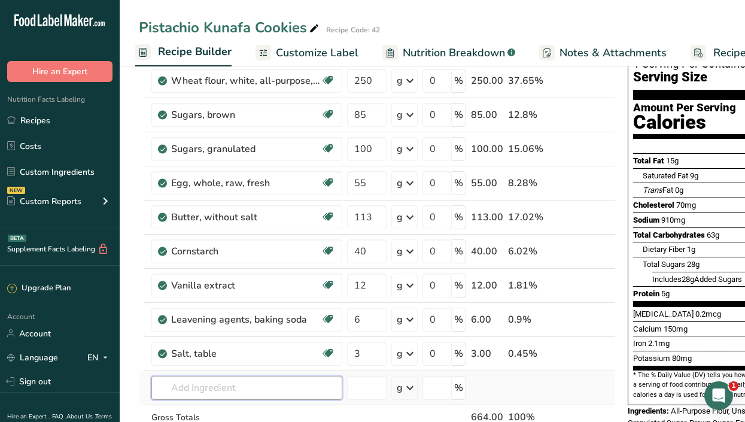
click at [185, 388] on input "text" at bounding box center [246, 388] width 191 height 24
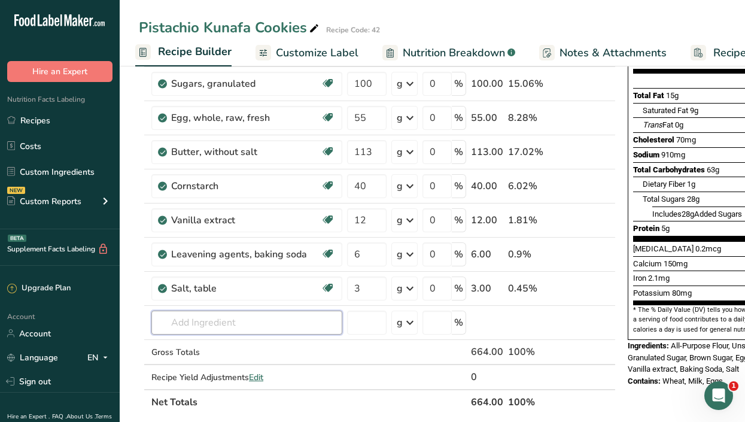
scroll to position [153, 0]
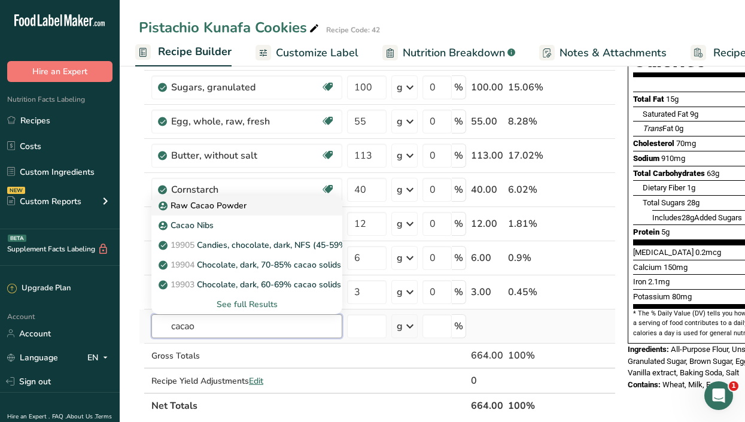
type input "cacao"
click at [259, 205] on div "Raw Cacao Powder" at bounding box center [237, 205] width 153 height 13
type input "Raw Cacao Powder"
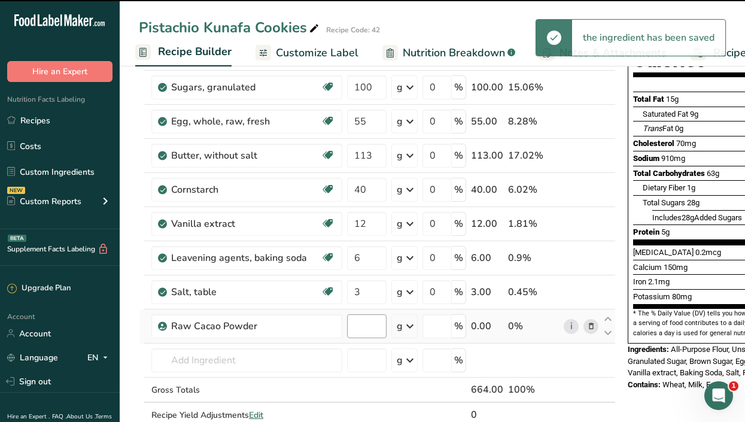
type input "0"
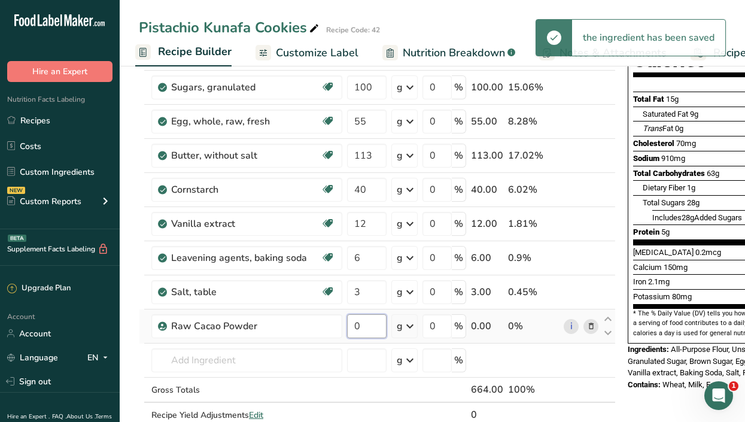
click at [375, 327] on input "0" at bounding box center [367, 326] width 40 height 24
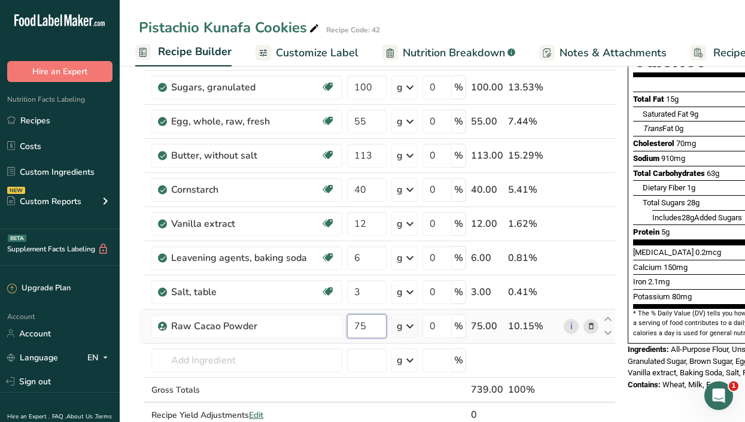
type input "7"
type input "95"
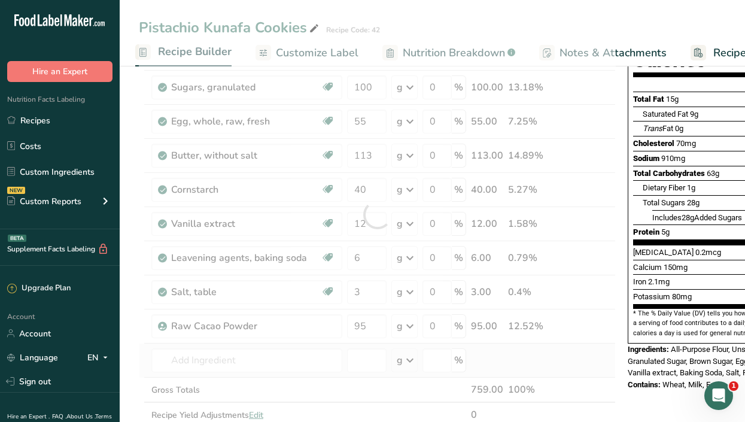
click at [586, 358] on div "Ingredient * Amount * Unit * Waste * .a-a{fill:#347362;}.b-a{fill:#fff;} Grams …" at bounding box center [377, 215] width 477 height 476
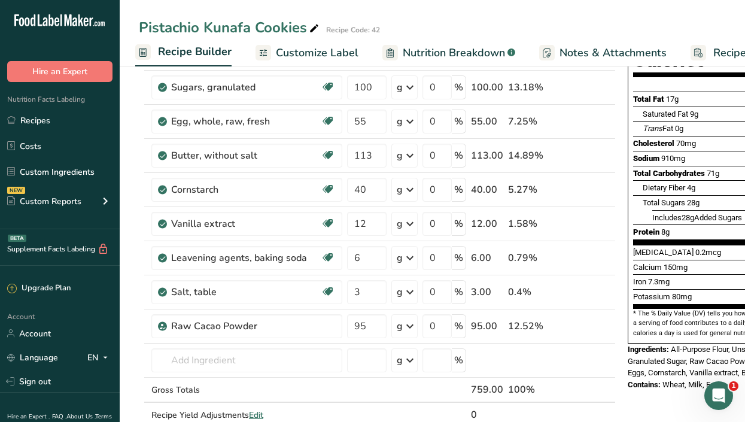
click at [726, 57] on span "Recipe Costing" at bounding box center [750, 53] width 73 height 16
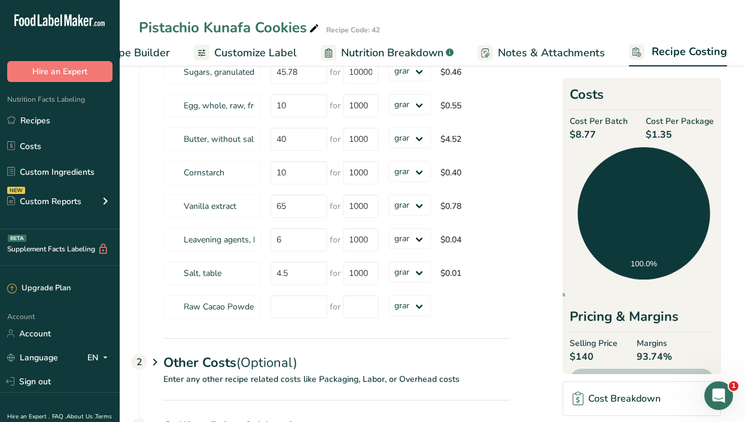
scroll to position [199, 0]
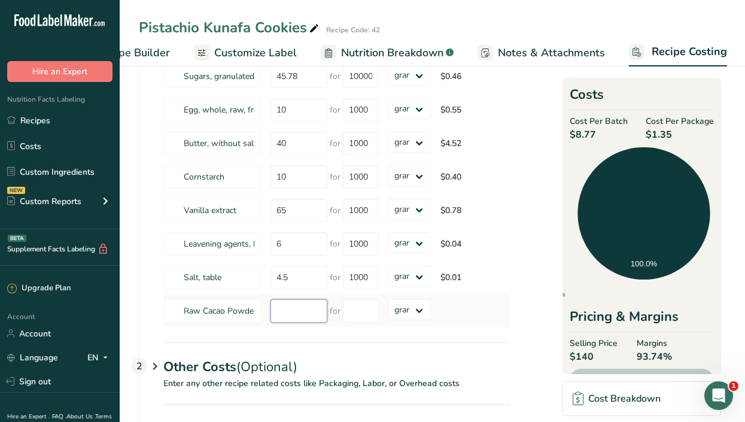
click at [284, 313] on input "number" at bounding box center [299, 310] width 57 height 23
type input "105"
click at [363, 307] on input "number" at bounding box center [361, 310] width 36 height 23
type input "1000"
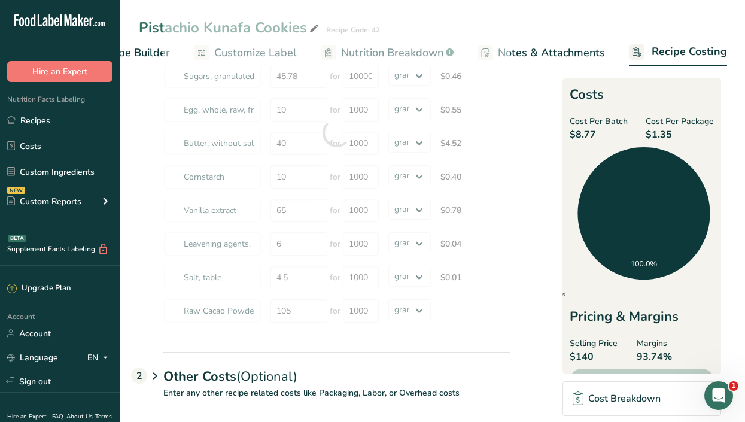
click at [518, 292] on section "Download Ingredient Costs 1 Enter the total price you pay for each ingredient I…" at bounding box center [432, 188] width 587 height 612
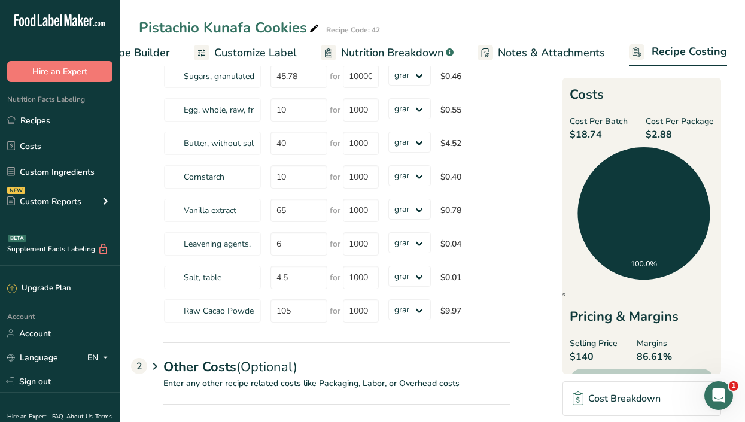
click at [154, 49] on span "Recipe Builder" at bounding box center [134, 53] width 72 height 16
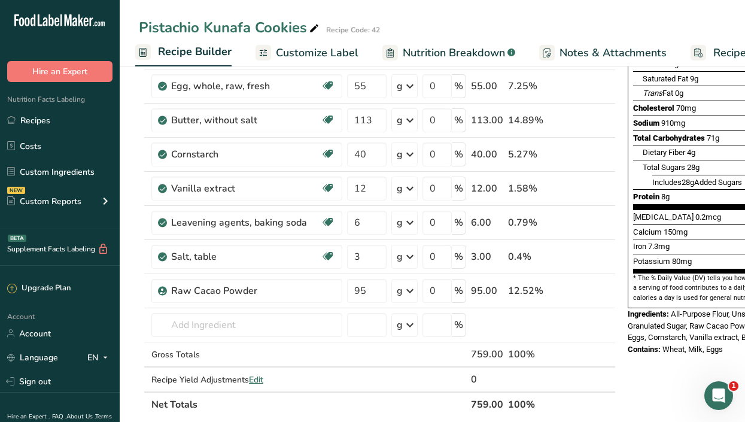
scroll to position [189, 0]
click at [589, 285] on icon at bounding box center [591, 290] width 8 height 13
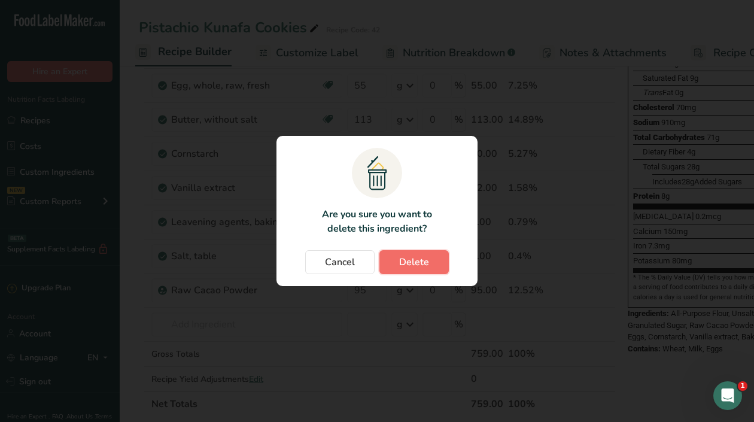
click at [391, 261] on button "Delete" at bounding box center [414, 262] width 69 height 24
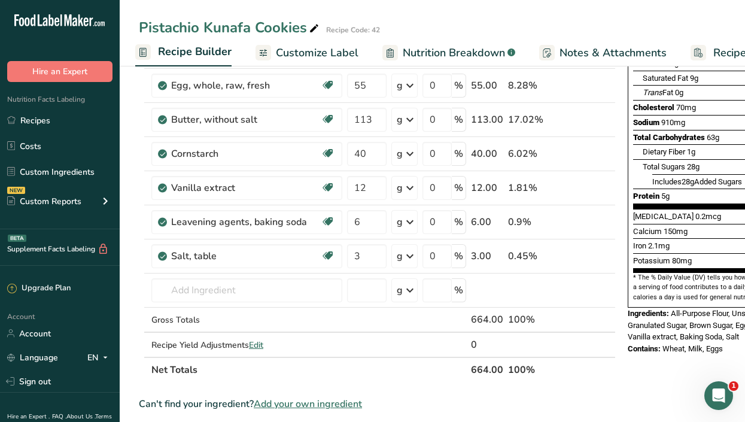
click at [325, 51] on span "Customize Label" at bounding box center [317, 53] width 83 height 16
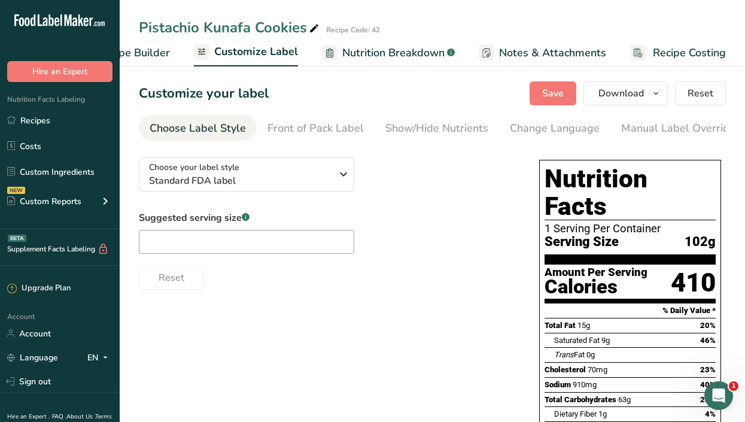
click at [671, 53] on span "Recipe Costing" at bounding box center [689, 53] width 73 height 16
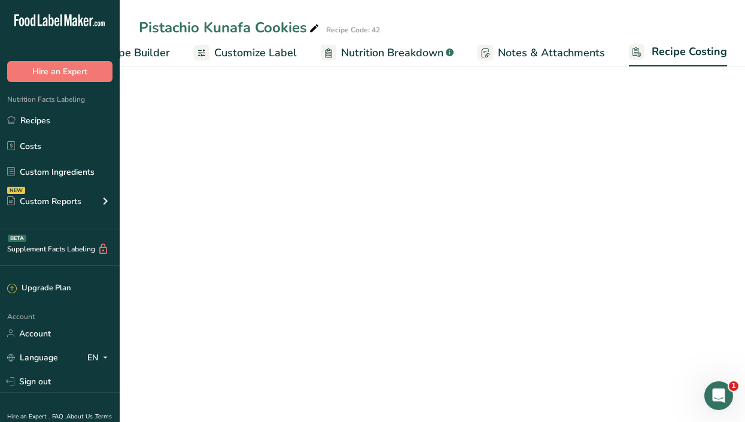
scroll to position [0, 175]
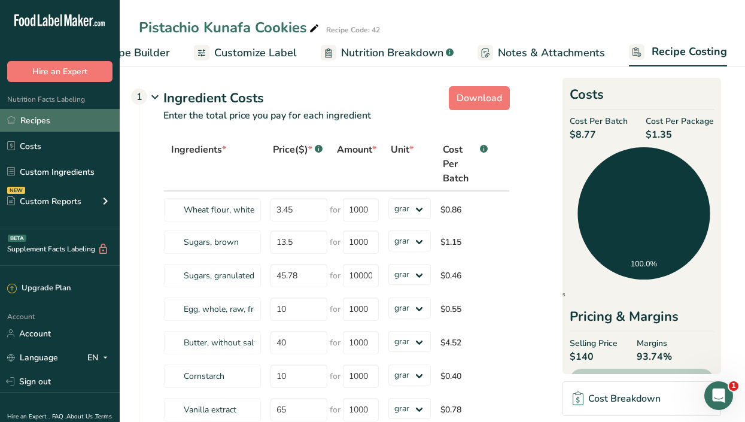
click at [37, 114] on link "Recipes" at bounding box center [60, 120] width 120 height 23
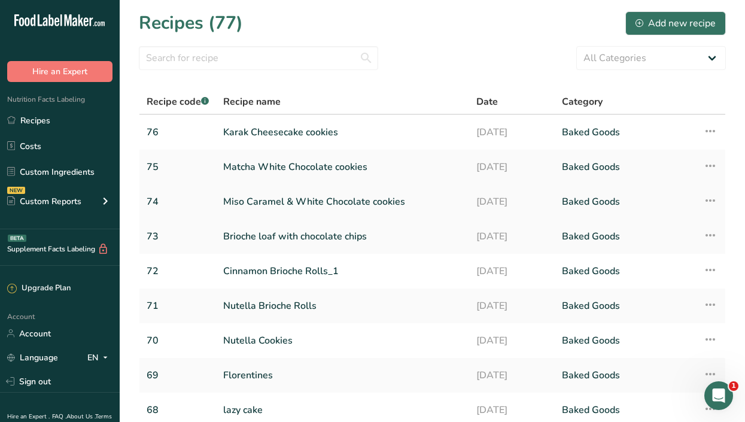
click at [274, 200] on link "Miso Caramel & White Chocolate cookies" at bounding box center [342, 201] width 239 height 25
